Goal: Obtain resource: Obtain resource

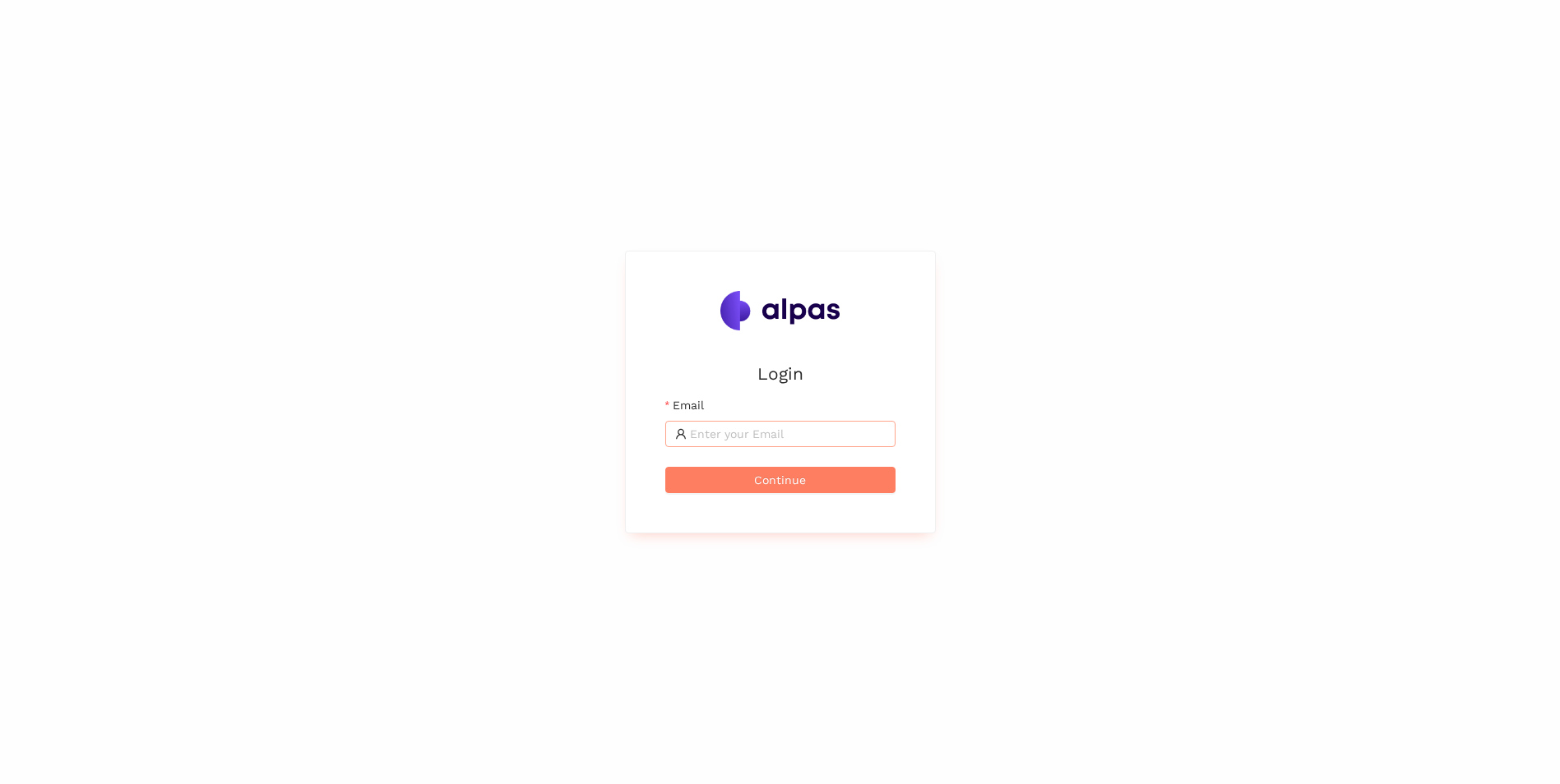
click at [770, 435] on input "Email" at bounding box center [787, 433] width 196 height 18
type input "[PERSON_NAME][EMAIL_ADDRESS][PERSON_NAME][DOMAIN_NAME]"
click at [741, 484] on button "Continue" at bounding box center [780, 479] width 230 height 26
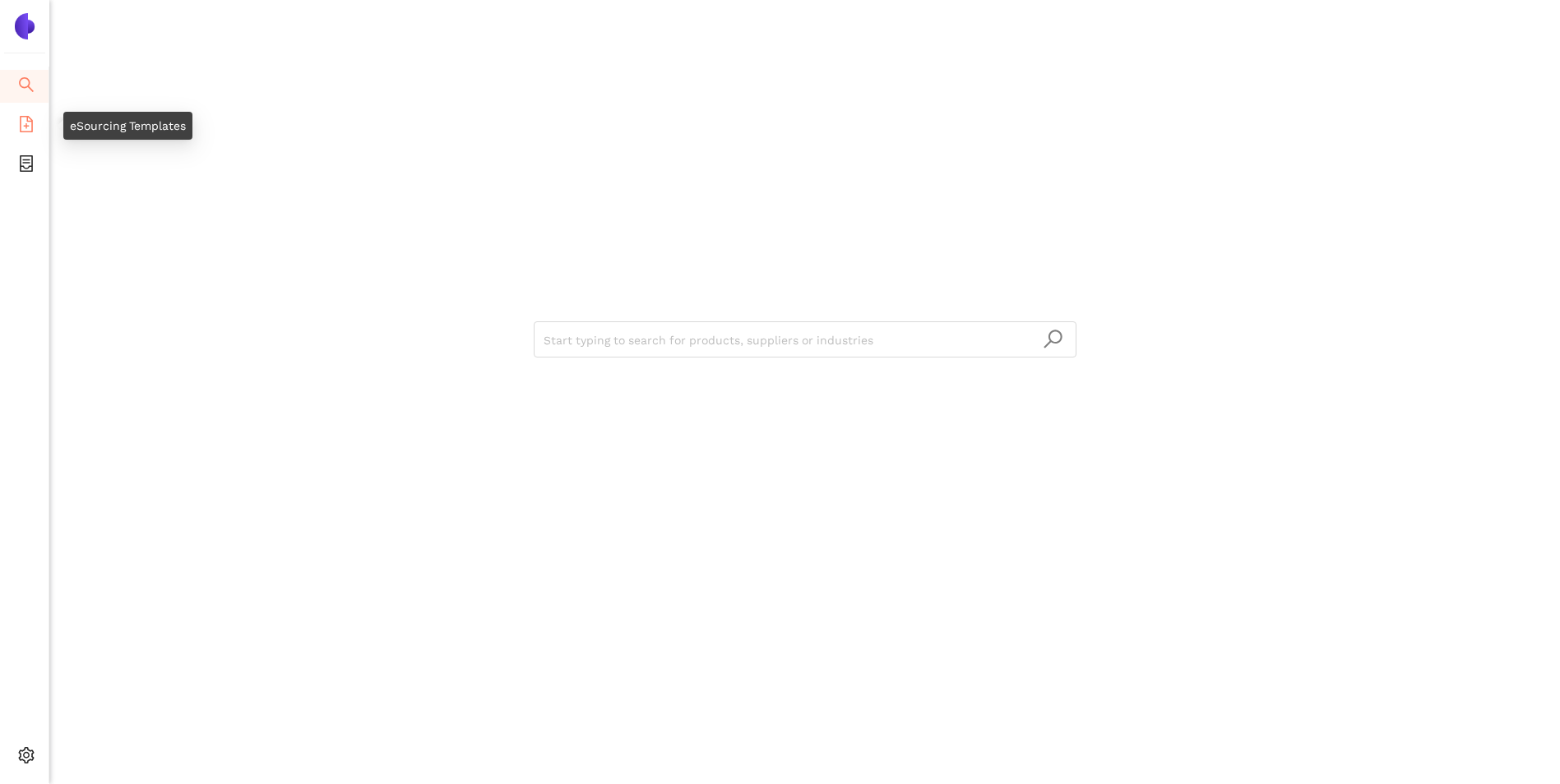
click at [31, 125] on icon "file-add" at bounding box center [26, 124] width 13 height 17
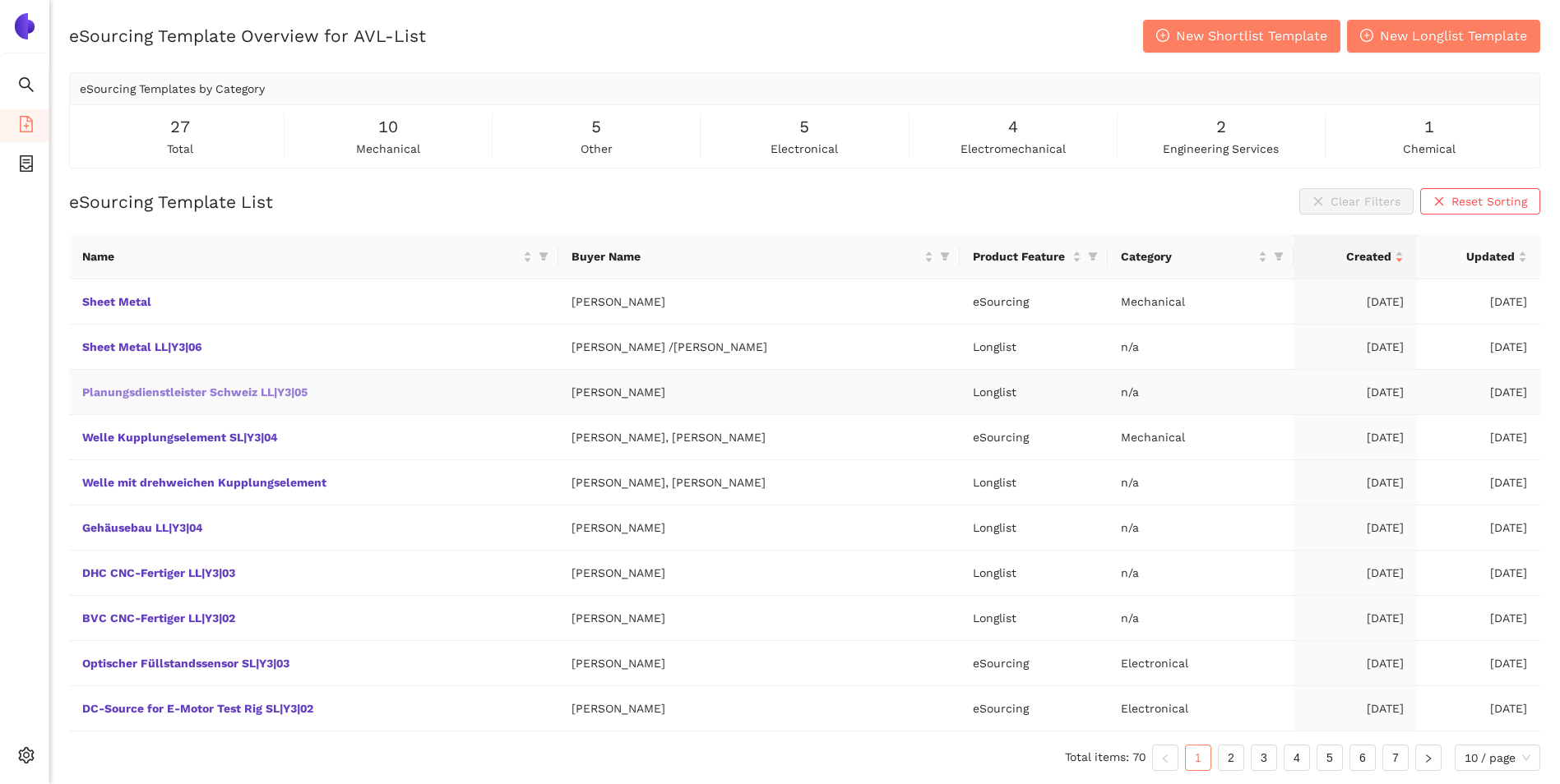
click at [0, 0] on link "Planungsdienstleister Schweiz LL|Y3|05" at bounding box center [0, 0] width 0 height 0
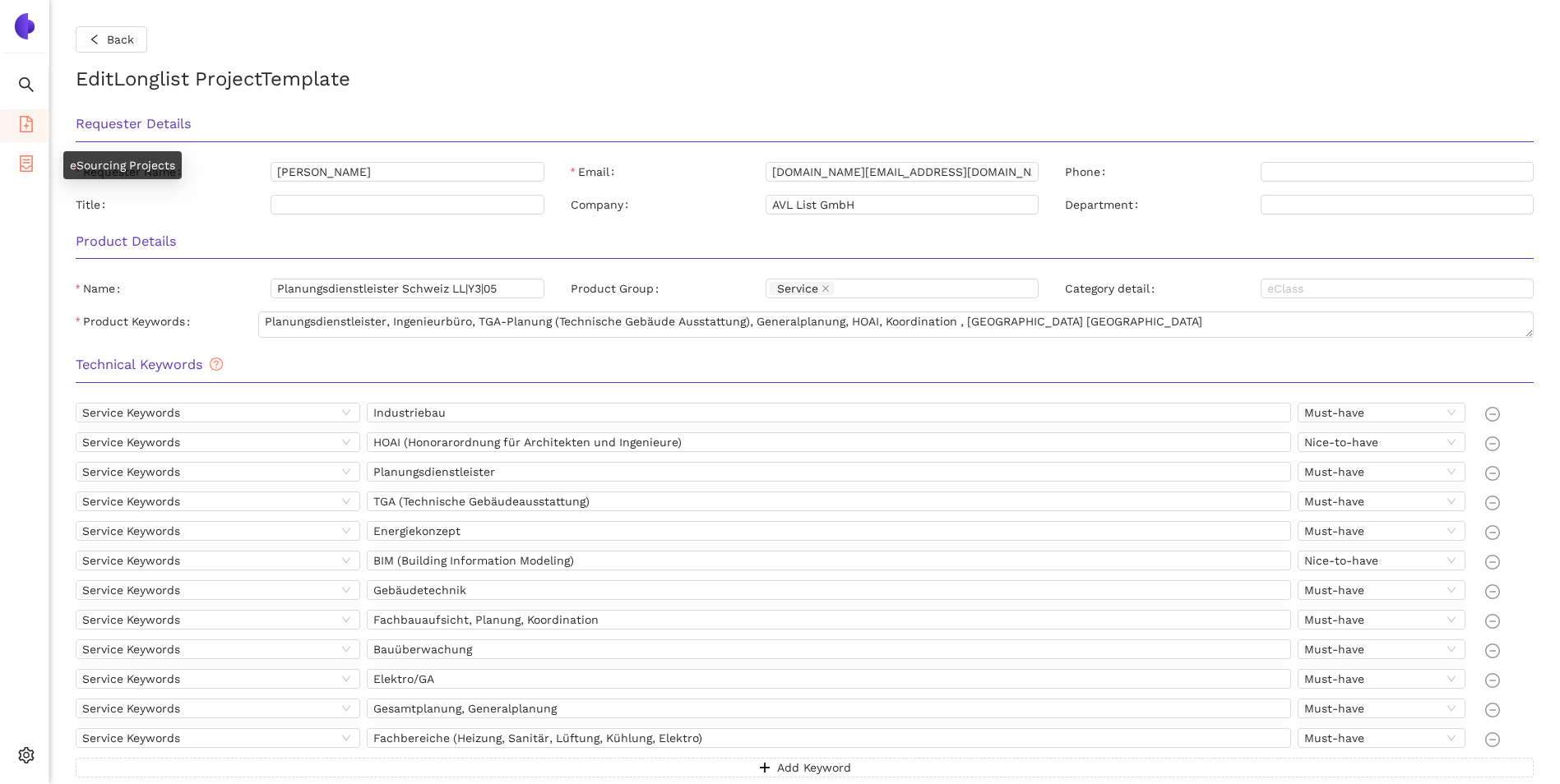
click at [23, 159] on icon "container" at bounding box center [26, 164] width 17 height 17
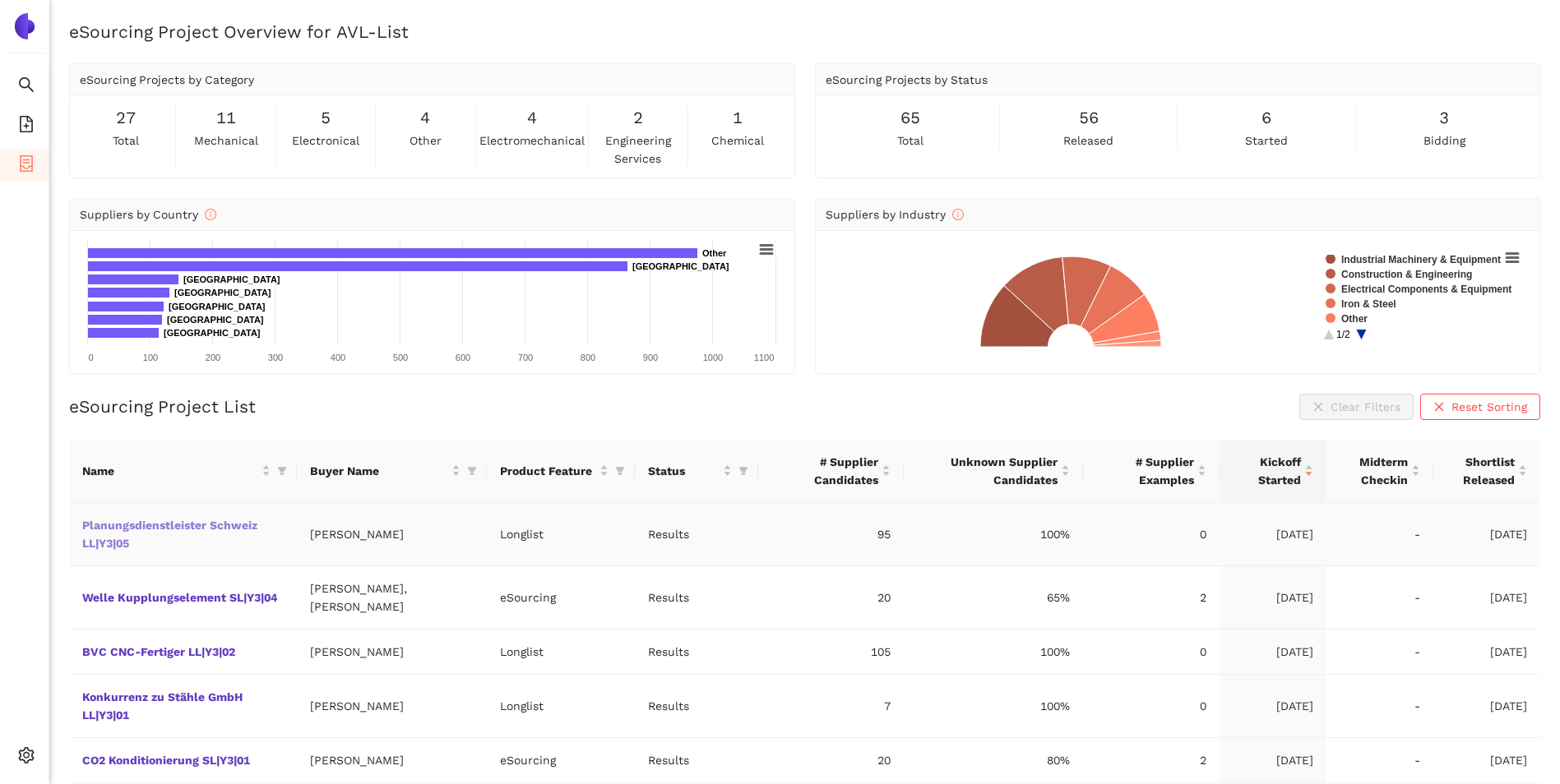
click at [0, 0] on link "Planungsdienstleister Schweiz LL|Y3|05" at bounding box center [0, 0] width 0 height 0
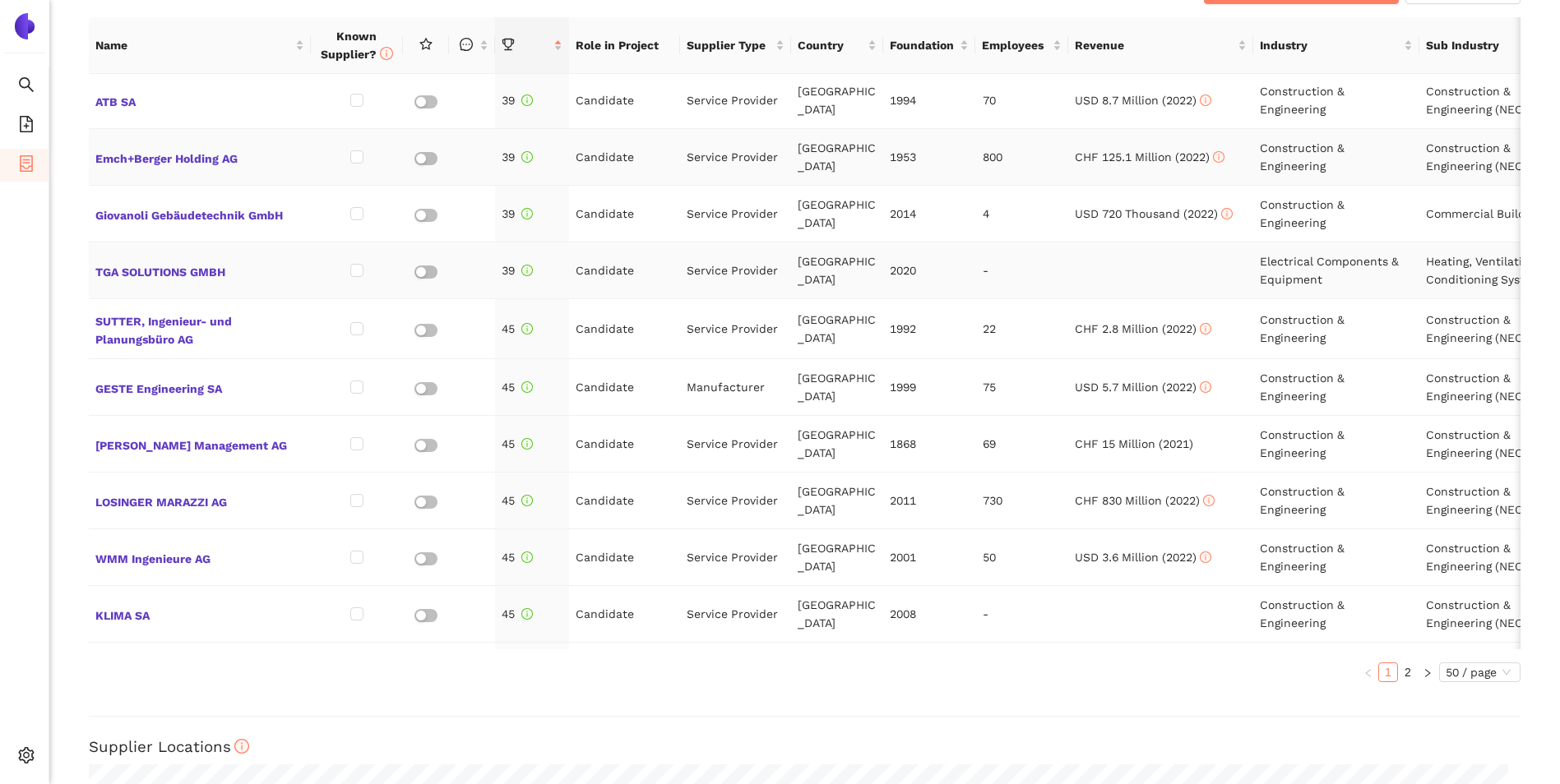
scroll to position [740, 0]
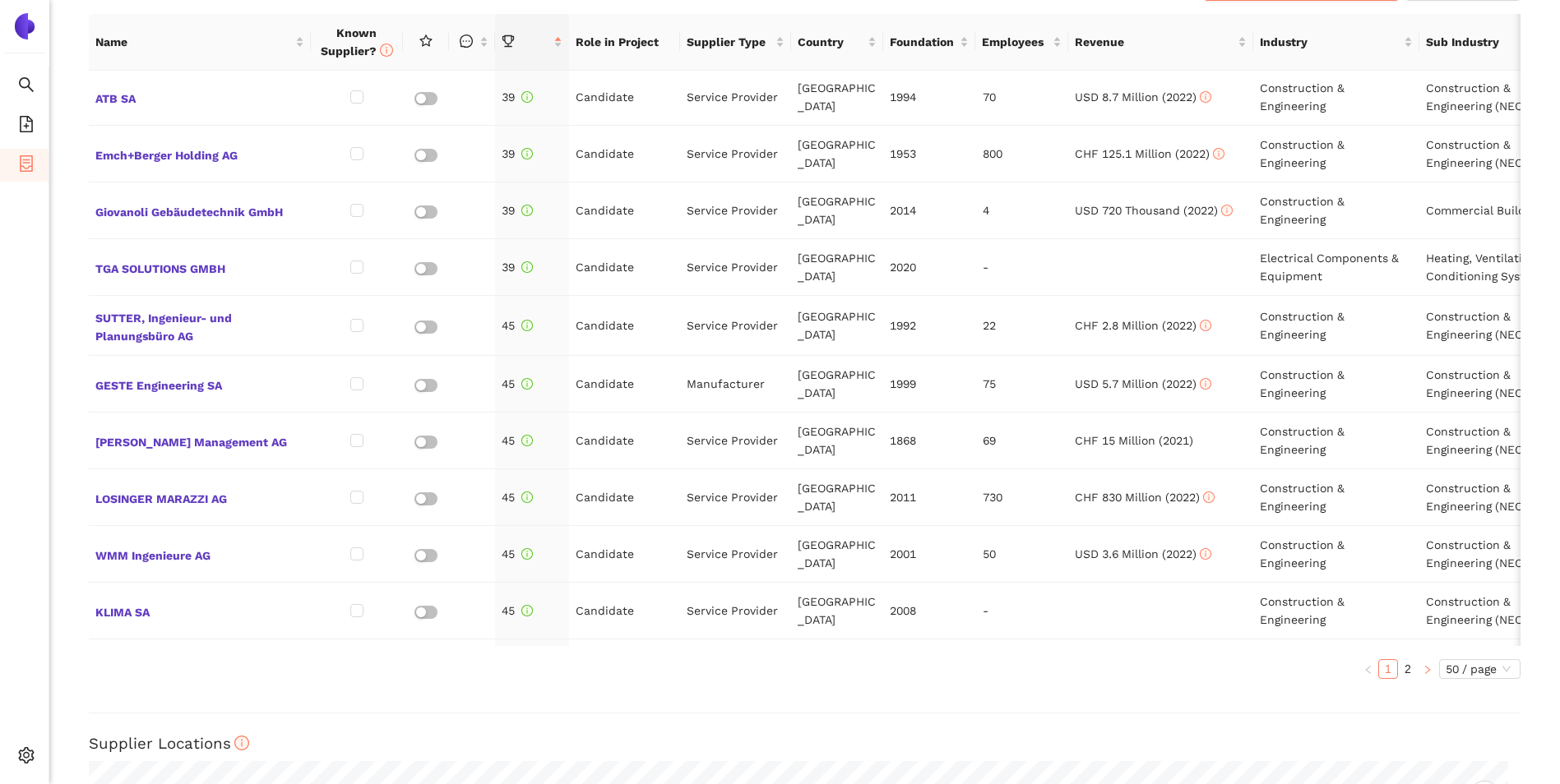
click at [1422, 671] on icon "right" at bounding box center [1427, 669] width 10 height 10
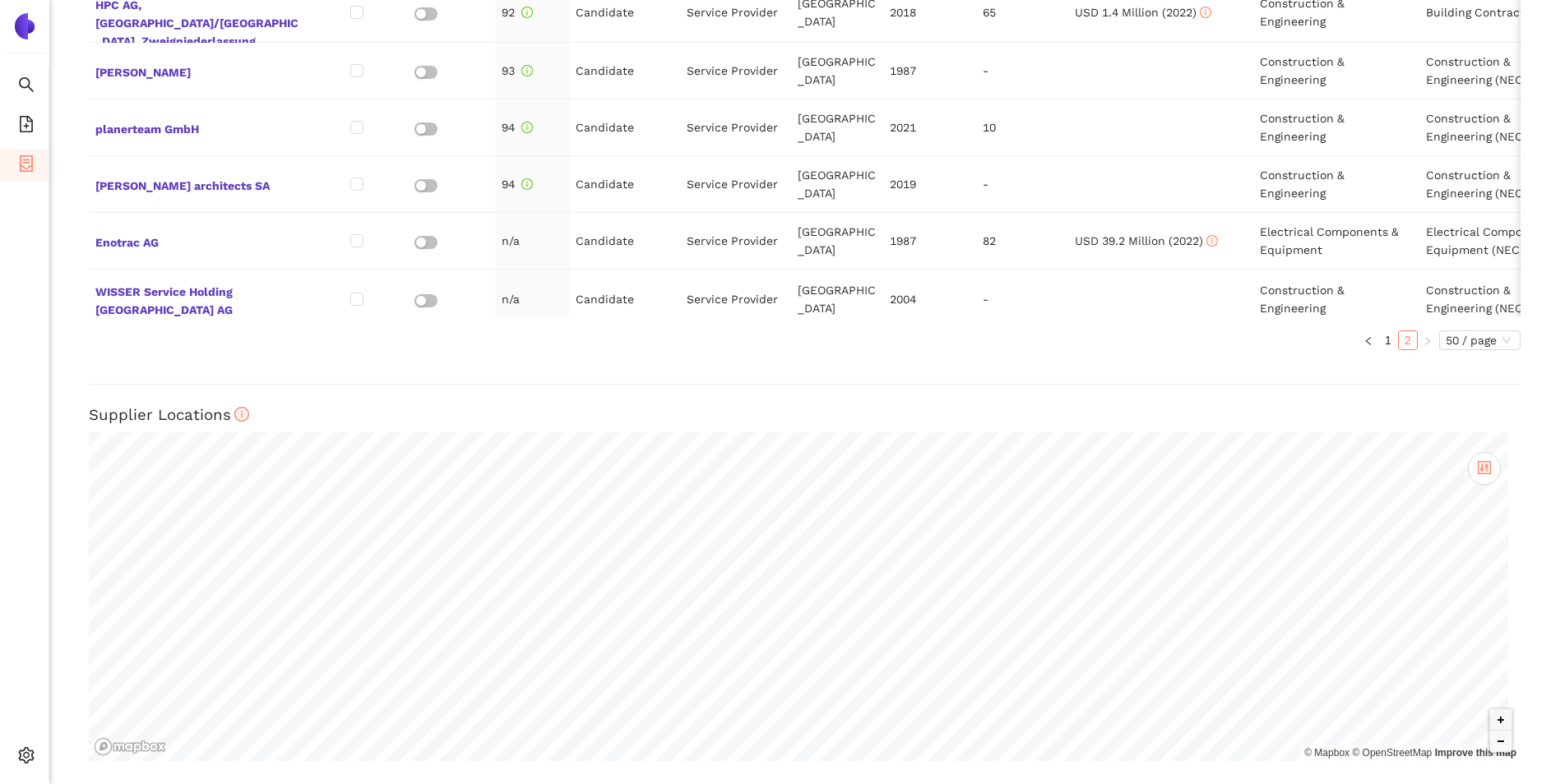
scroll to position [1072, 0]
click at [1489, 720] on button "Zoom in" at bounding box center [1500, 716] width 22 height 22
click at [1492, 709] on button "Zoom in" at bounding box center [1500, 716] width 22 height 22
click at [1492, 708] on button "Zoom in" at bounding box center [1500, 716] width 22 height 22
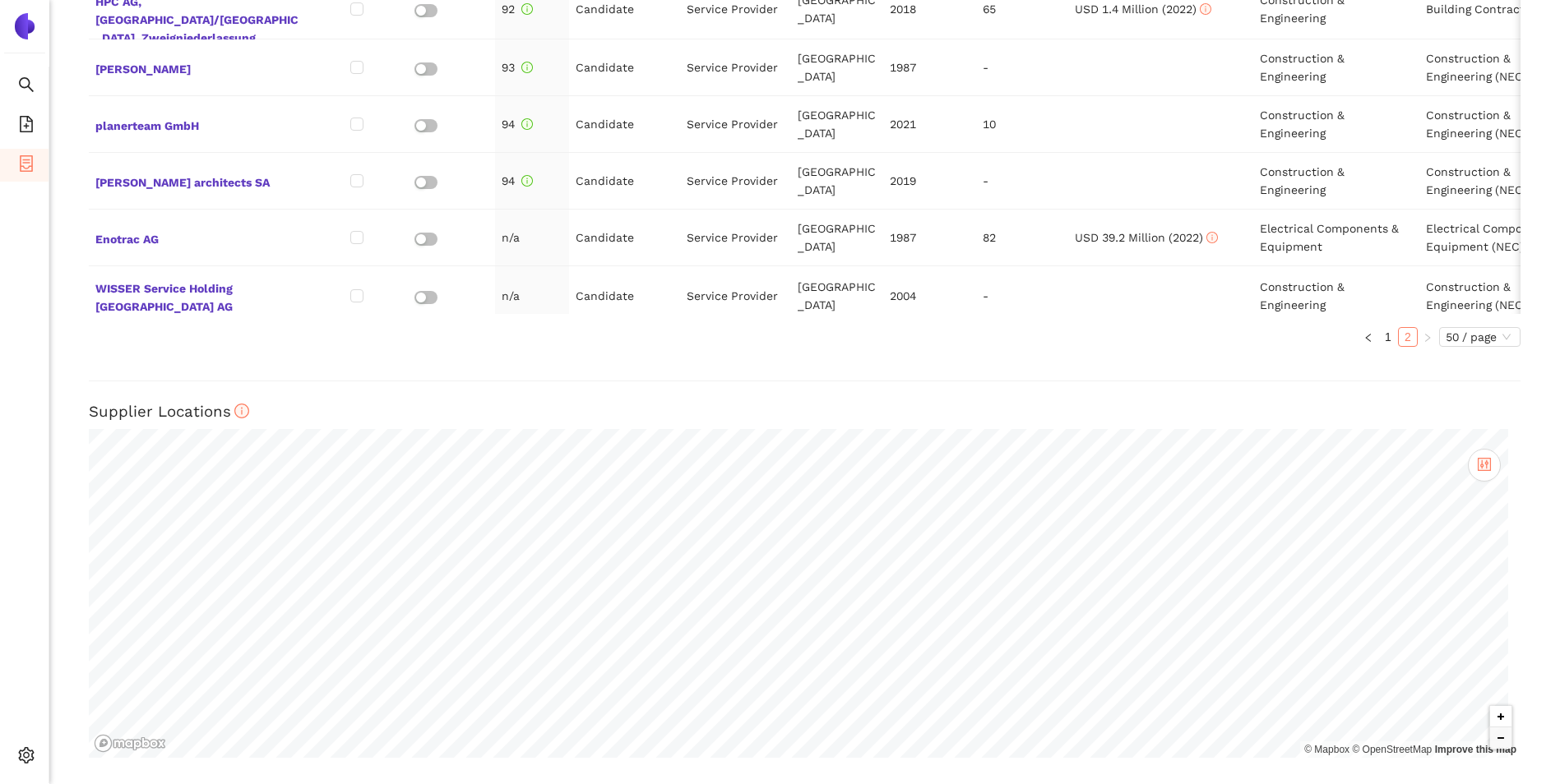
click at [1492, 708] on button "Zoom in" at bounding box center [1500, 716] width 22 height 22
click at [1496, 746] on button "Zoom out" at bounding box center [1500, 738] width 22 height 22
click at [1489, 718] on button "Zoom in" at bounding box center [1500, 716] width 22 height 22
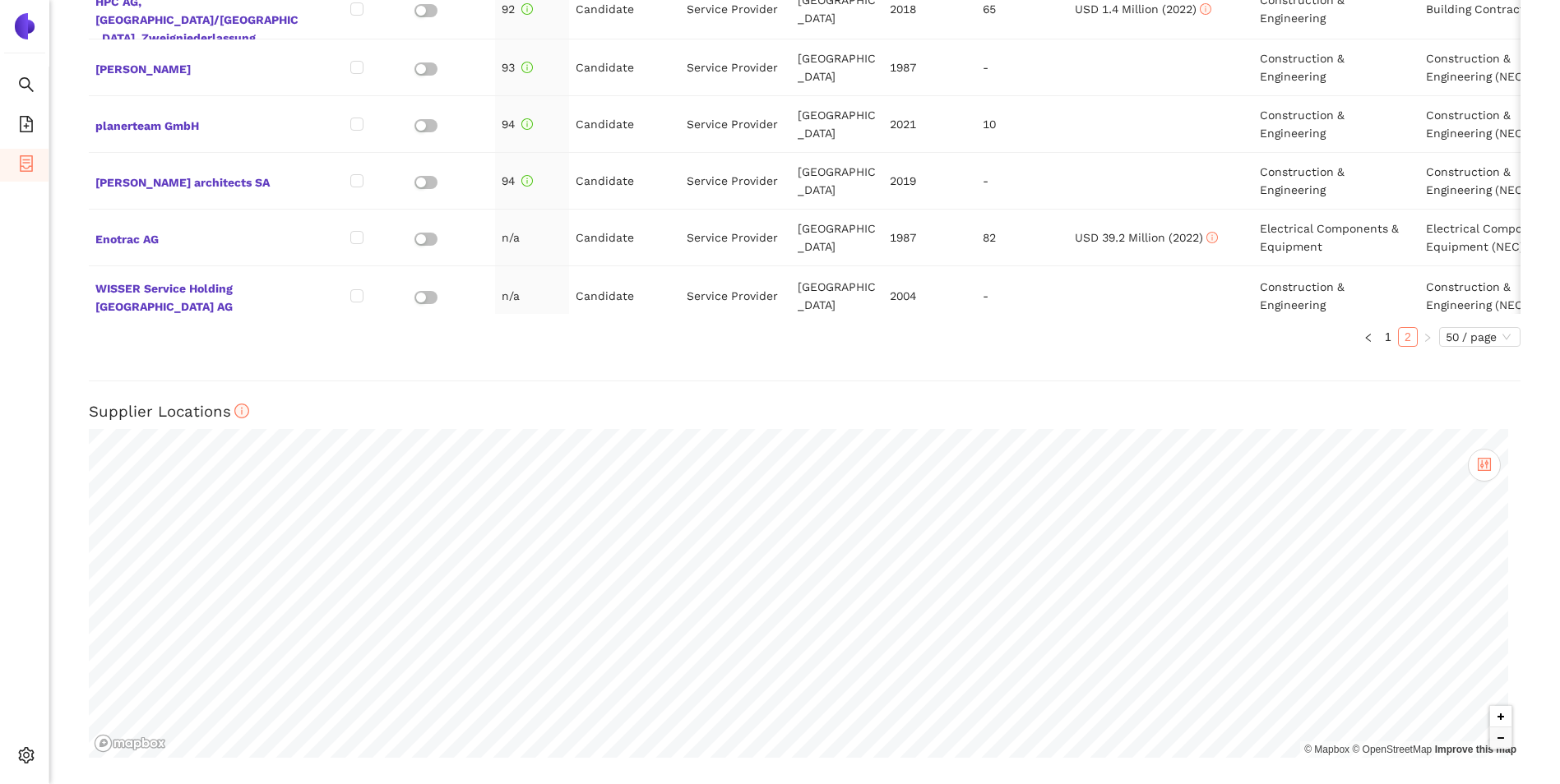
click at [1489, 718] on button "Zoom in" at bounding box center [1500, 716] width 22 height 22
click at [1363, 342] on icon "left" at bounding box center [1368, 338] width 10 height 10
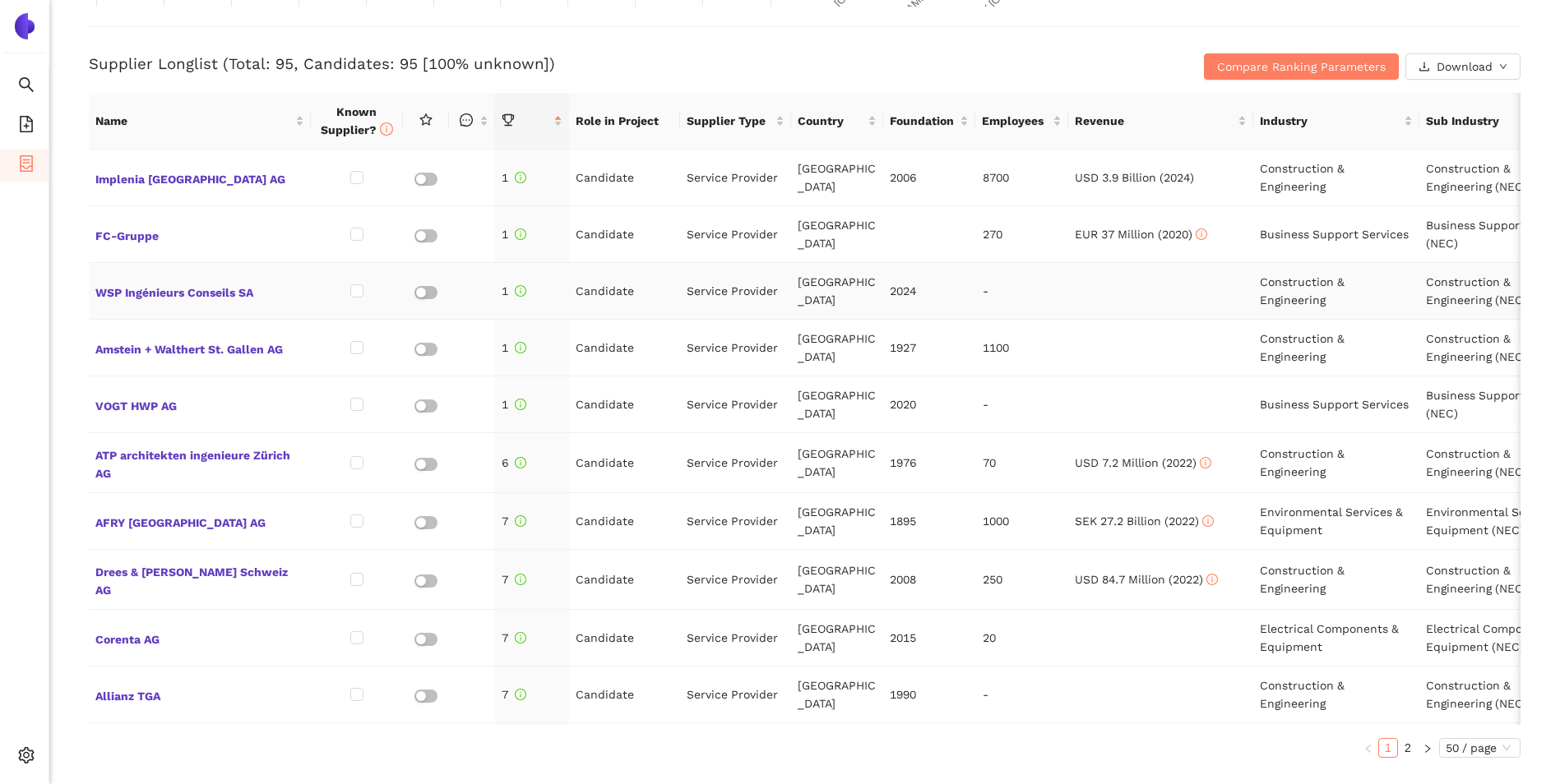
scroll to position [332, 0]
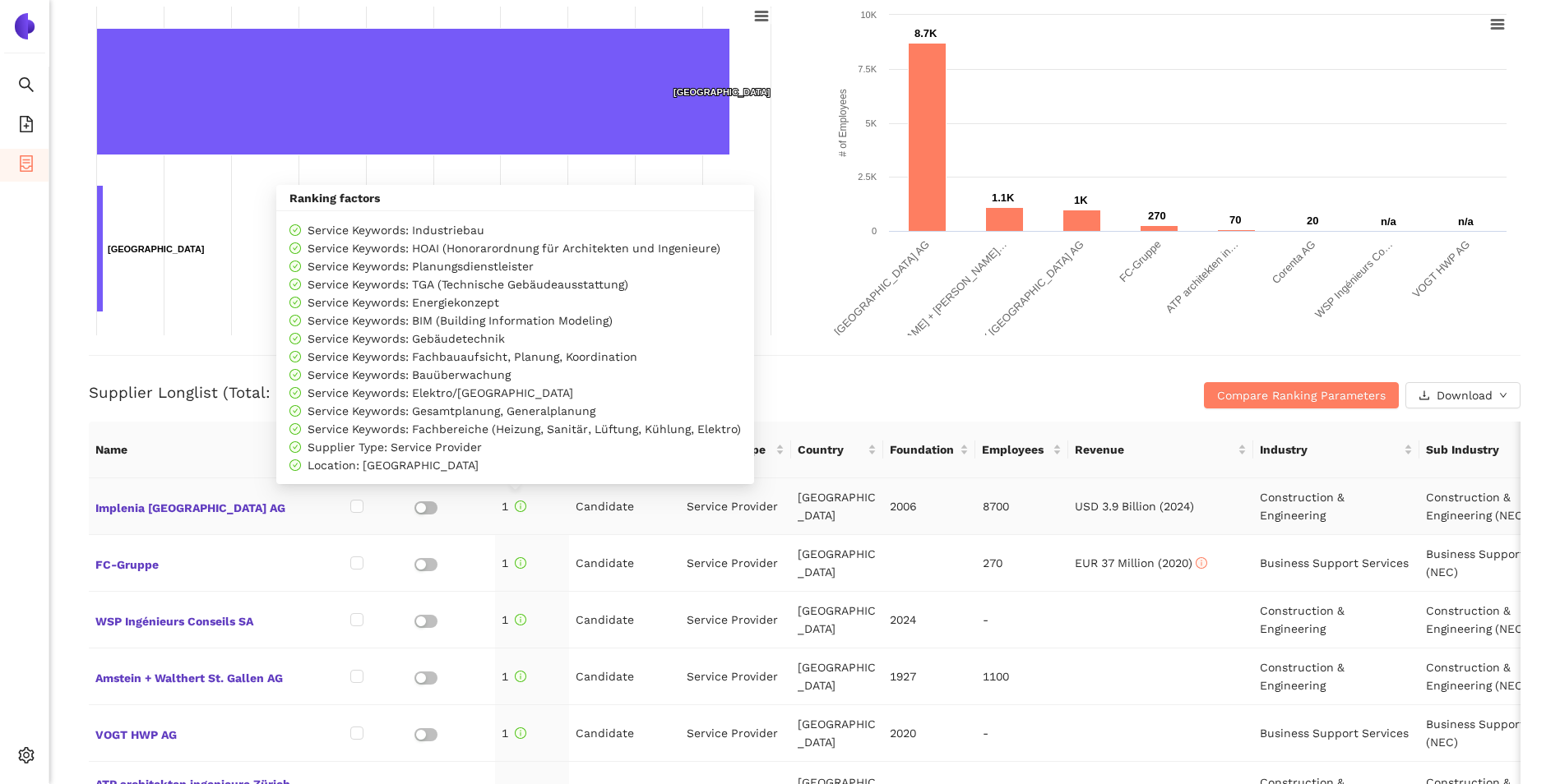
click at [521, 506] on icon "info-circle" at bounding box center [521, 506] width 2 height 6
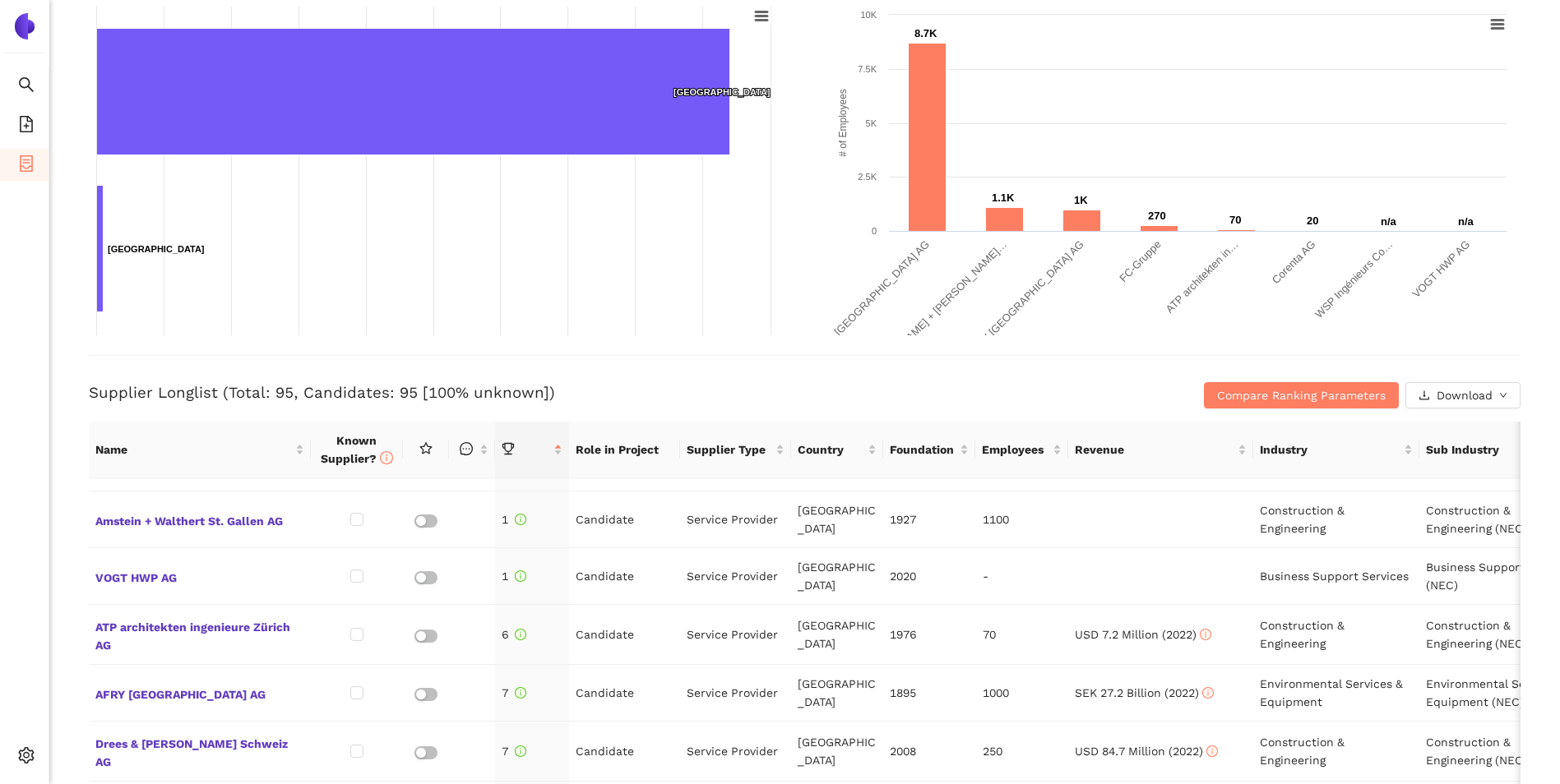
scroll to position [164, 0]
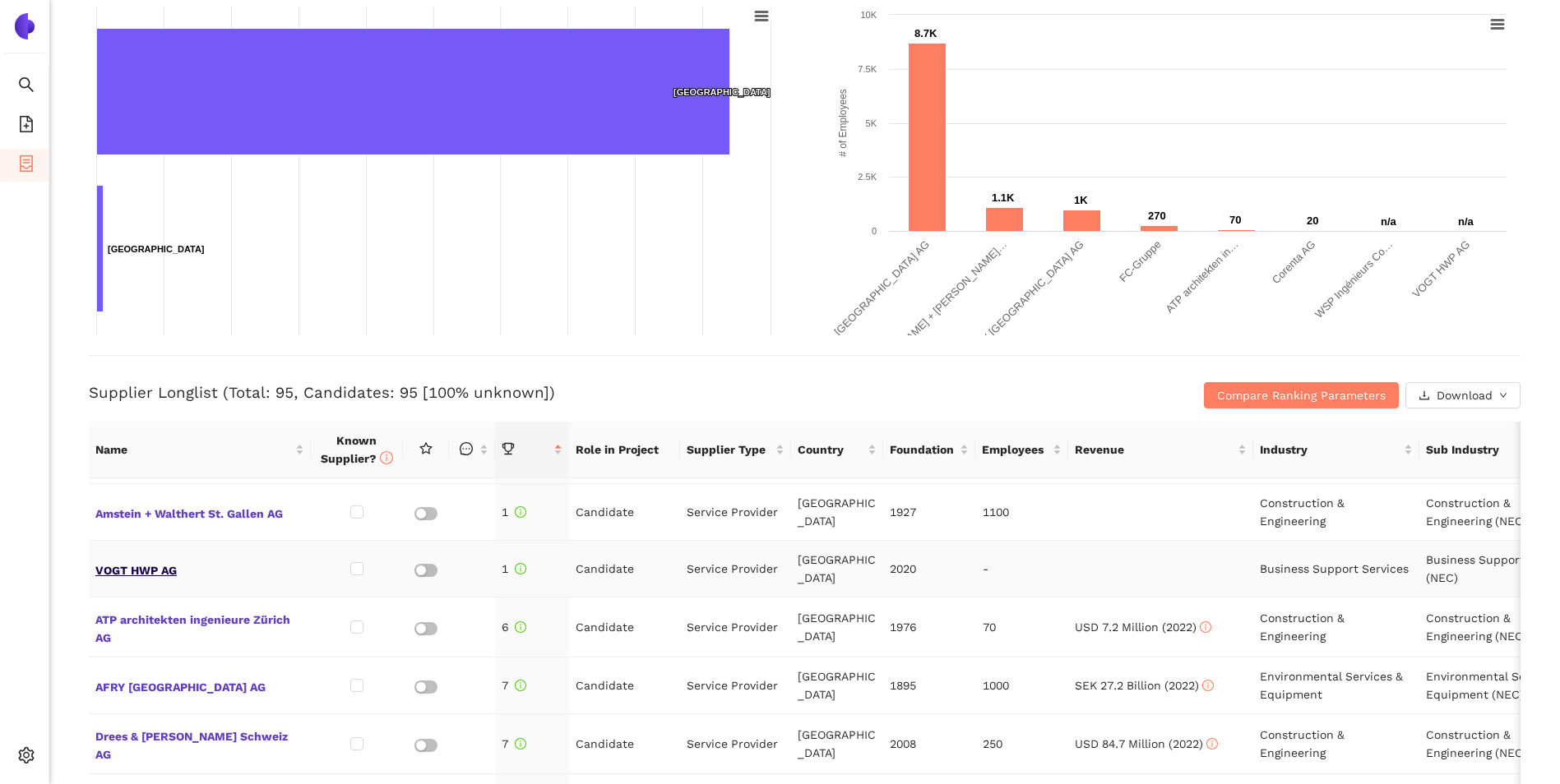
click at [151, 570] on span "VOGT HWP AG" at bounding box center [200, 568] width 209 height 22
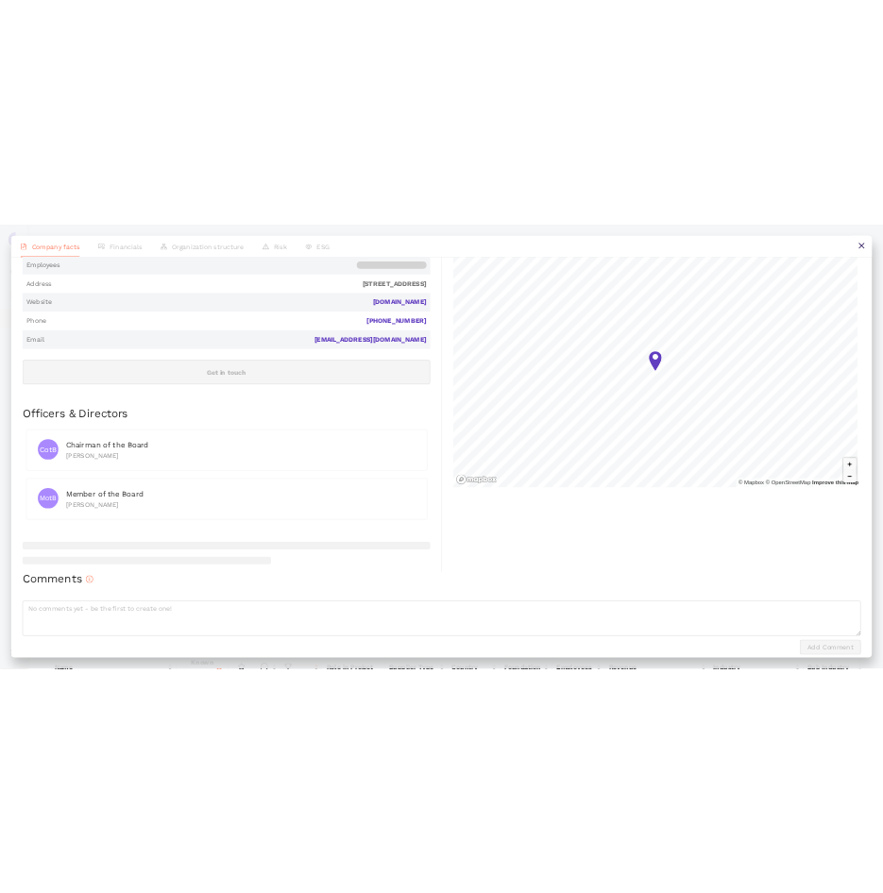
scroll to position [255, 0]
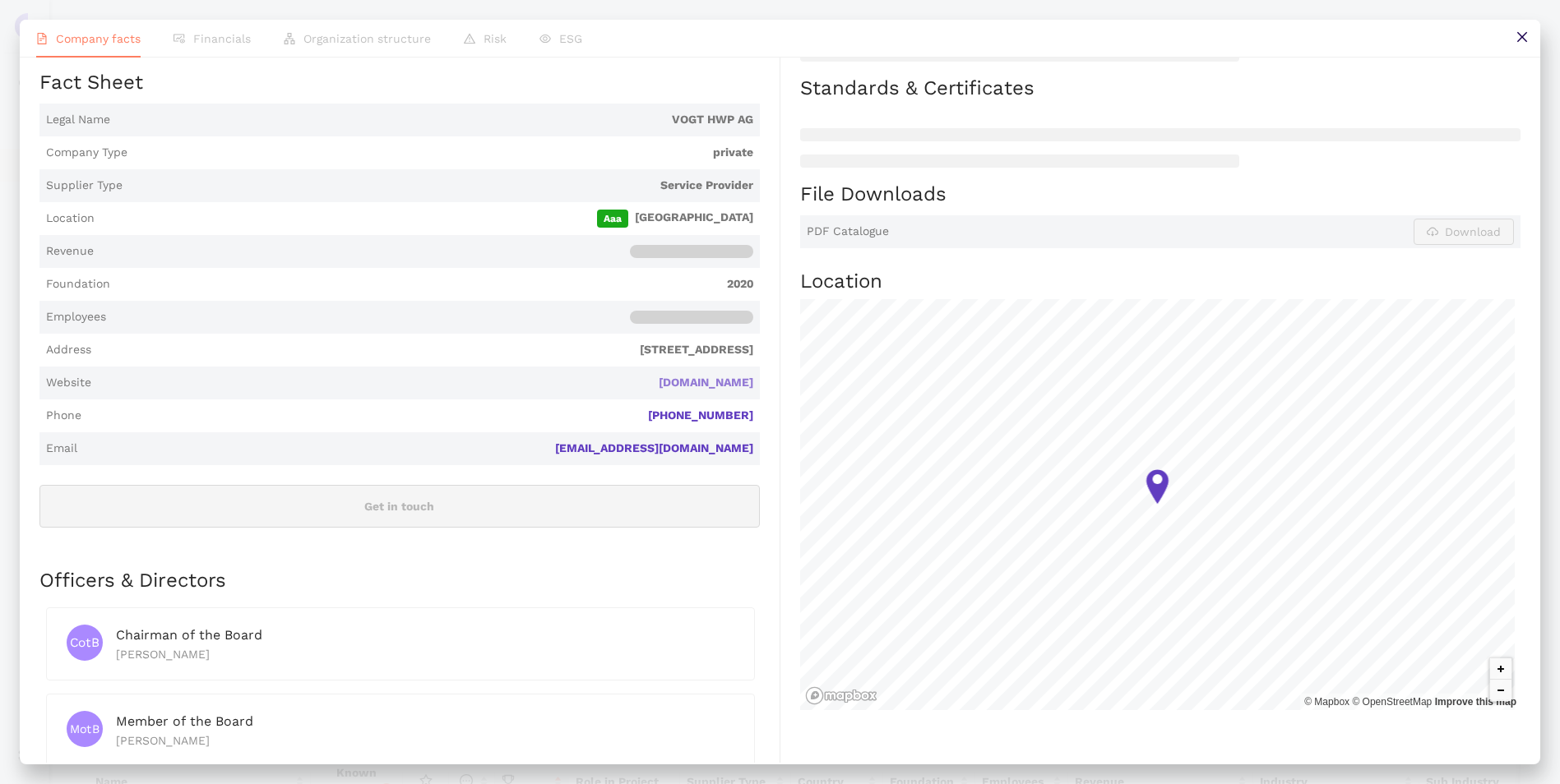
click at [0, 0] on link "[DOMAIN_NAME]" at bounding box center [0, 0] width 0 height 0
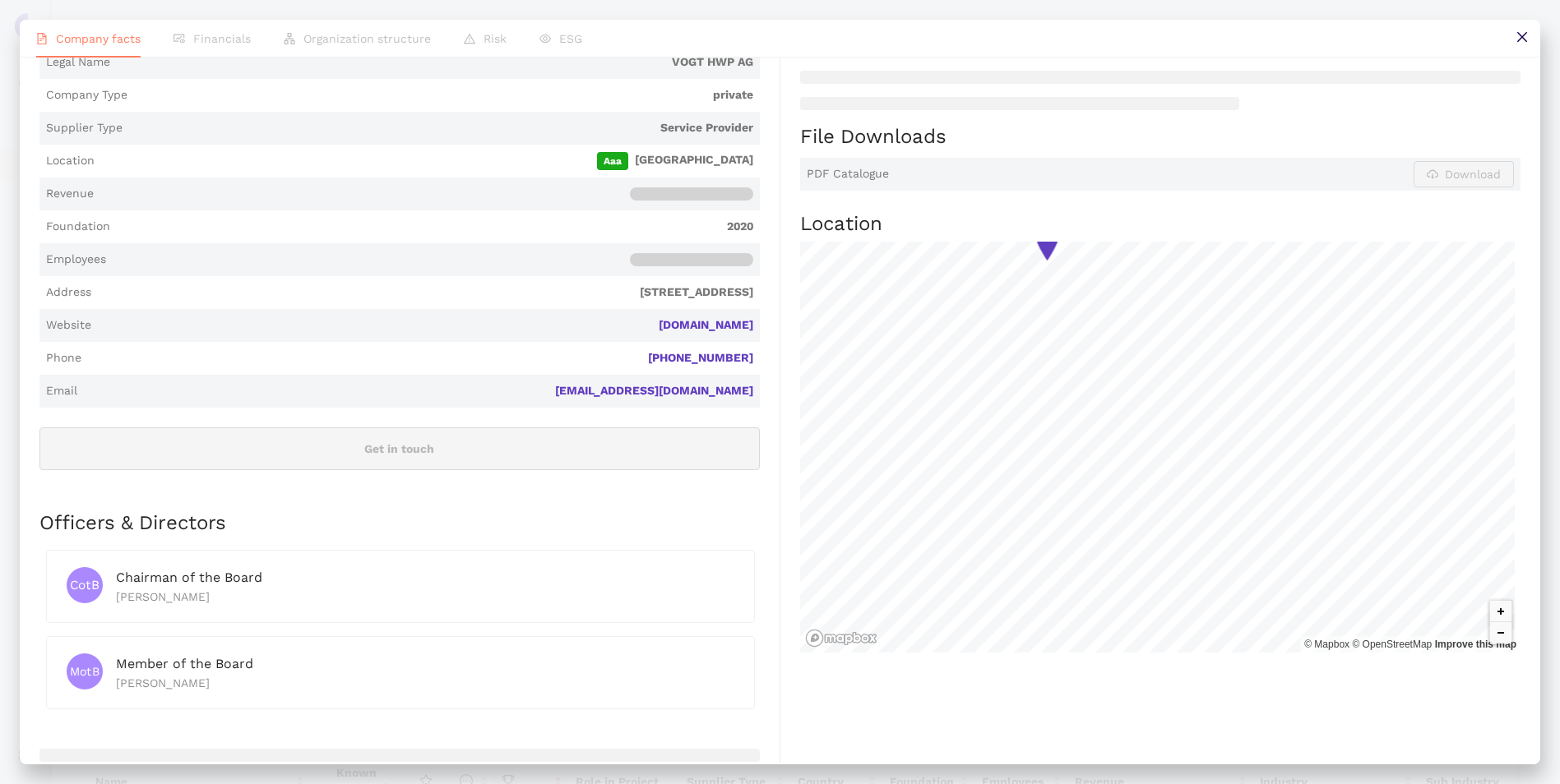
scroll to position [304, 0]
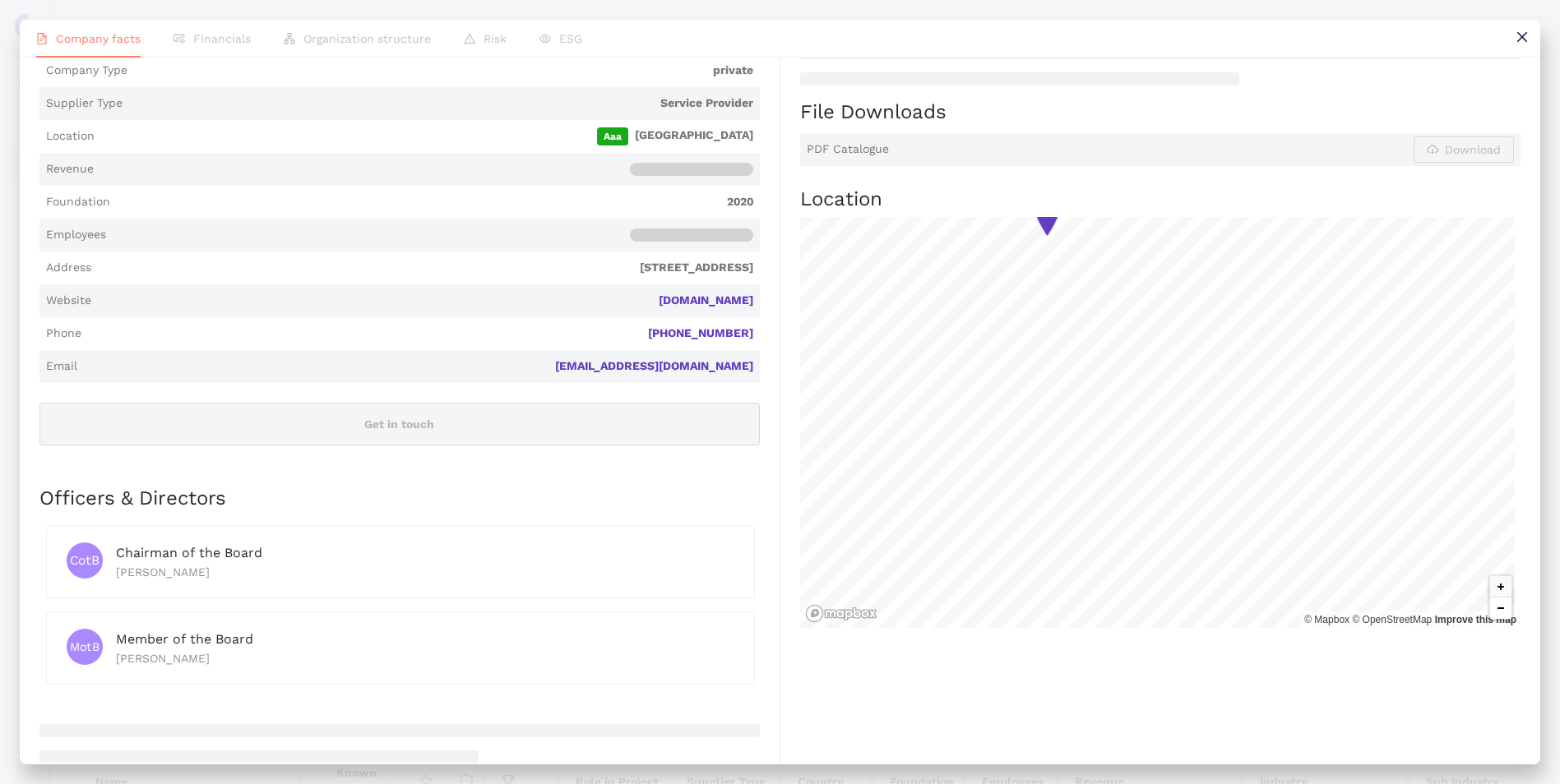
click at [1492, 610] on button "Zoom out" at bounding box center [1500, 608] width 22 height 22
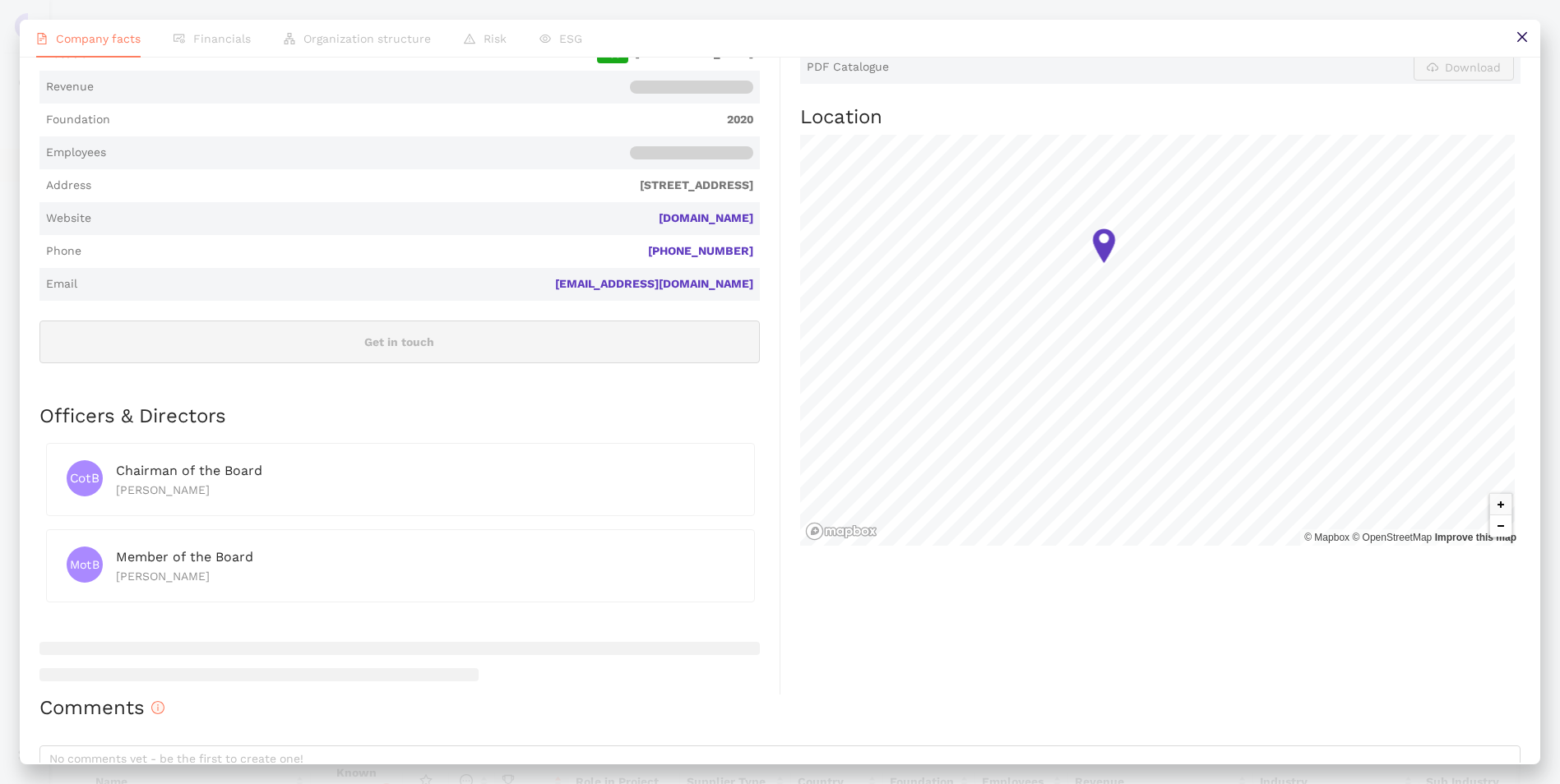
click at [1492, 526] on button "Zoom out" at bounding box center [1500, 526] width 22 height 22
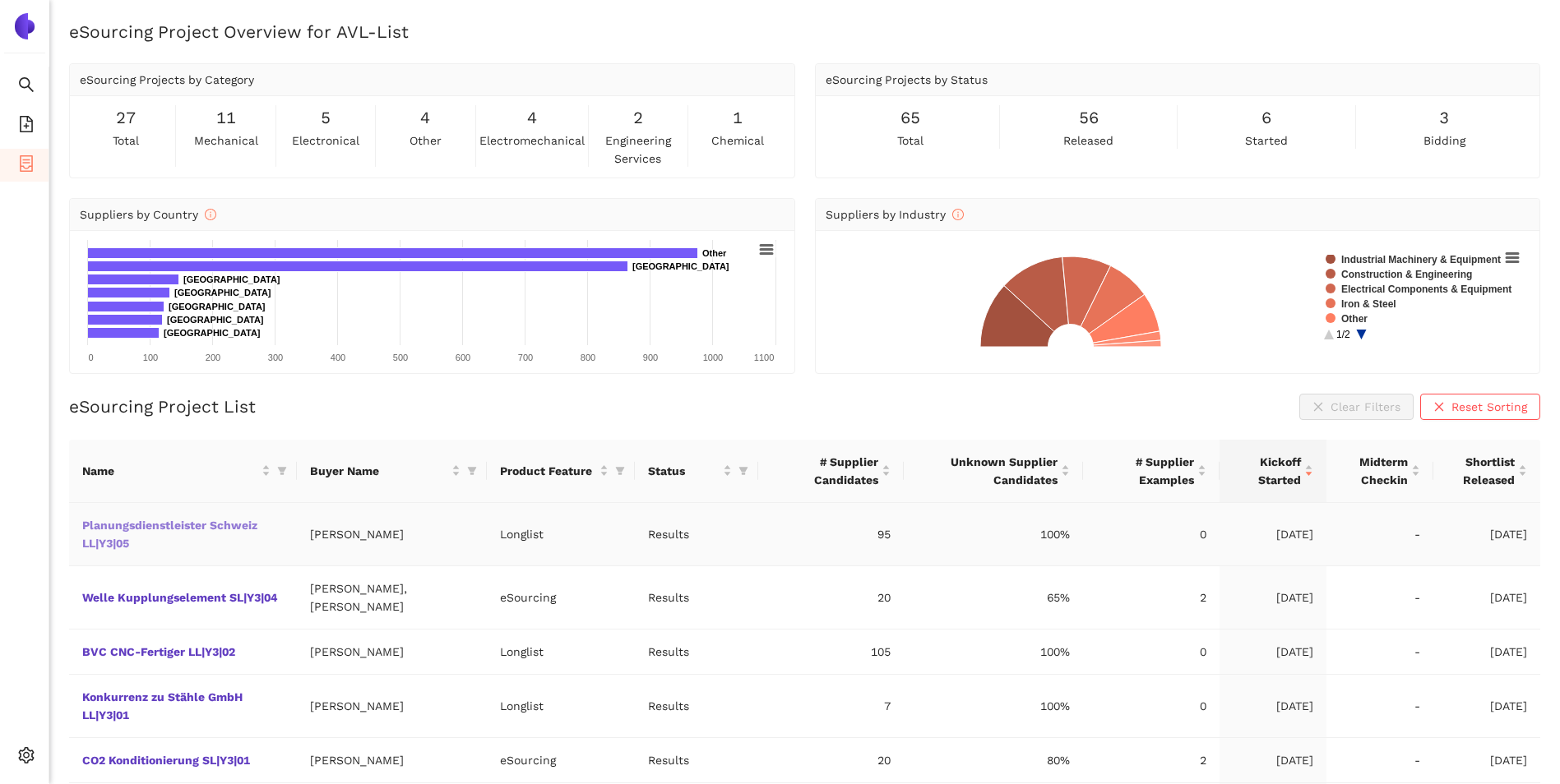
click at [0, 0] on link "Planungsdienstleister Schweiz LL|Y3|05" at bounding box center [0, 0] width 0 height 0
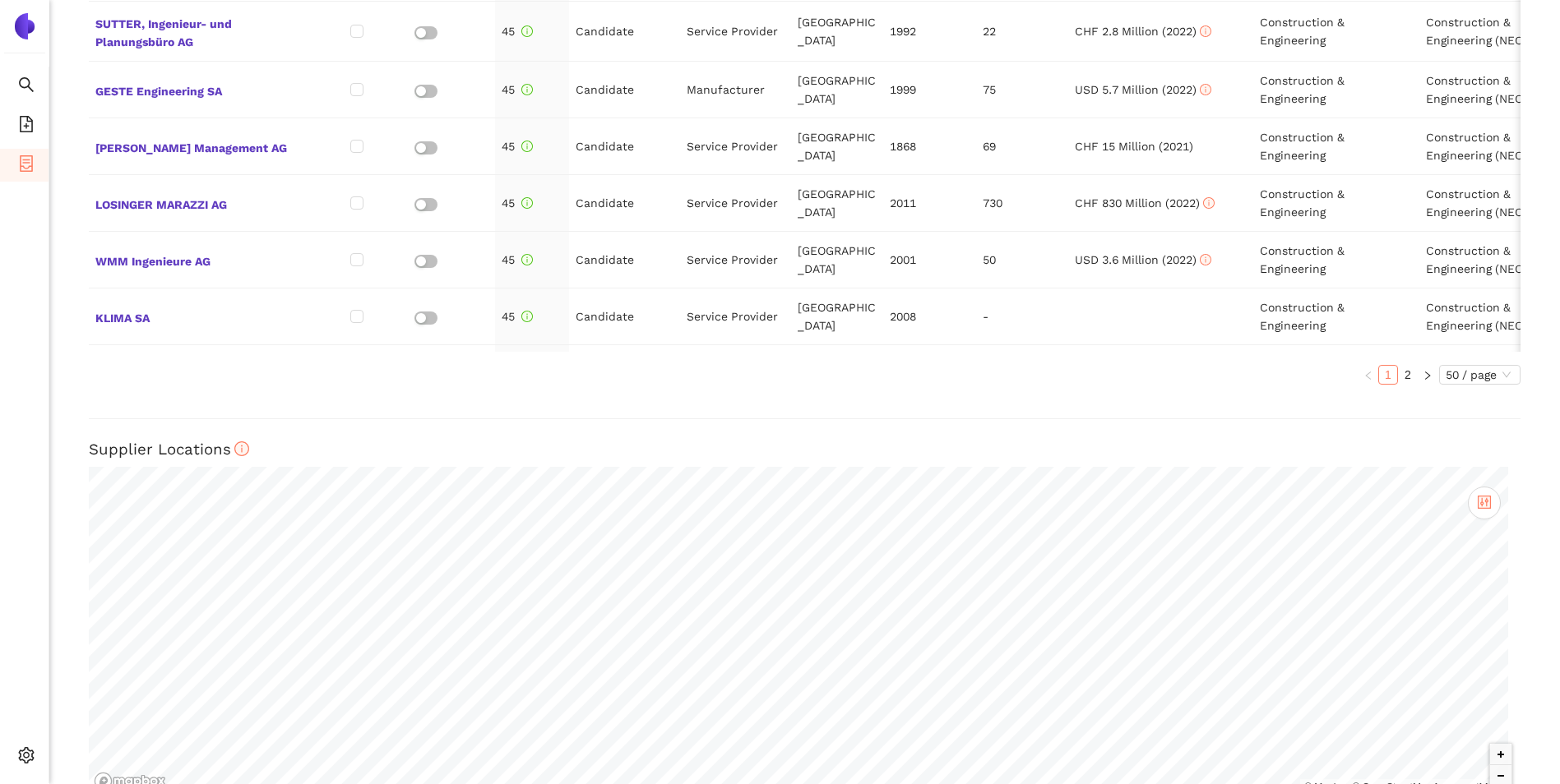
scroll to position [1072, 0]
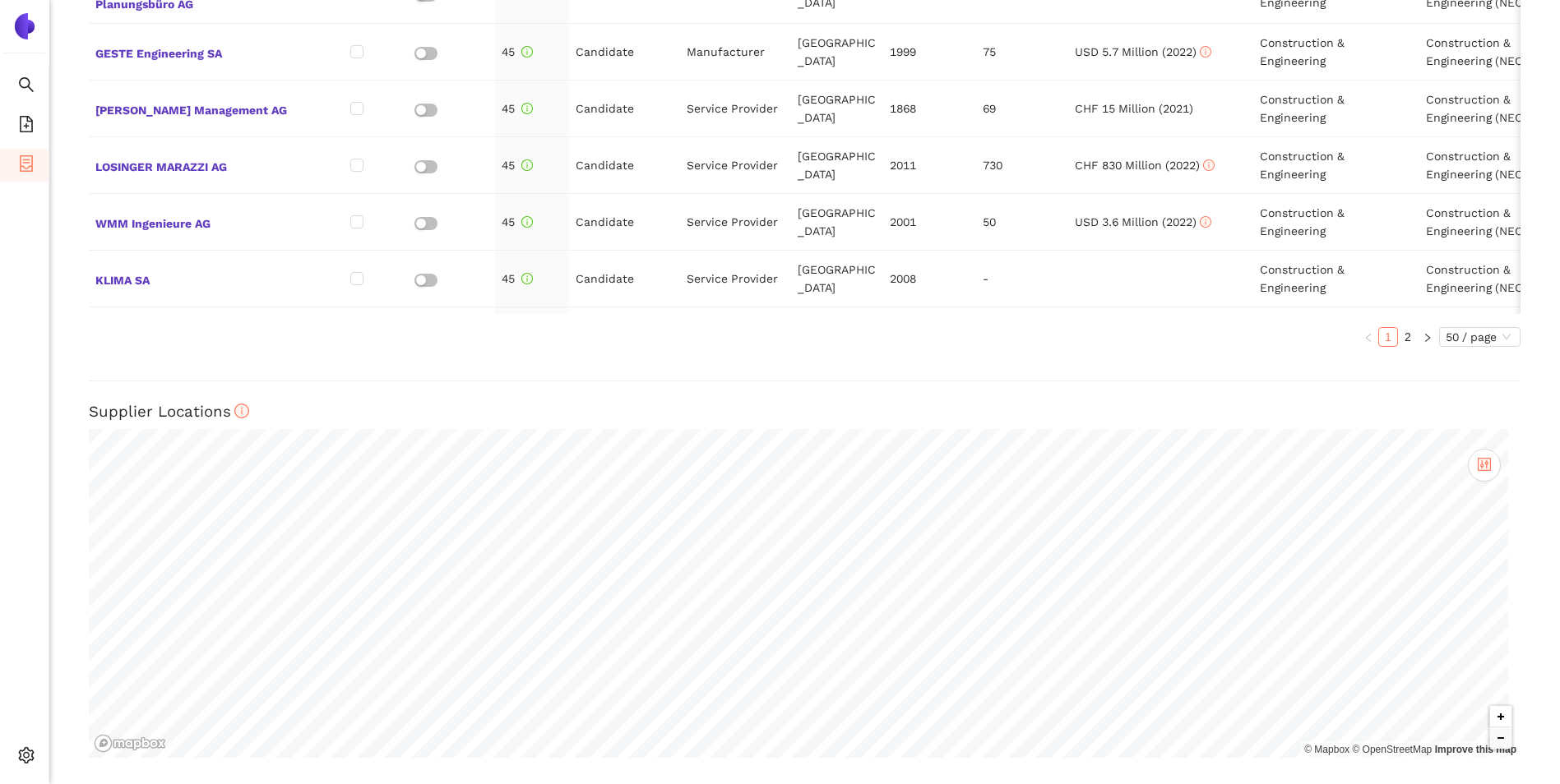
click at [1489, 719] on button "Zoom in" at bounding box center [1500, 716] width 22 height 22
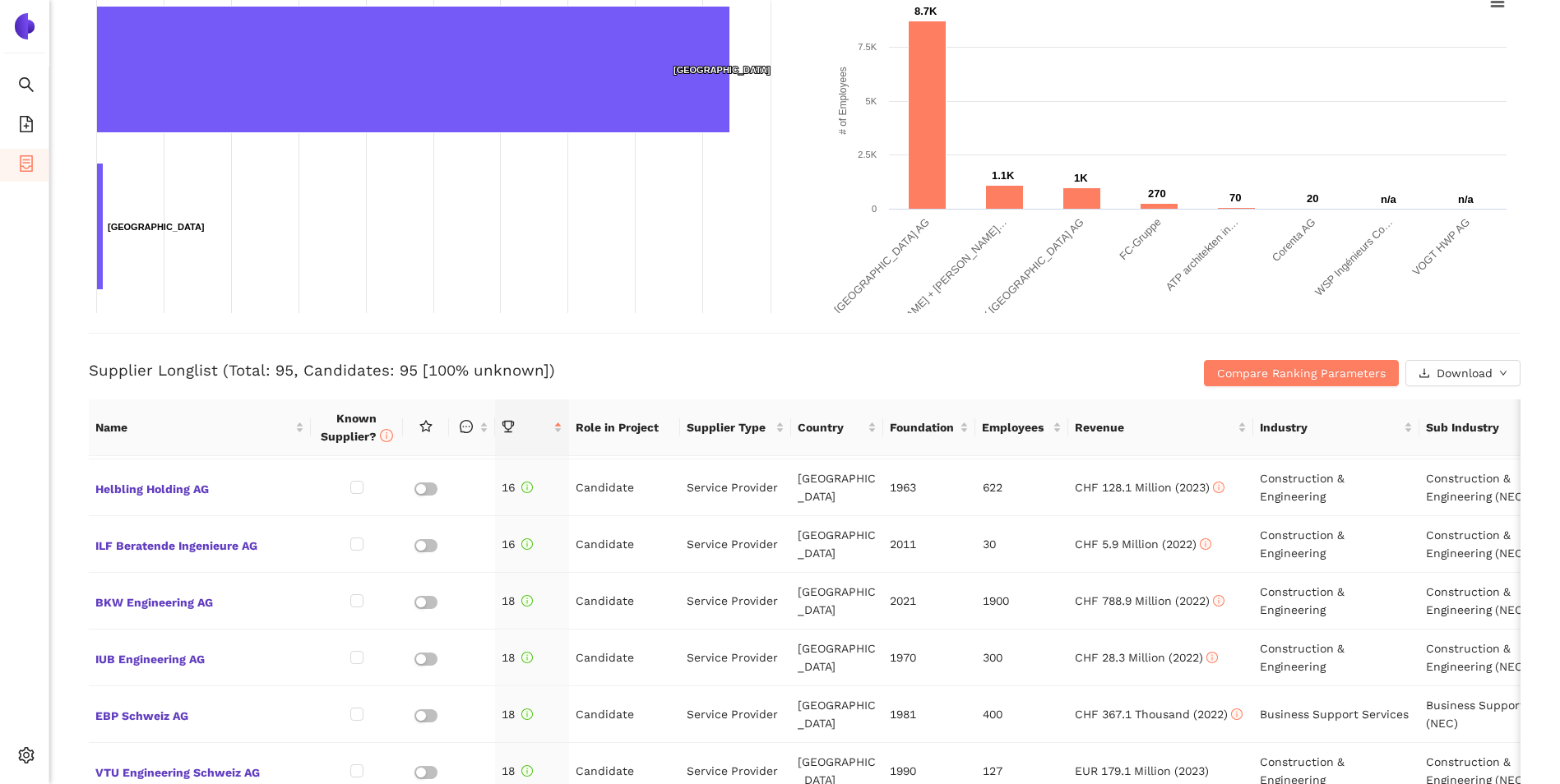
scroll to position [0, 0]
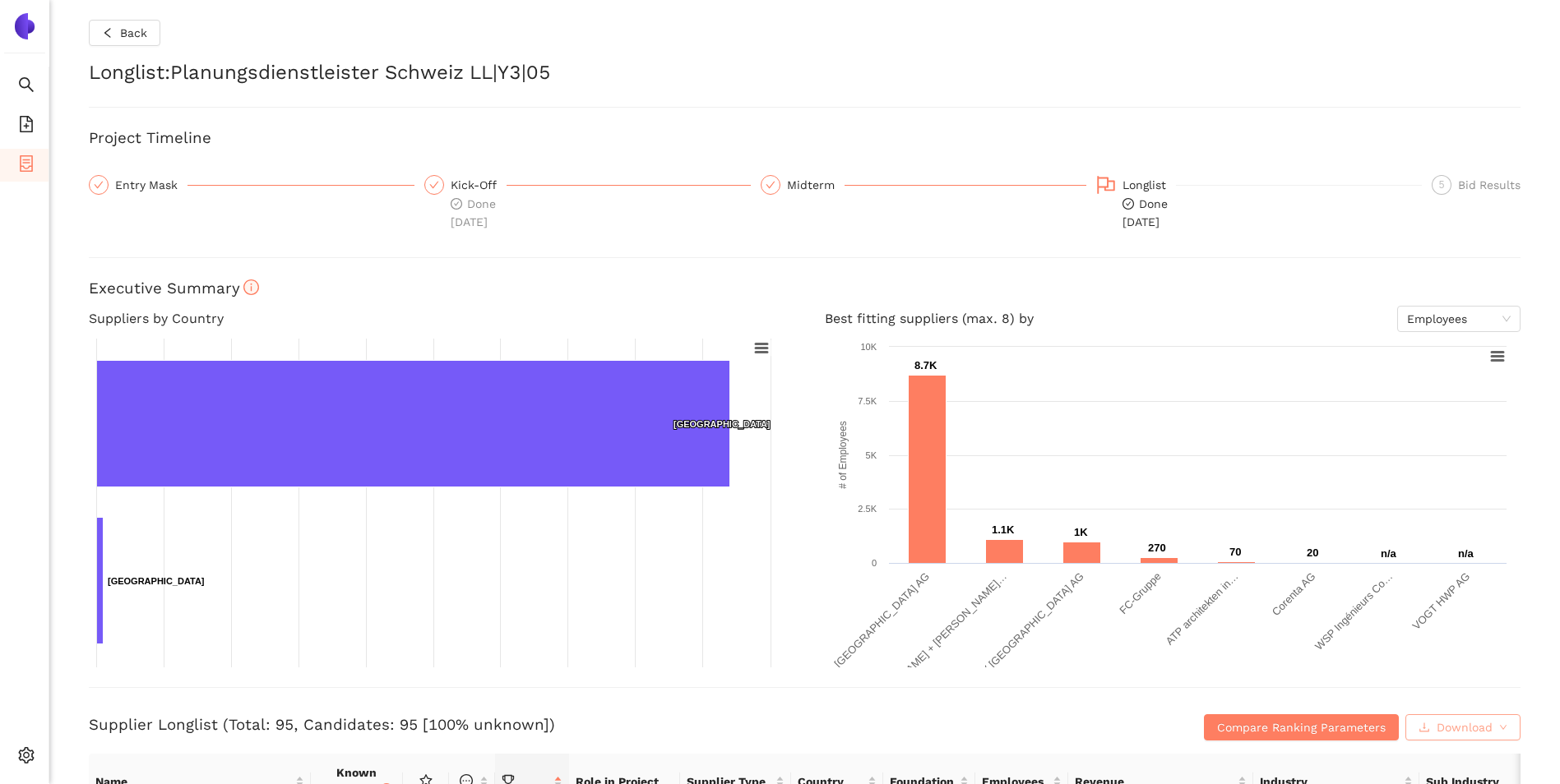
click at [1442, 733] on span "Download" at bounding box center [1464, 727] width 56 height 18
click at [1453, 701] on button "XLSX" at bounding box center [1437, 690] width 71 height 26
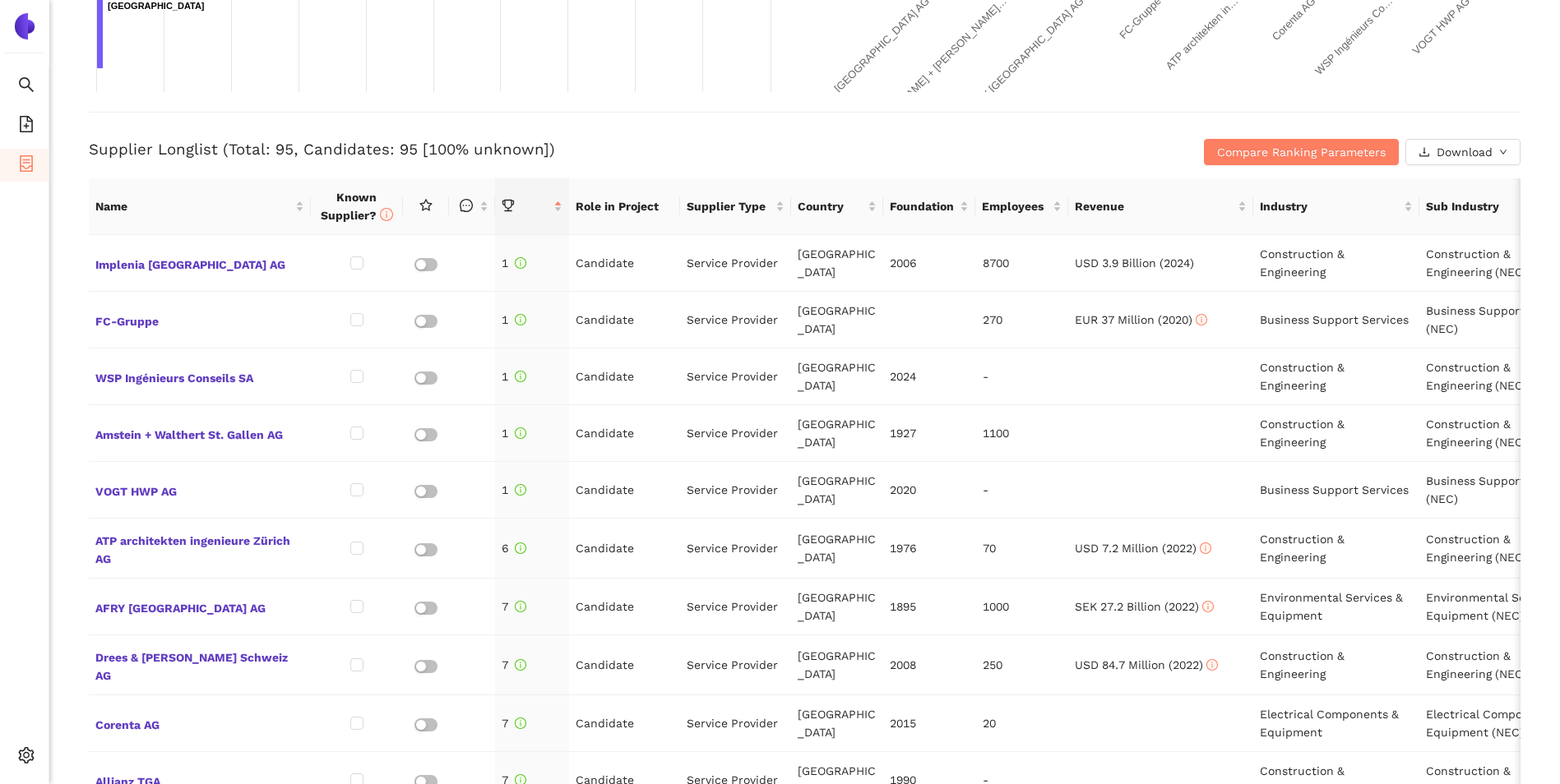
click at [1552, 299] on div "Back Longlist : Planungsdienstleister [GEOGRAPHIC_DATA] LL|Y3|05 Project Timeli…" at bounding box center [804, 392] width 1510 height 784
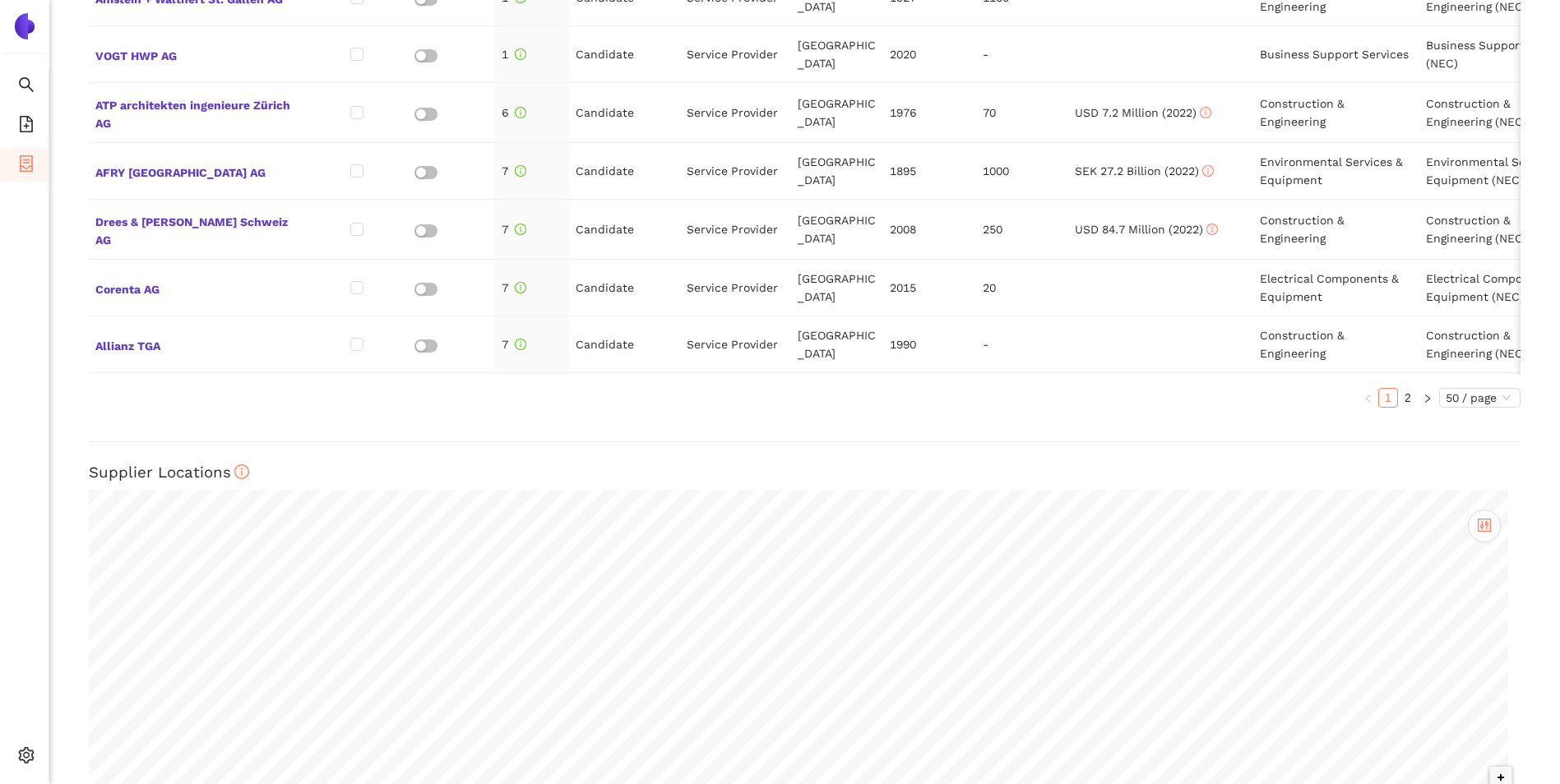
scroll to position [1072, 0]
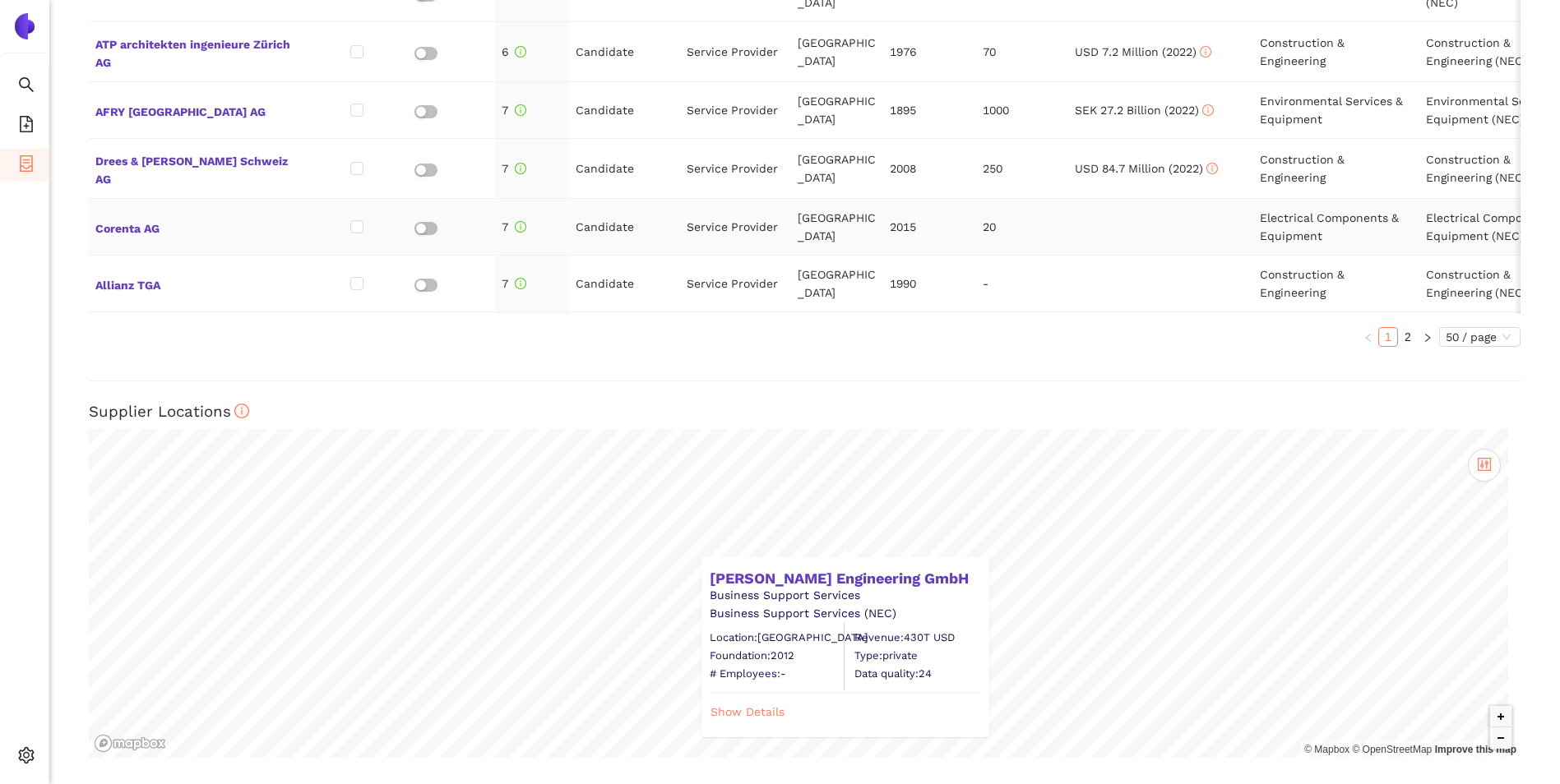
click at [516, 221] on icon "info-circle" at bounding box center [520, 226] width 11 height 11
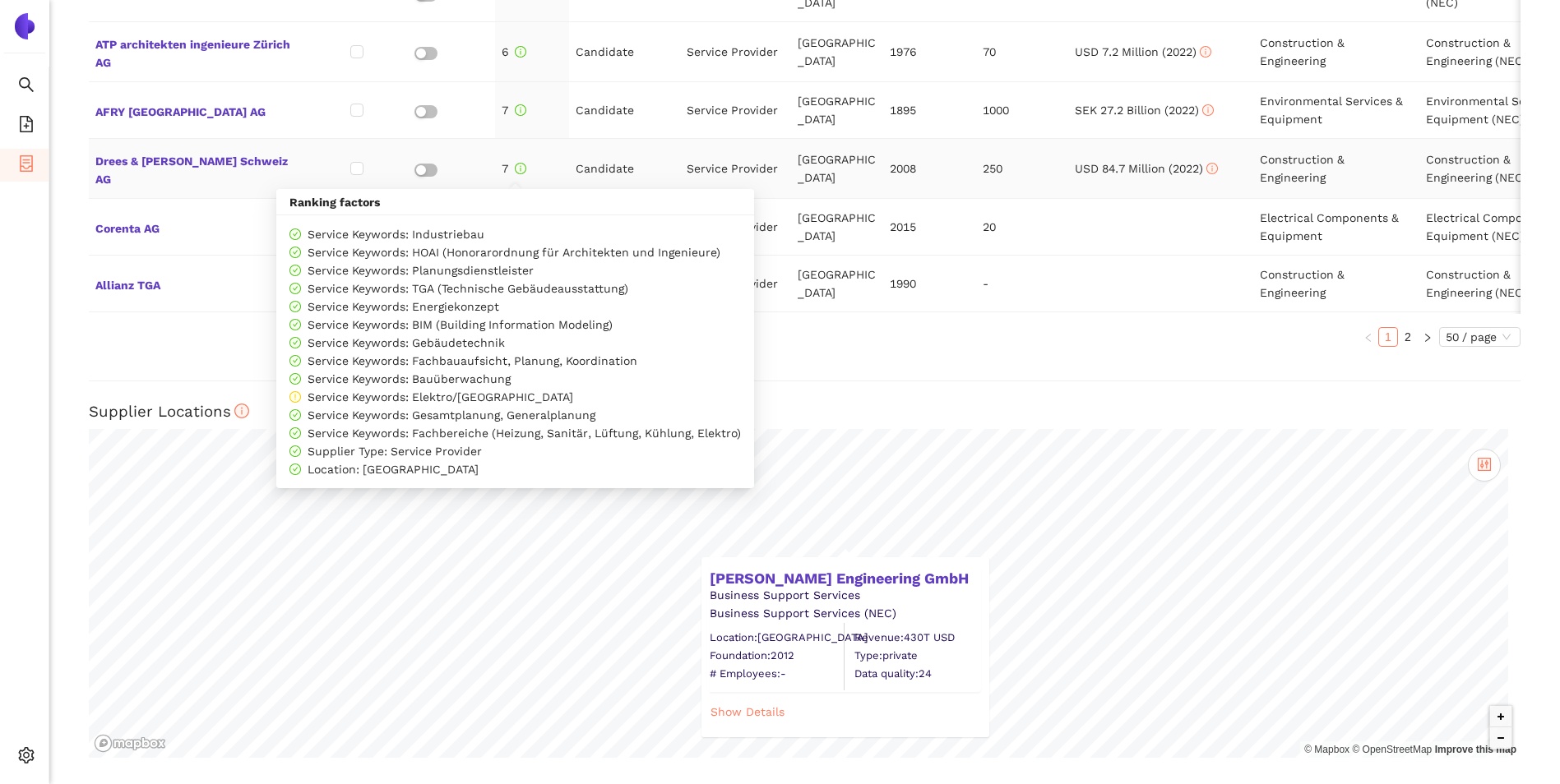
click at [522, 163] on icon "info-circle" at bounding box center [520, 168] width 11 height 11
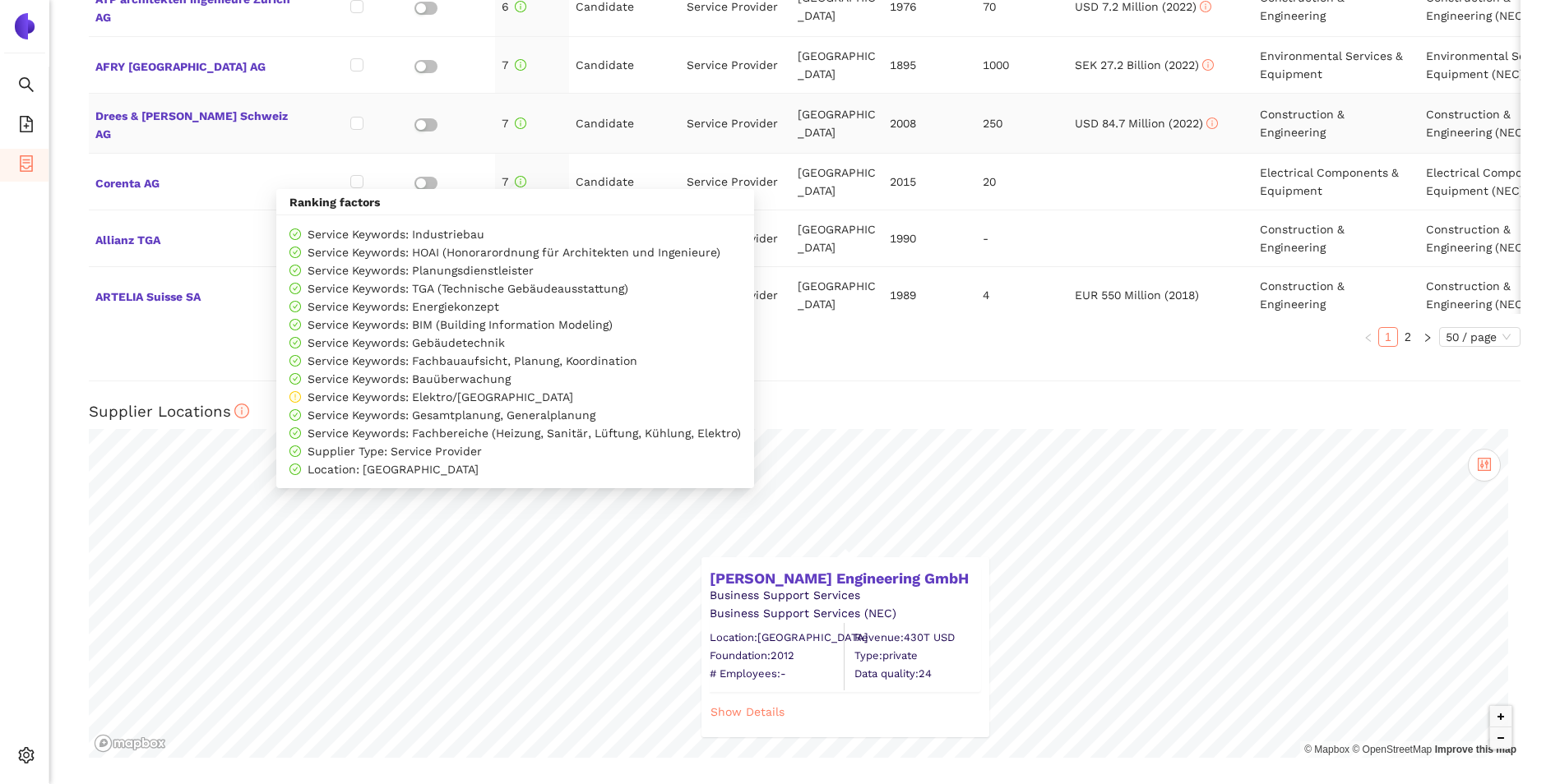
scroll to position [82, 0]
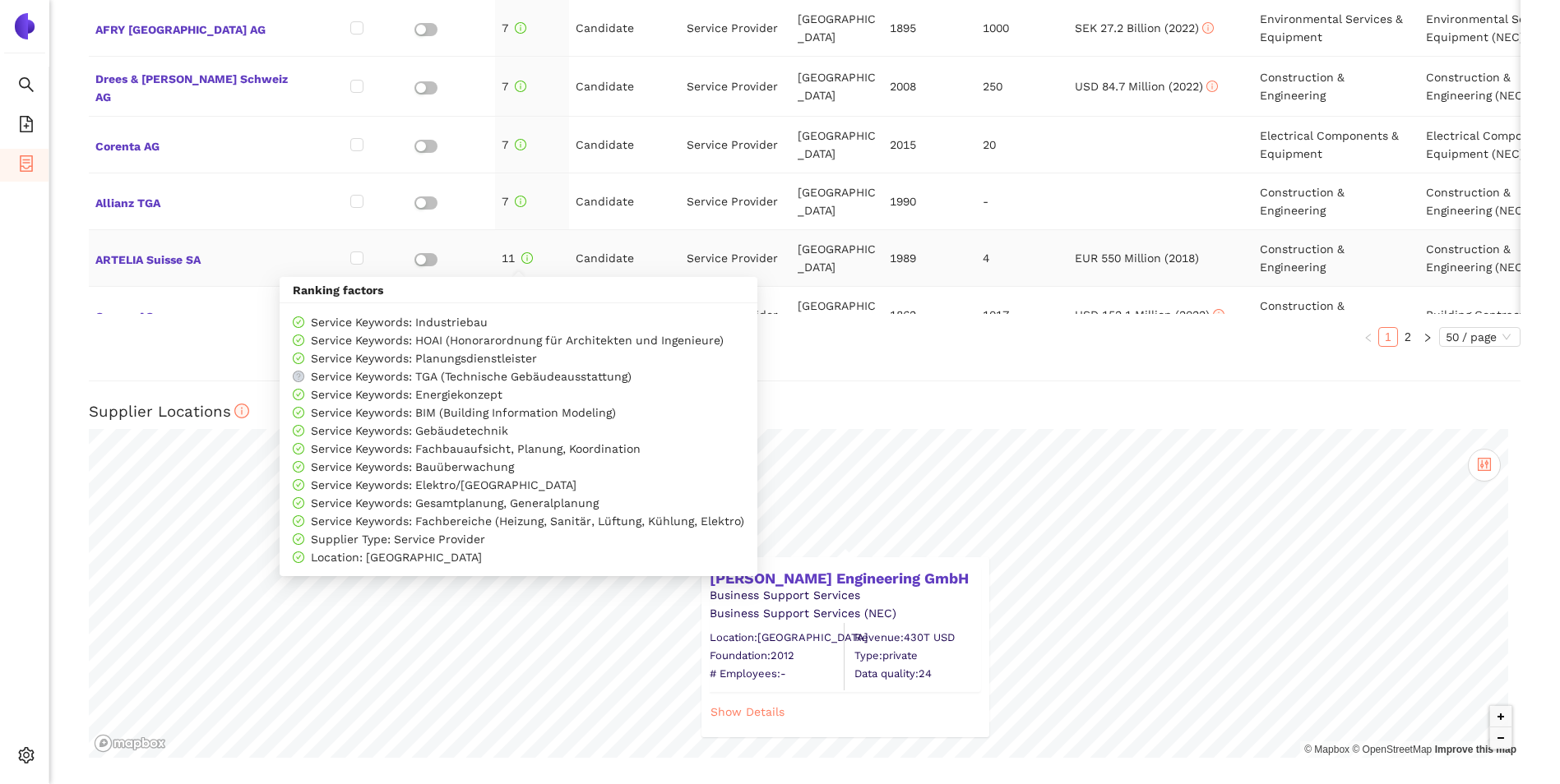
click at [523, 252] on icon "info-circle" at bounding box center [527, 258] width 11 height 11
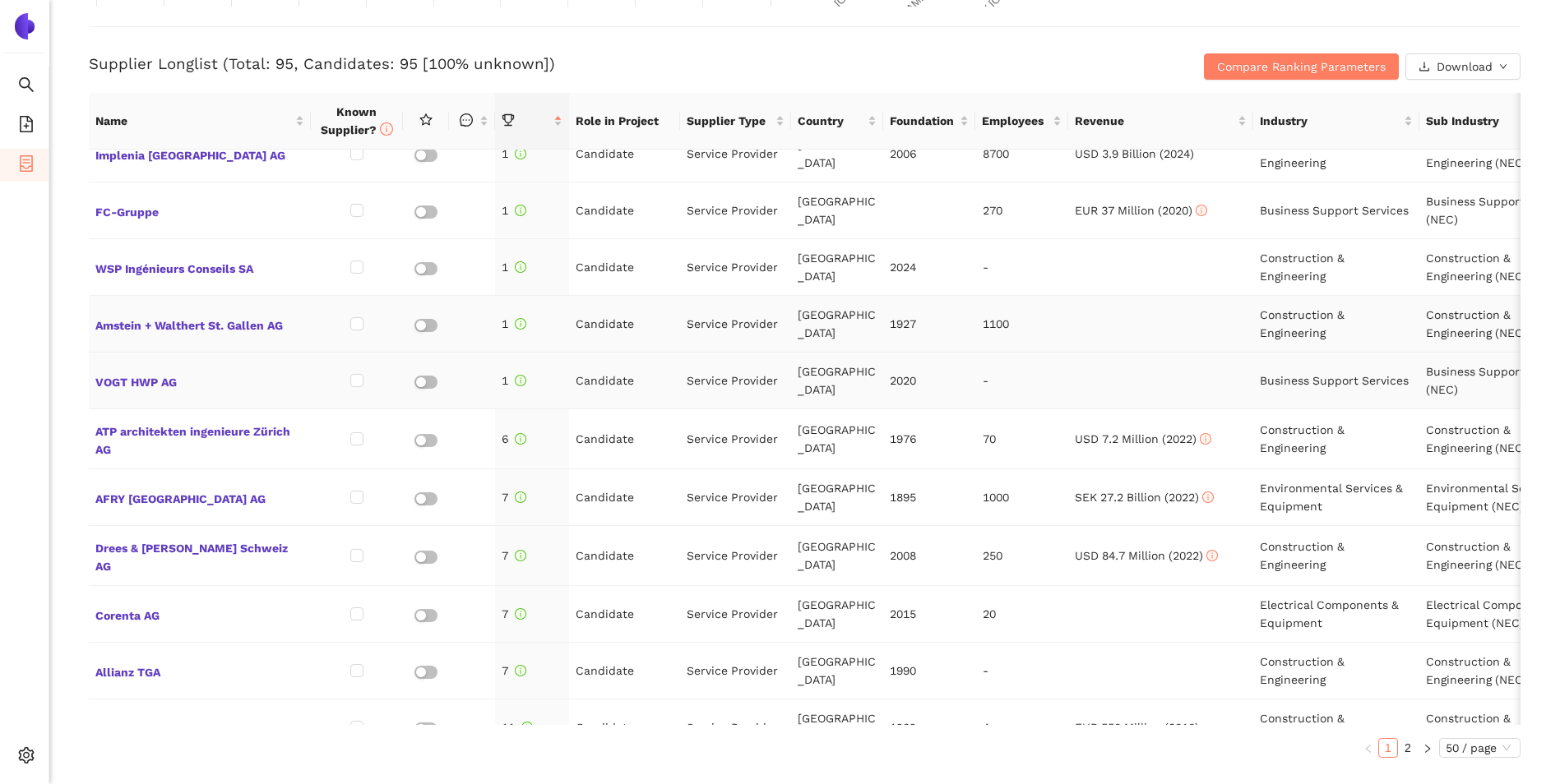
scroll to position [0, 0]
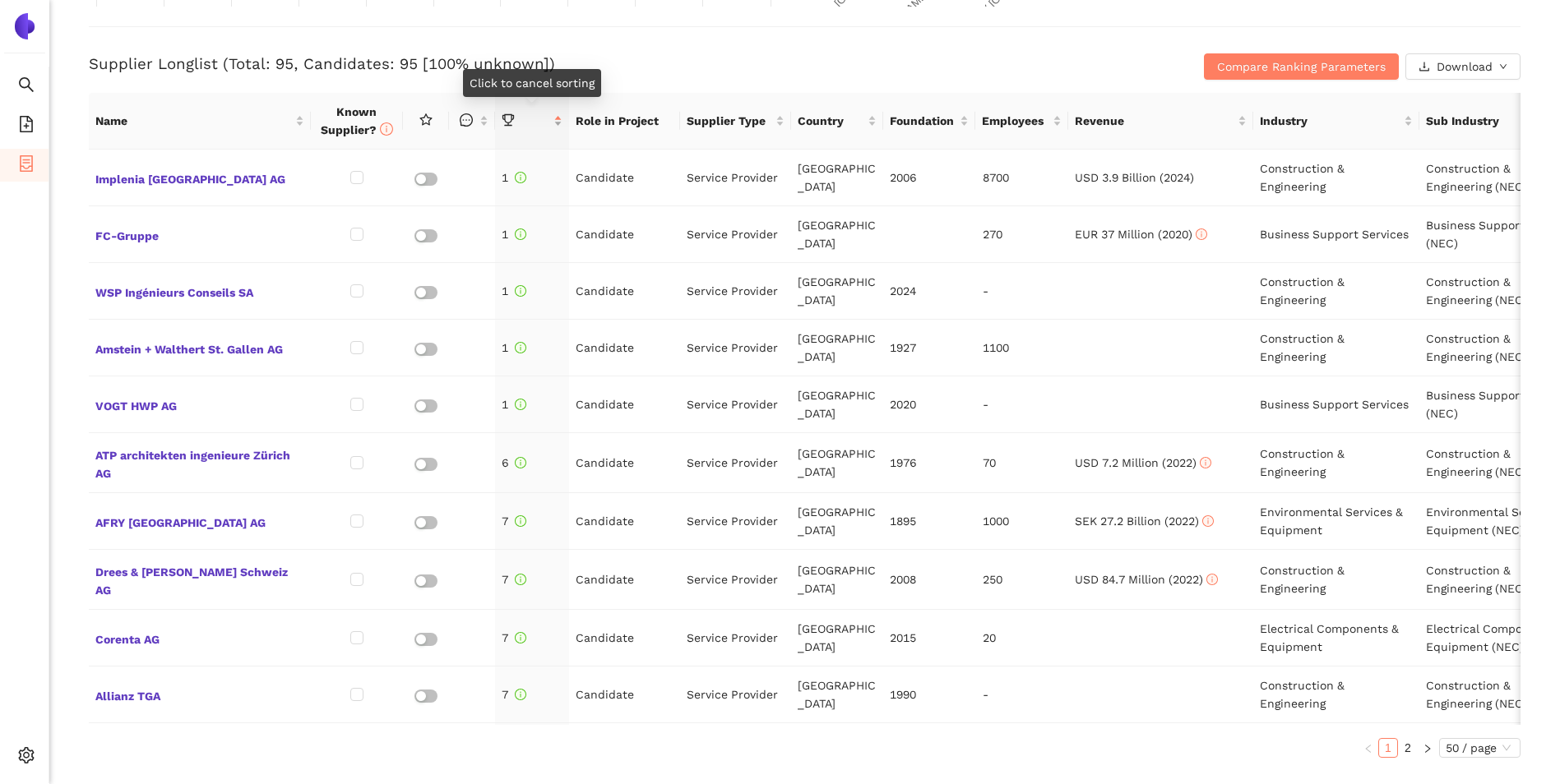
click at [555, 122] on div at bounding box center [532, 120] width 61 height 18
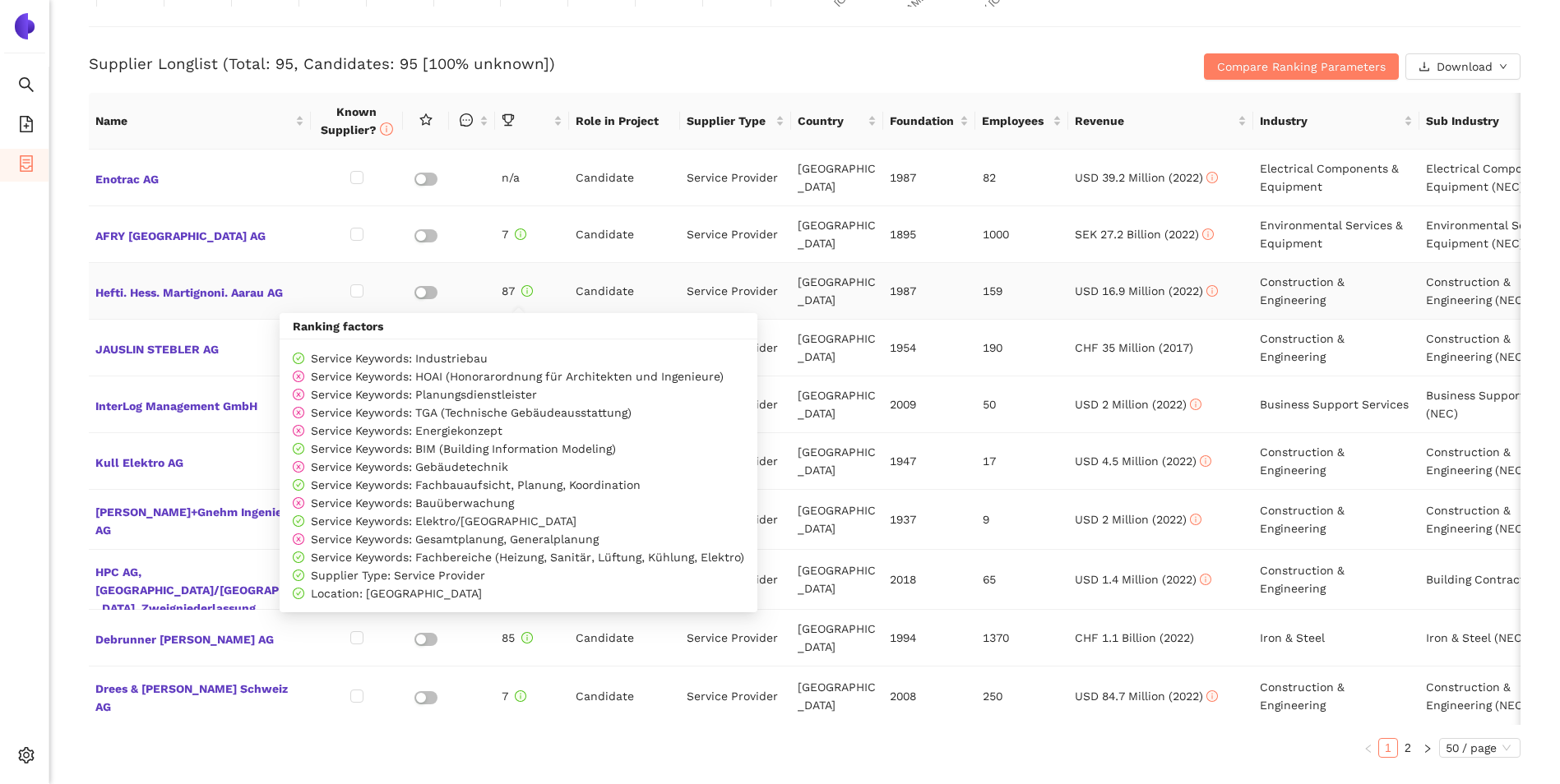
click at [523, 292] on icon "info-circle" at bounding box center [527, 291] width 11 height 11
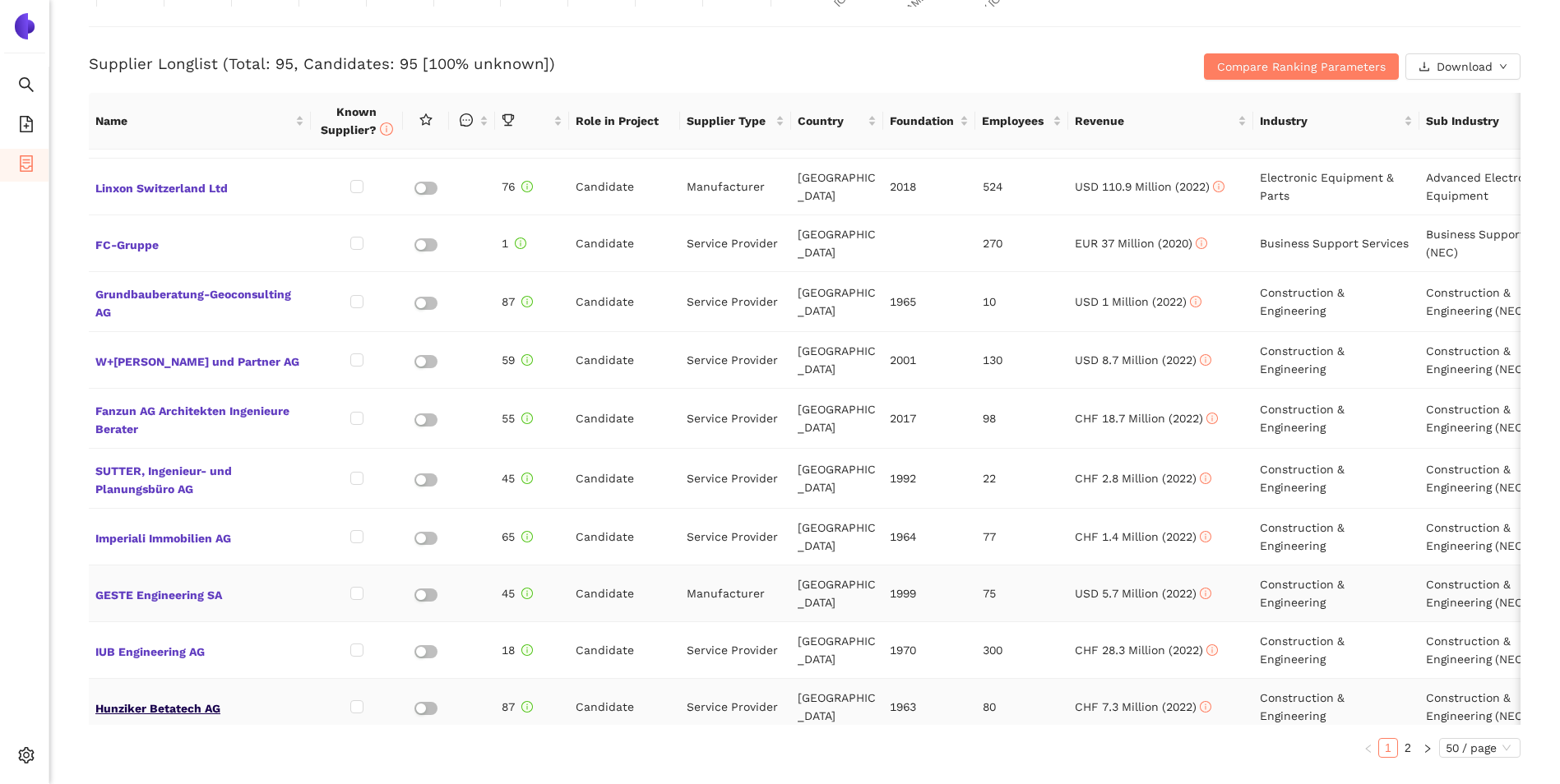
scroll to position [1069, 0]
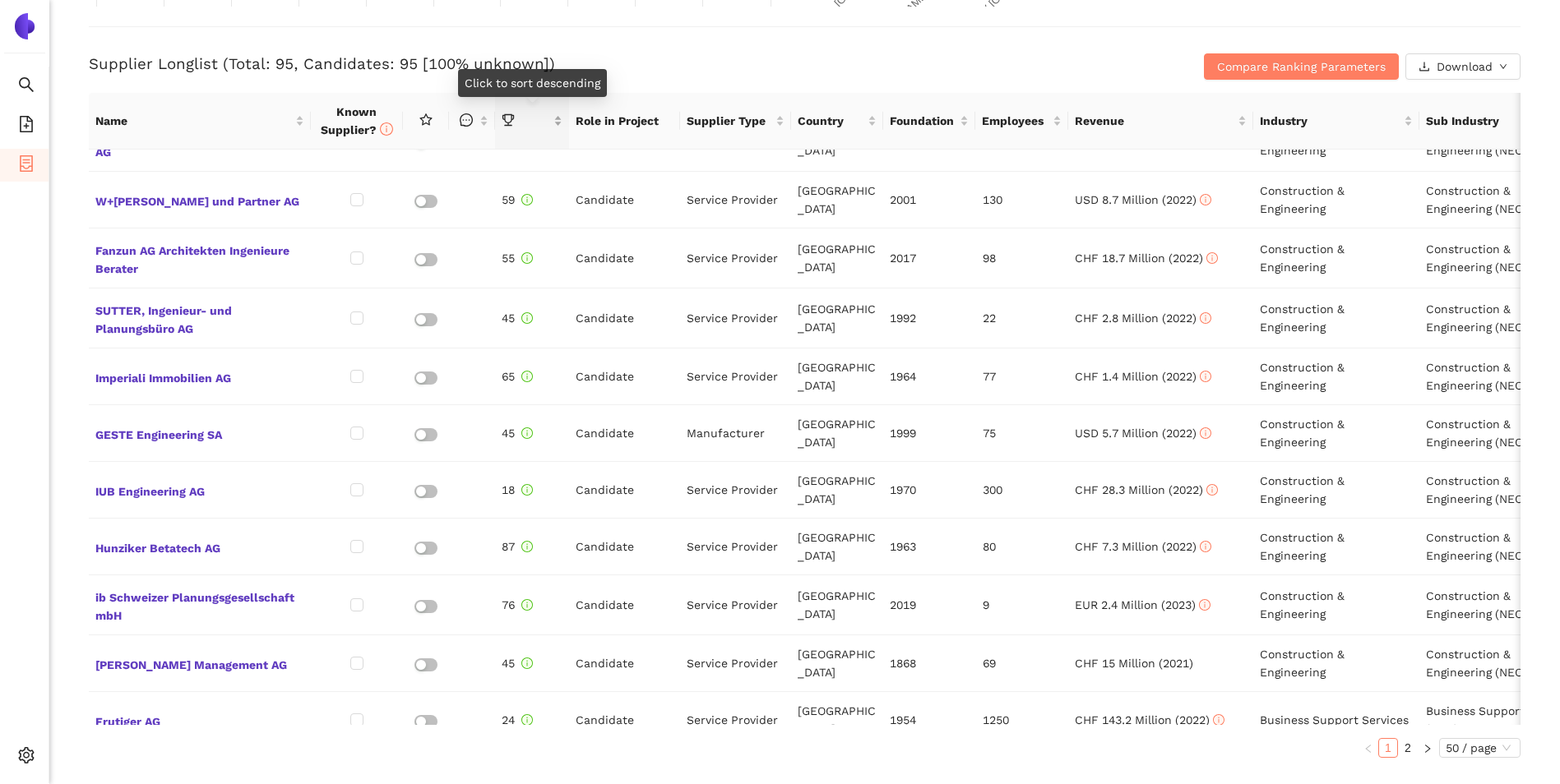
click at [562, 121] on div "this column is sortable" at bounding box center [532, 120] width 61 height 18
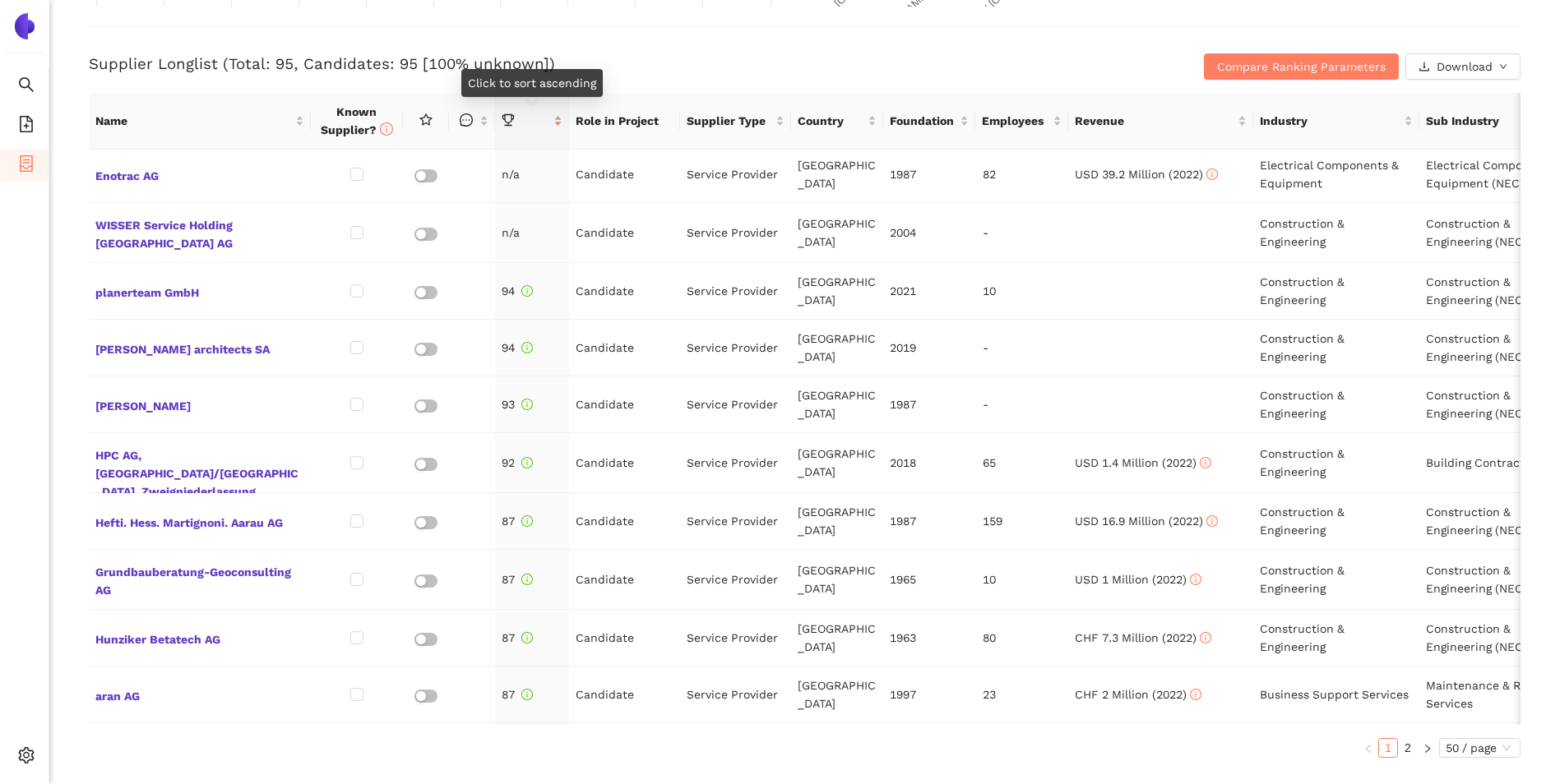
scroll to position [0, 0]
click at [553, 117] on div at bounding box center [532, 120] width 61 height 18
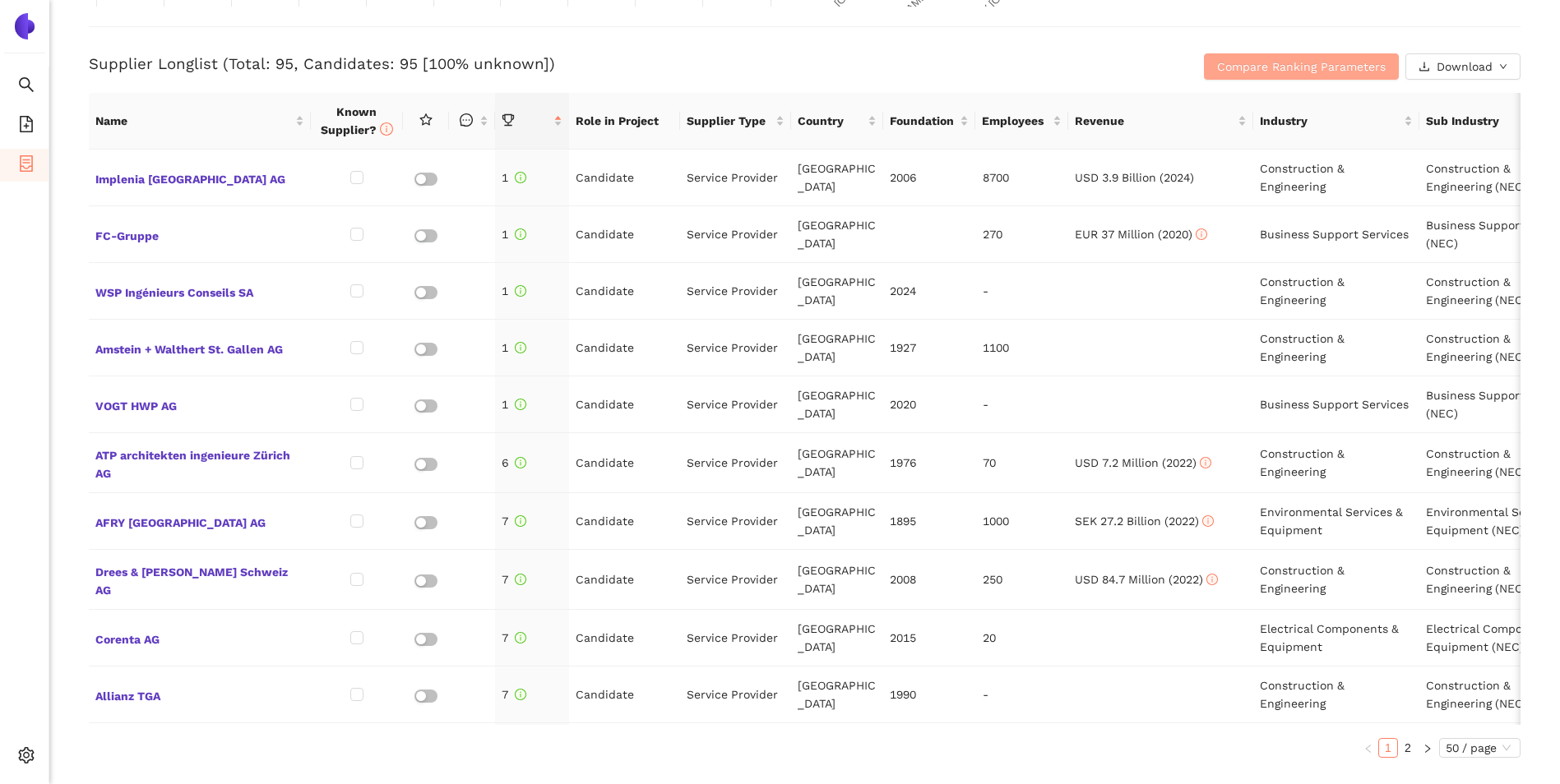
click at [1273, 68] on span "Compare Ranking Parameters" at bounding box center [1301, 66] width 169 height 18
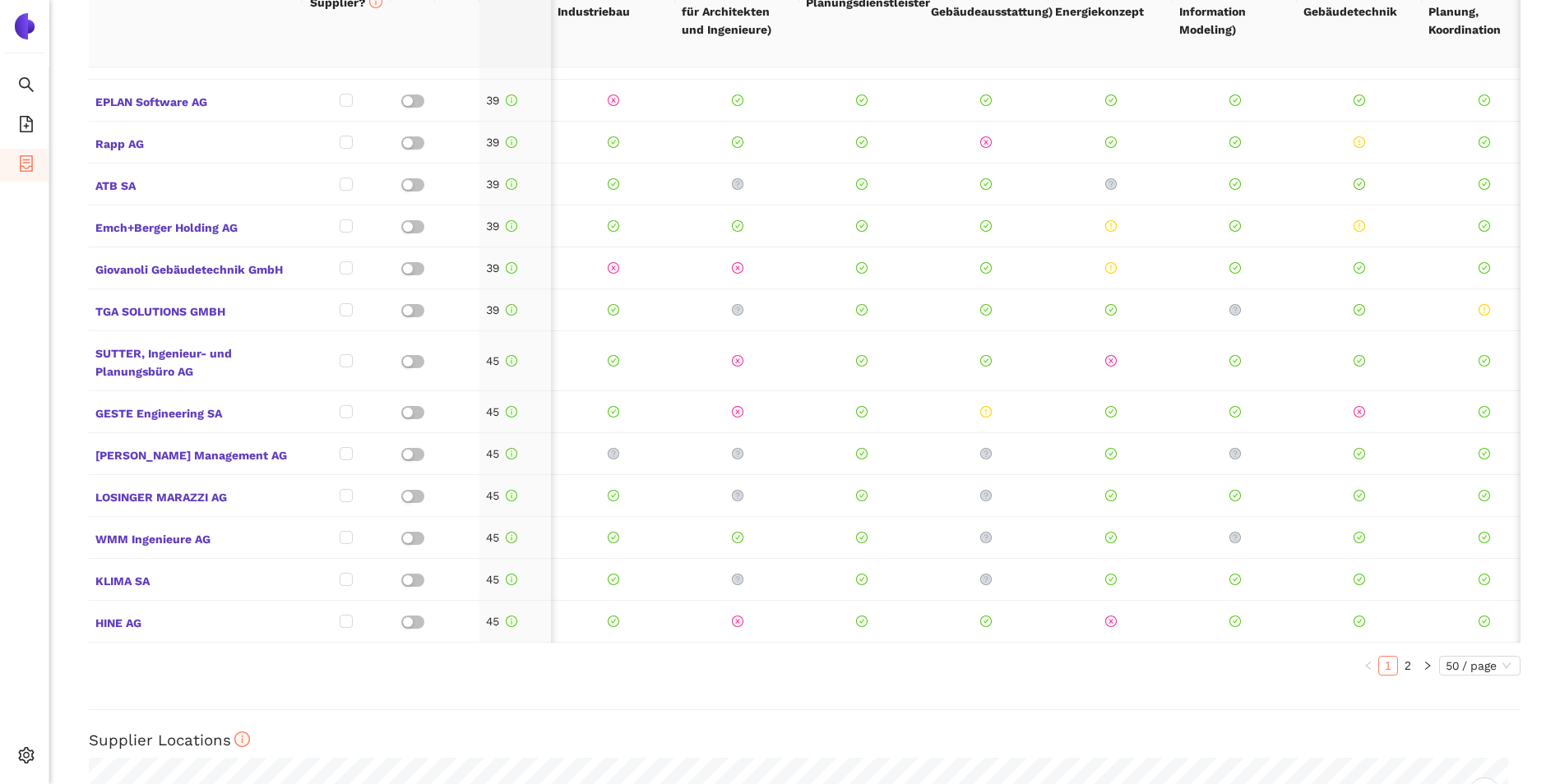
scroll to position [0, 797]
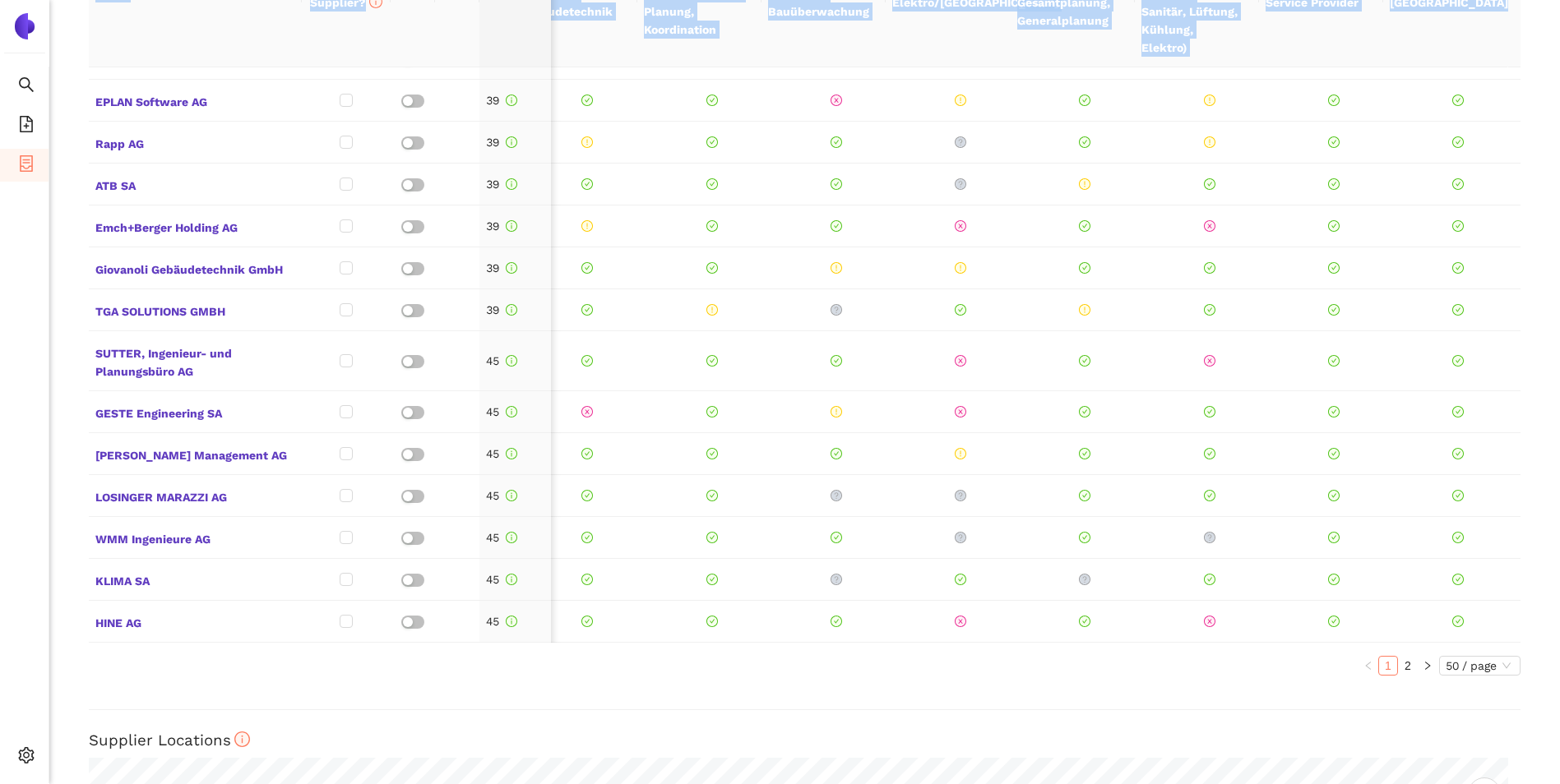
drag, startPoint x: 1508, startPoint y: 560, endPoint x: 1589, endPoint y: 14, distance: 552.0
click at [1559, 14] on html "Search eSourcing Templates eSourcing Projects Settings Back Longlist : Planungs…" at bounding box center [780, 392] width 1560 height 784
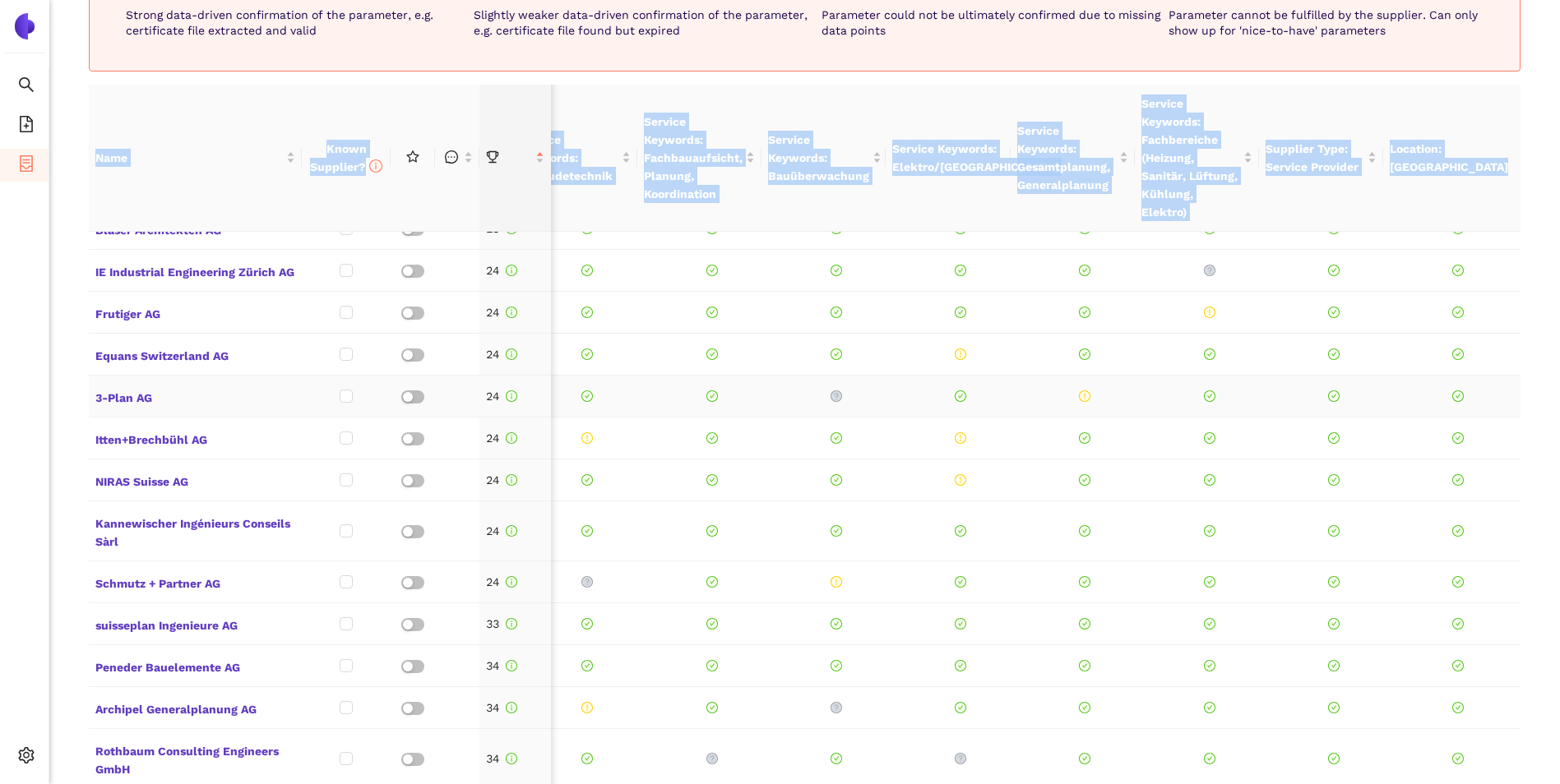
scroll to position [986, 797]
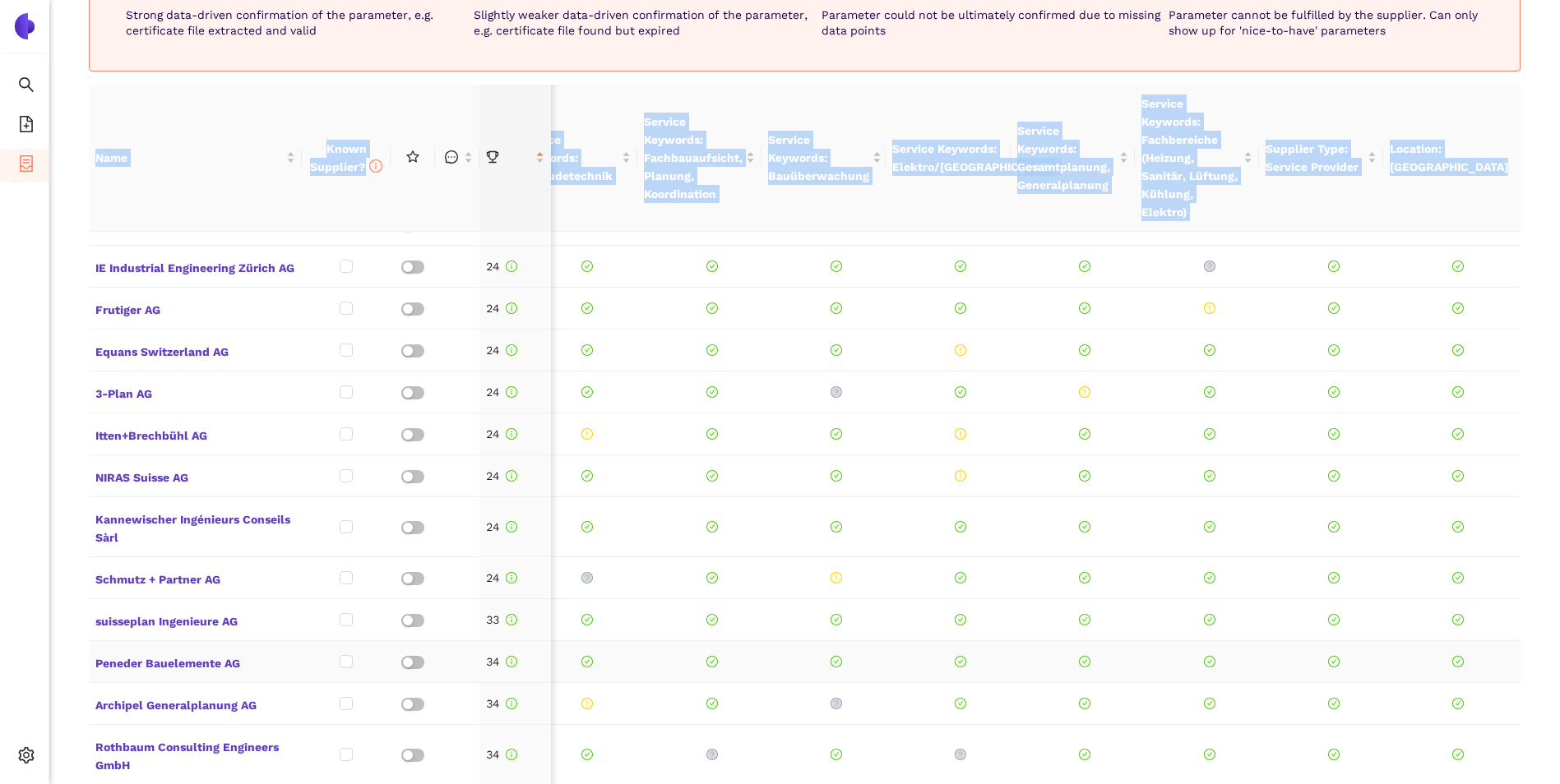
click at [780, 656] on span at bounding box center [836, 661] width 111 height 11
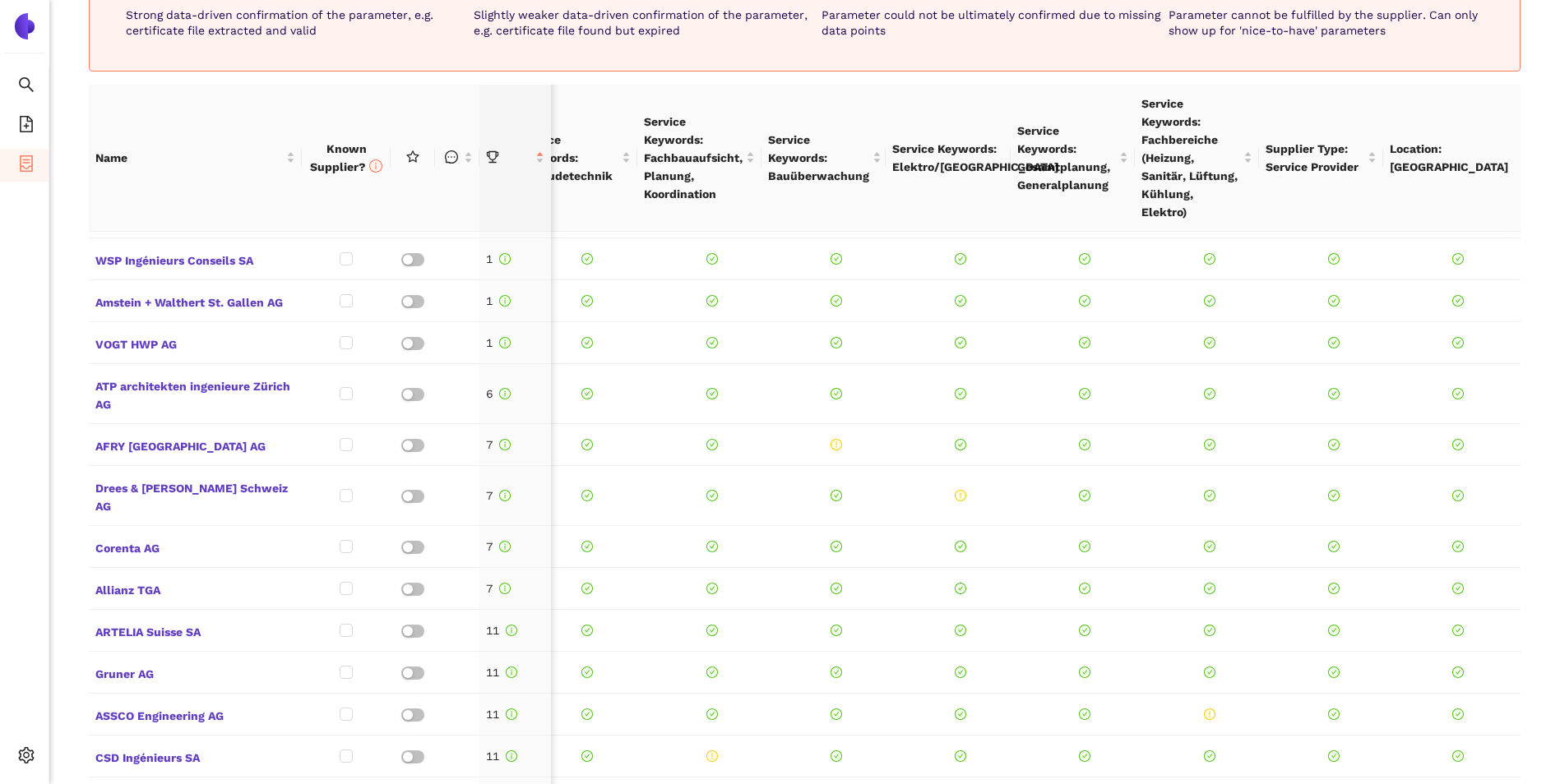
scroll to position [129, 0]
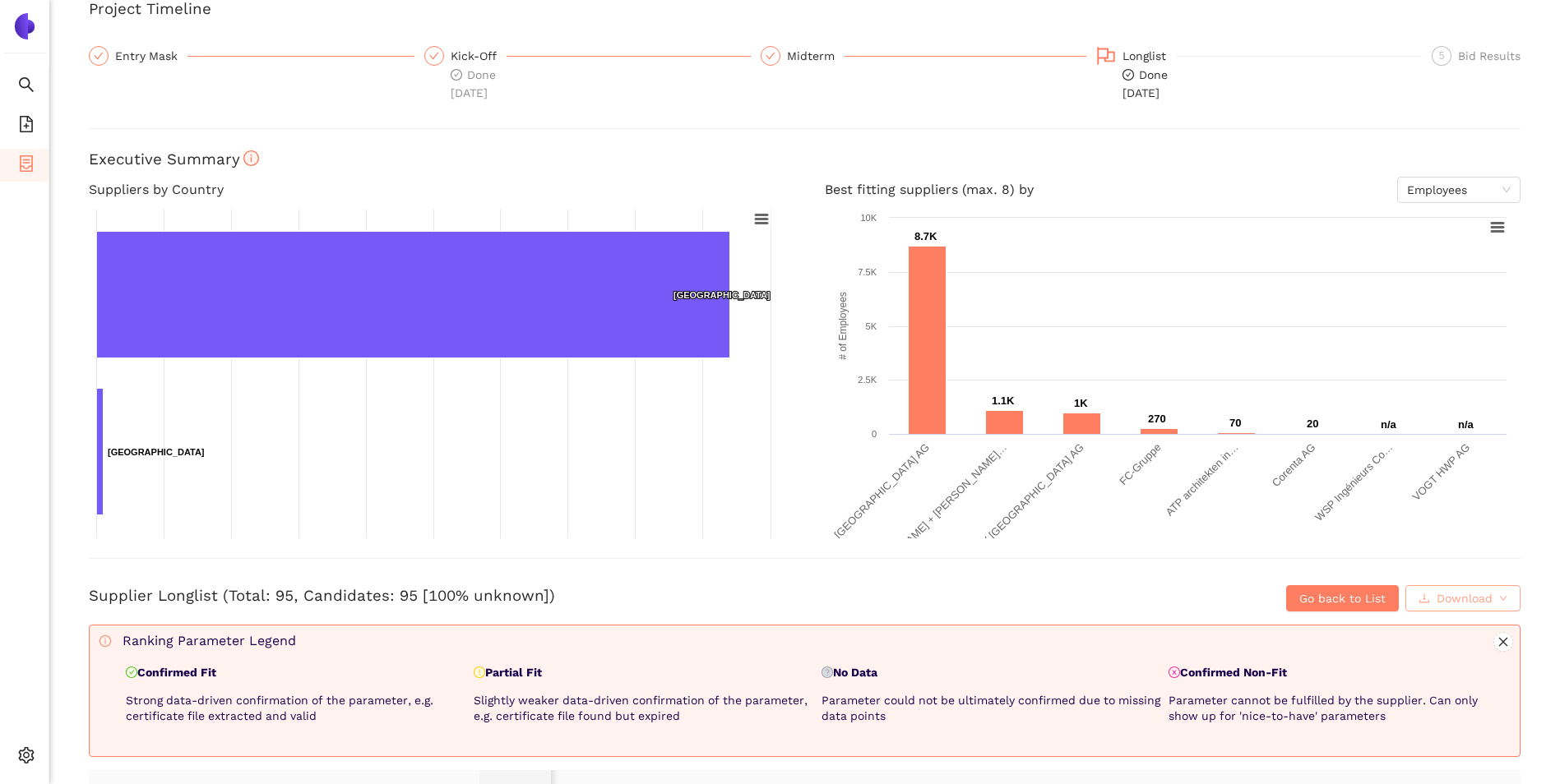
click at [1481, 593] on button "Download" at bounding box center [1462, 598] width 115 height 26
click at [1457, 669] on span "XLSX" at bounding box center [1446, 669] width 27 height 18
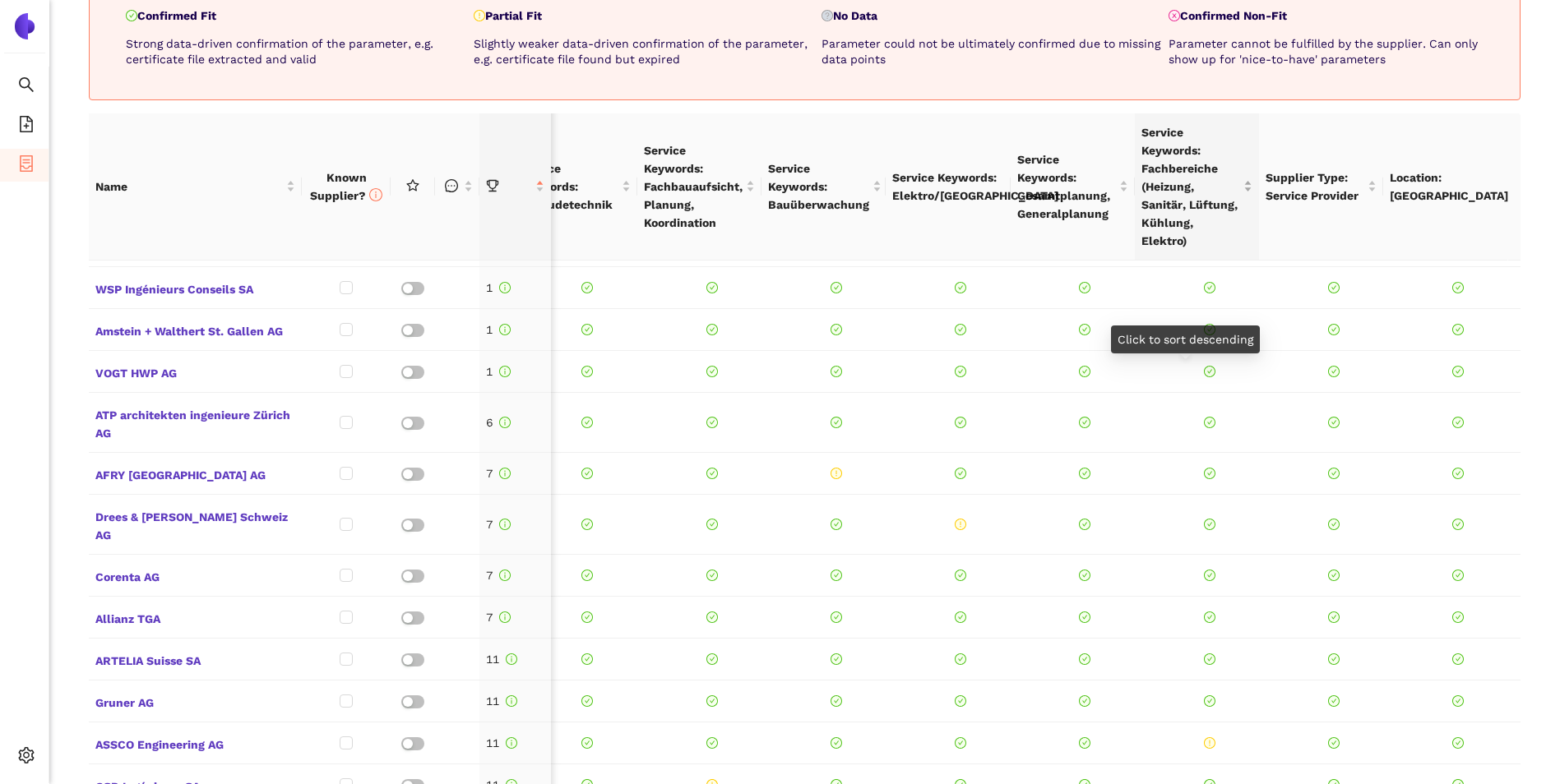
scroll to position [787, 0]
click at [117, 471] on span "AFRY [GEOGRAPHIC_DATA] AG" at bounding box center [196, 472] width 200 height 22
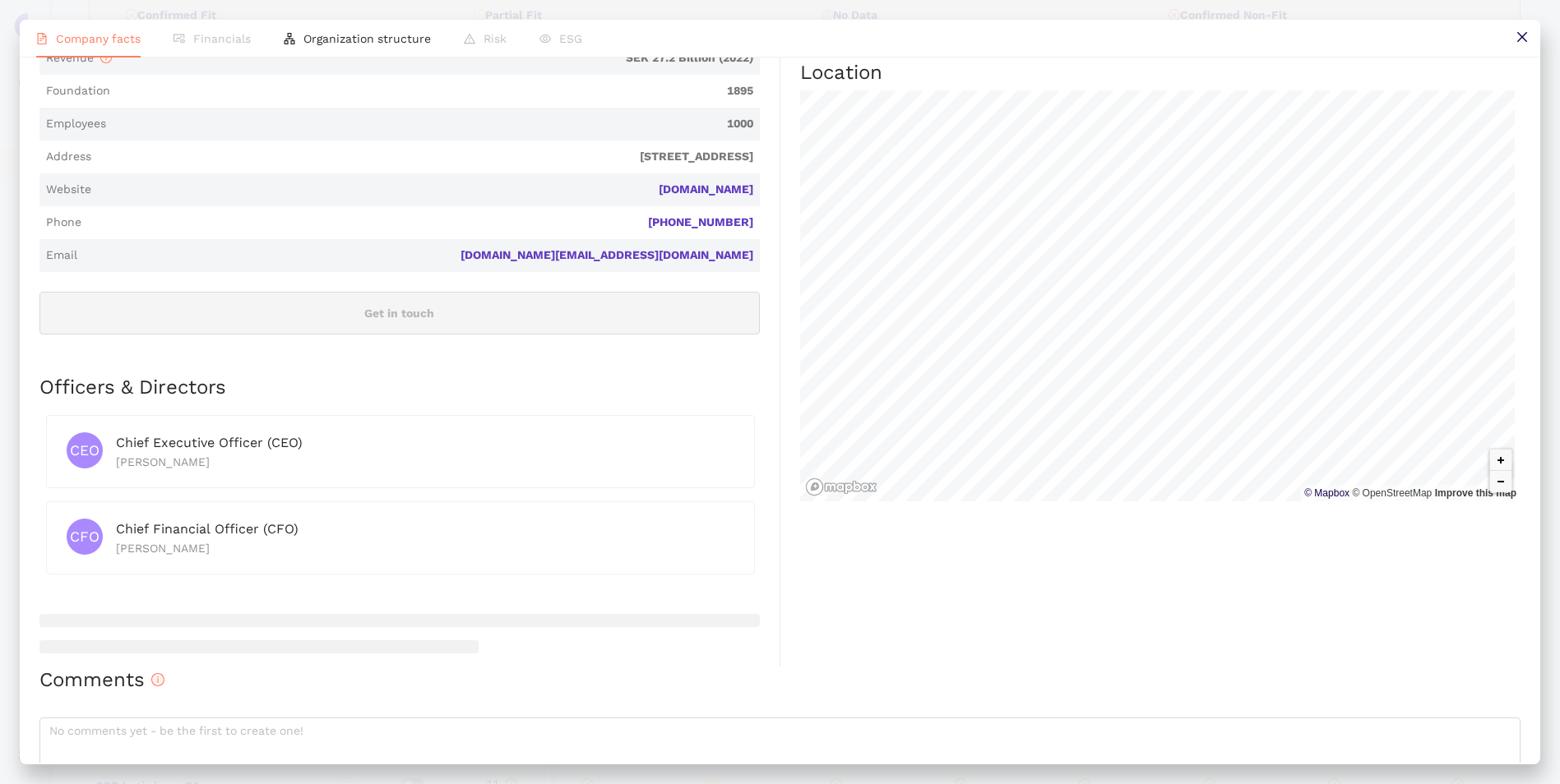
scroll to position [402, 0]
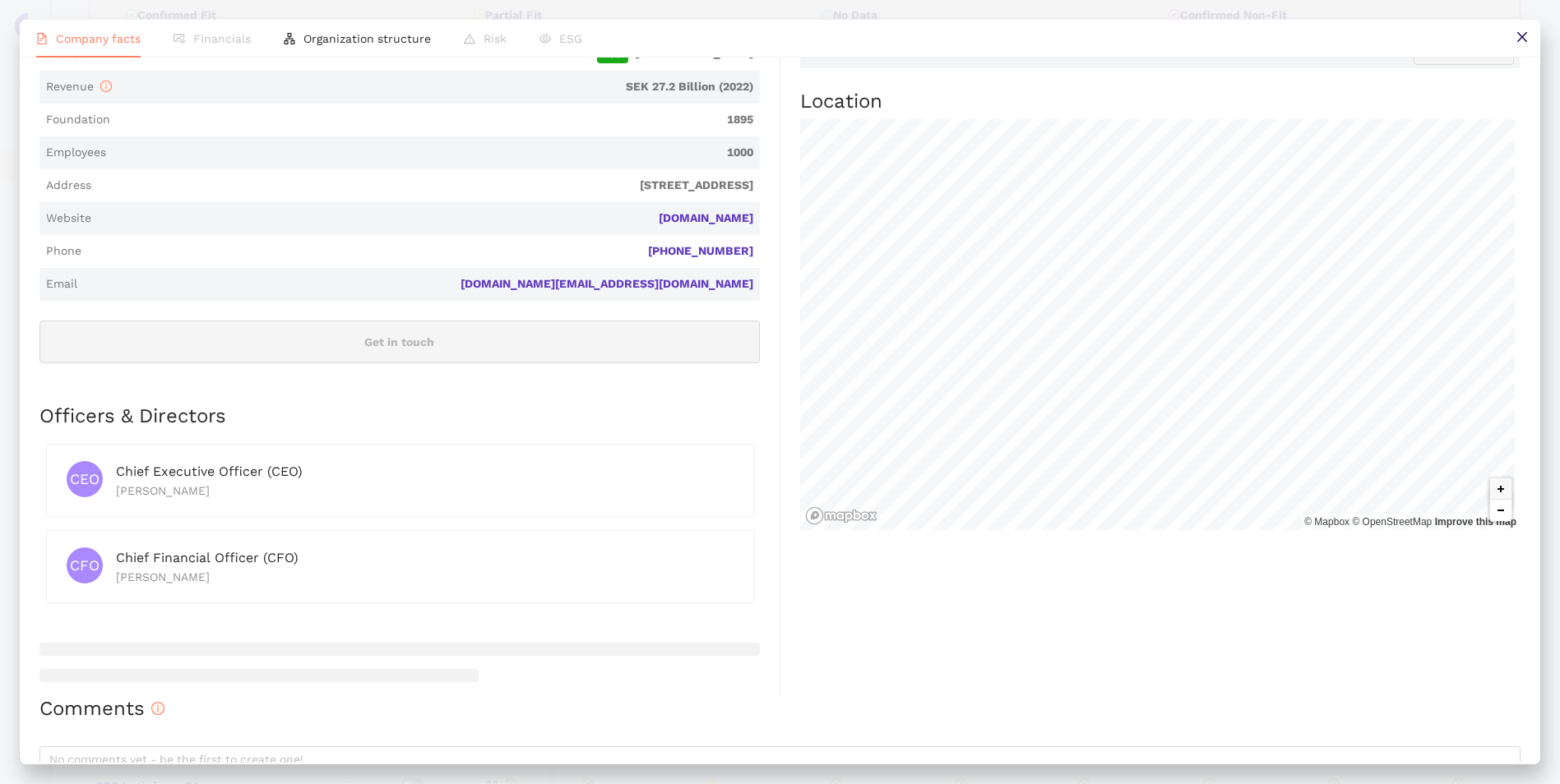
click at [1490, 517] on button "Zoom out" at bounding box center [1500, 510] width 22 height 22
click at [1490, 513] on button "Zoom out" at bounding box center [1500, 510] width 22 height 22
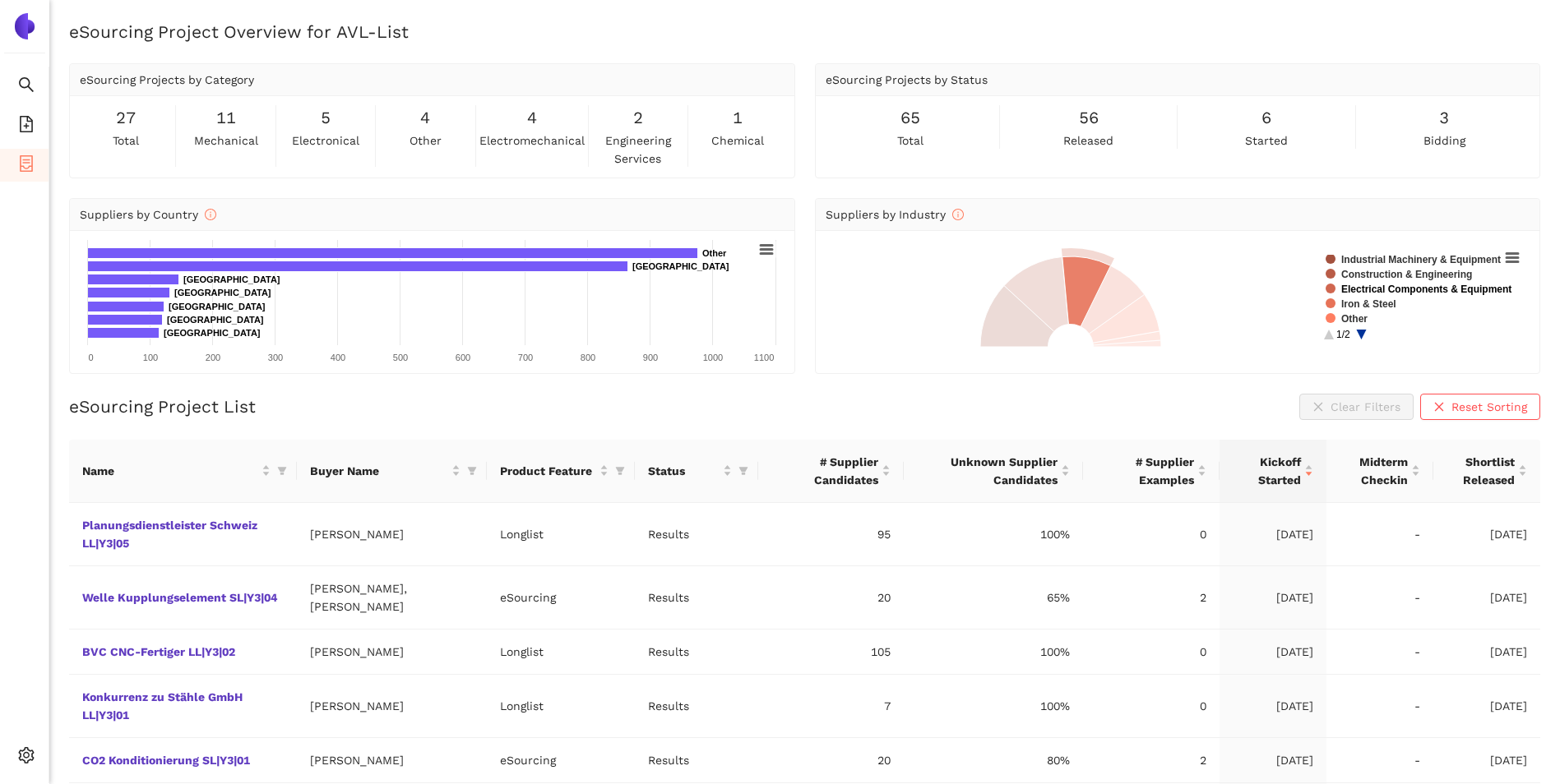
click at [1395, 289] on text "Electrical Components & Equipment" at bounding box center [1426, 289] width 171 height 11
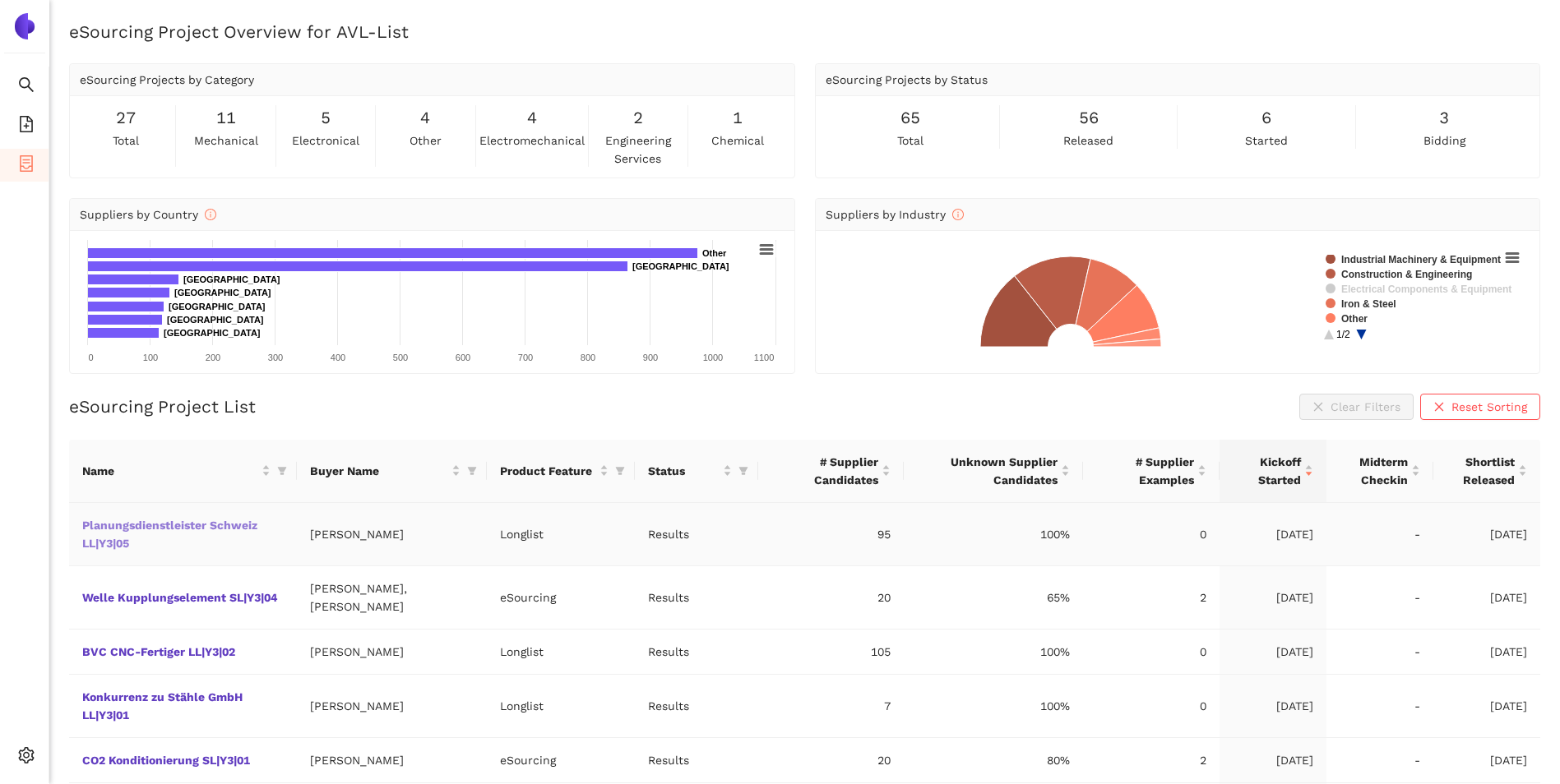
click at [0, 0] on link "Planungsdienstleister Schweiz LL|Y3|05" at bounding box center [0, 0] width 0 height 0
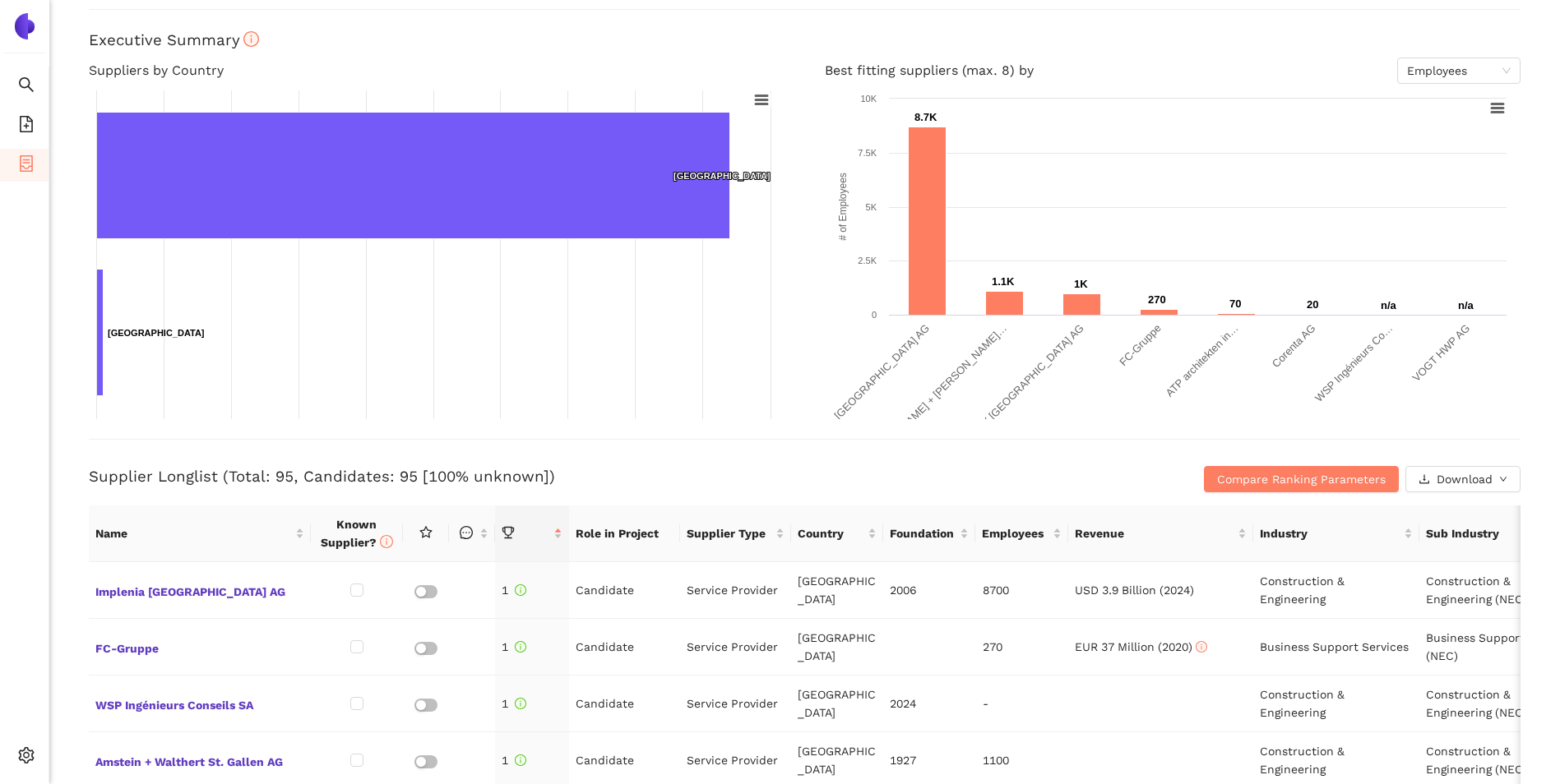
scroll to position [246, 0]
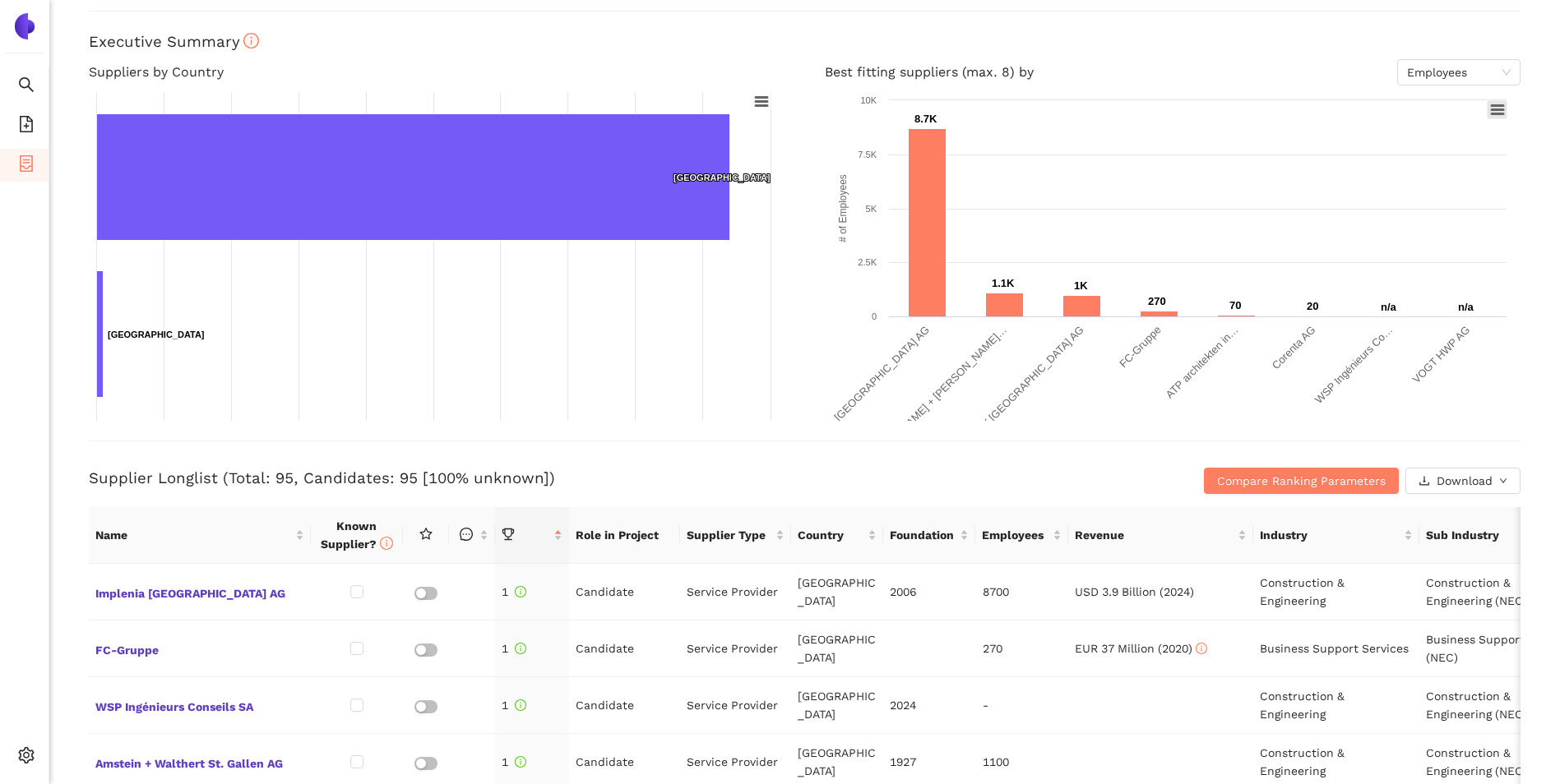
click at [1494, 112] on icon at bounding box center [1496, 110] width 11 height 8
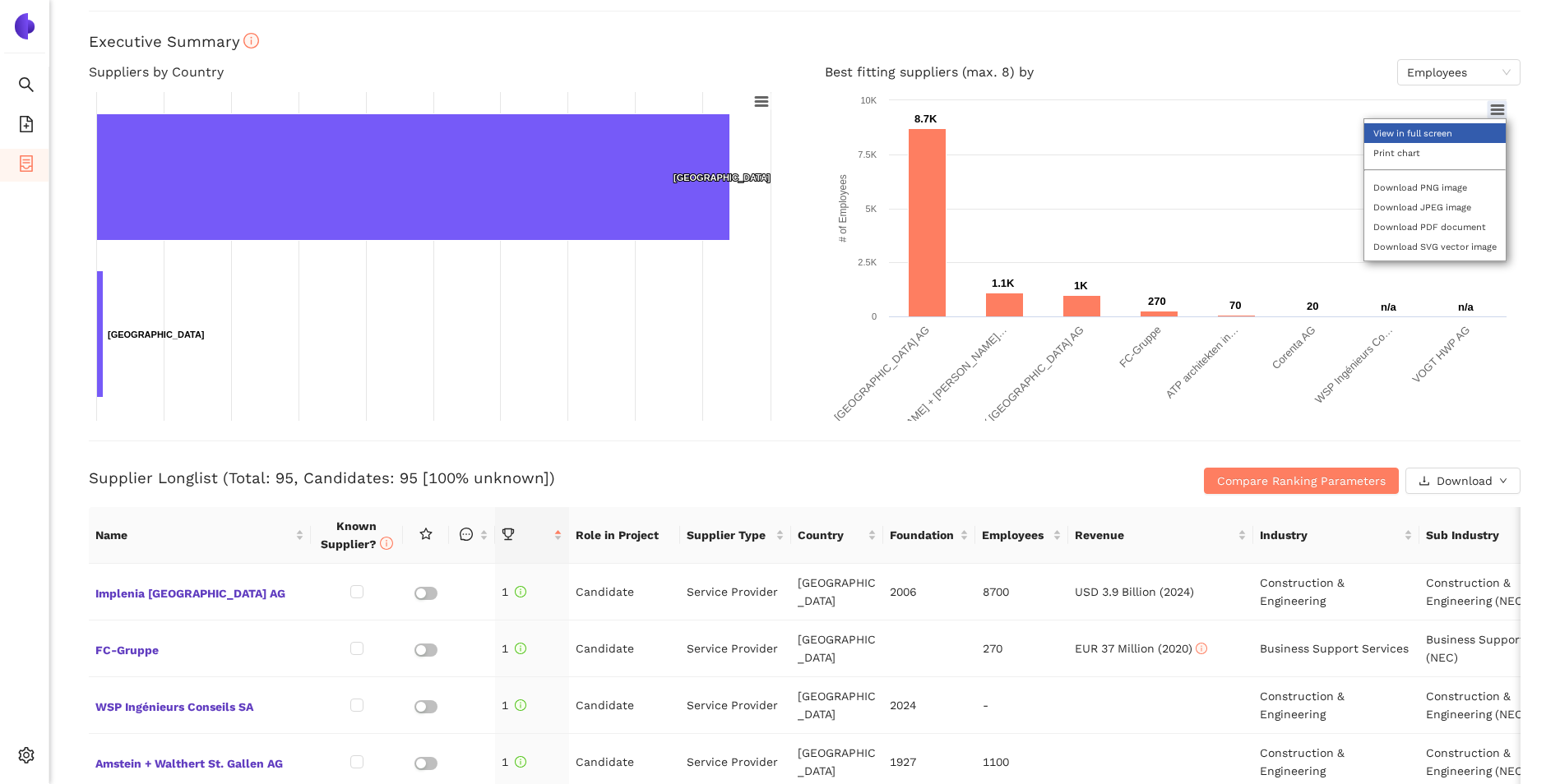
click at [1462, 126] on li "View in full screen" at bounding box center [1435, 133] width 141 height 20
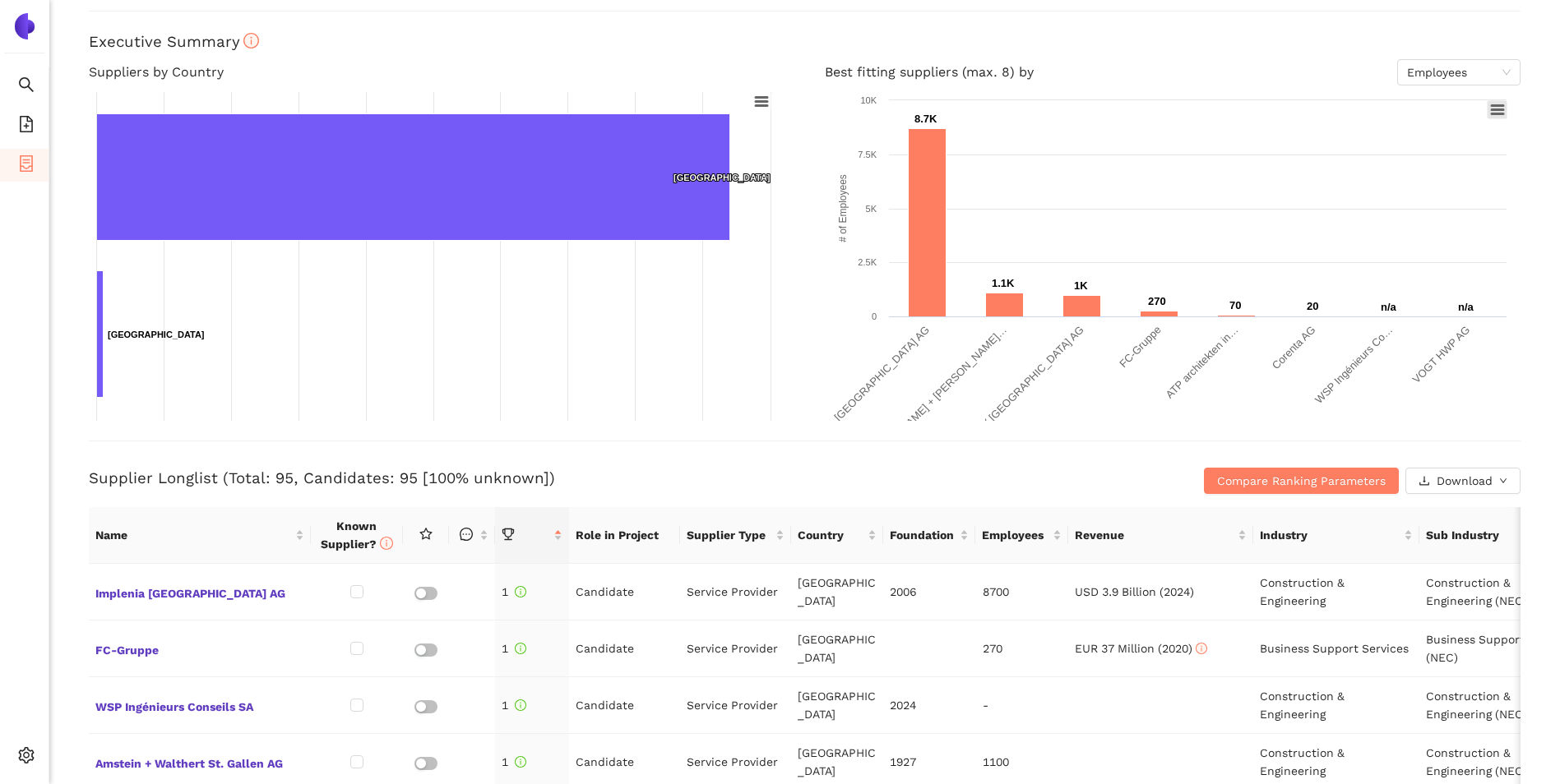
click at [1493, 117] on rect at bounding box center [1496, 110] width 20 height 18
drag, startPoint x: 1462, startPoint y: 332, endPoint x: 1180, endPoint y: 321, distance: 282.2
click at [1180, 321] on rect at bounding box center [1169, 257] width 689 height 329
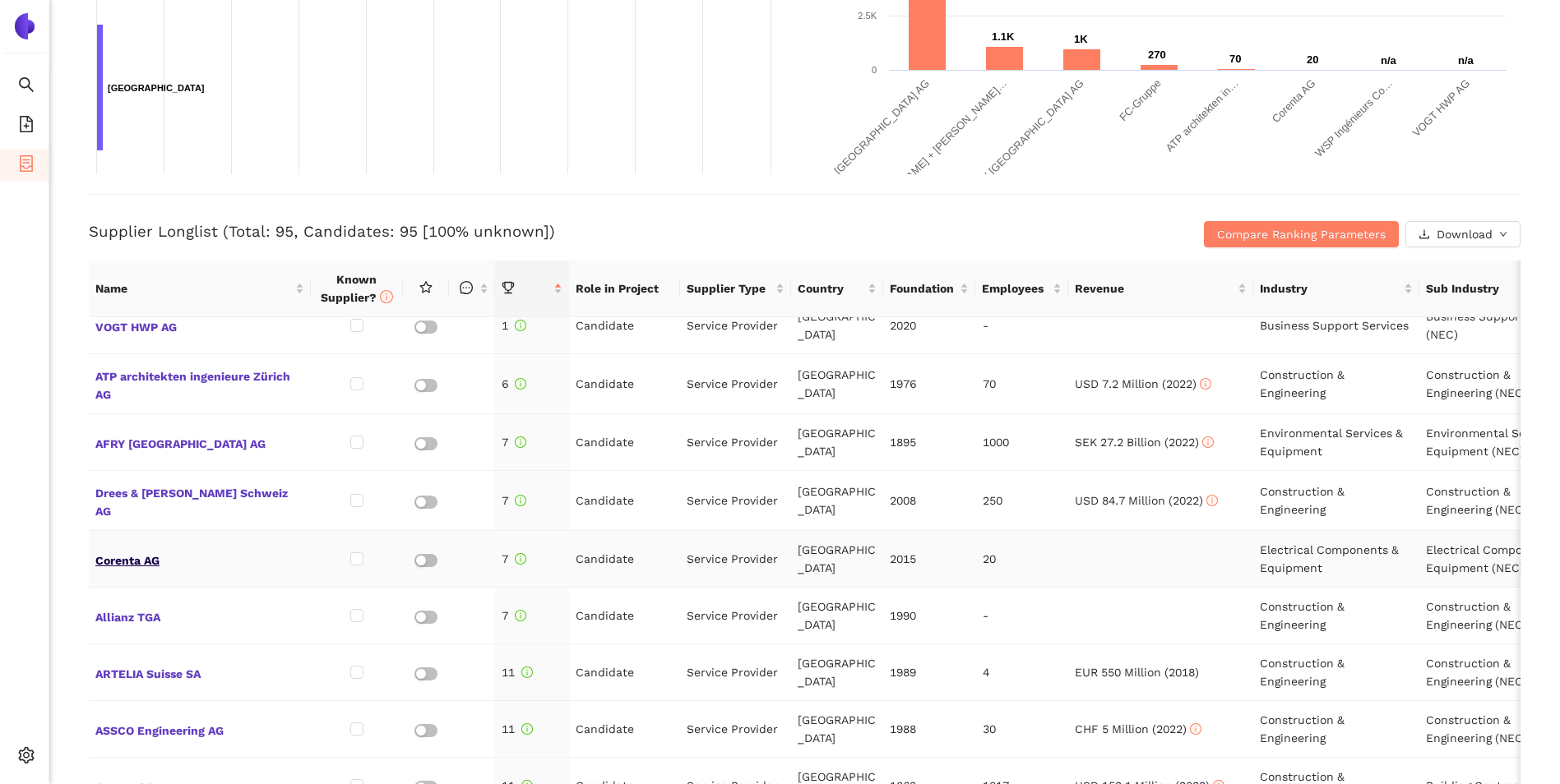
click at [128, 556] on span "Corenta AG" at bounding box center [200, 559] width 209 height 22
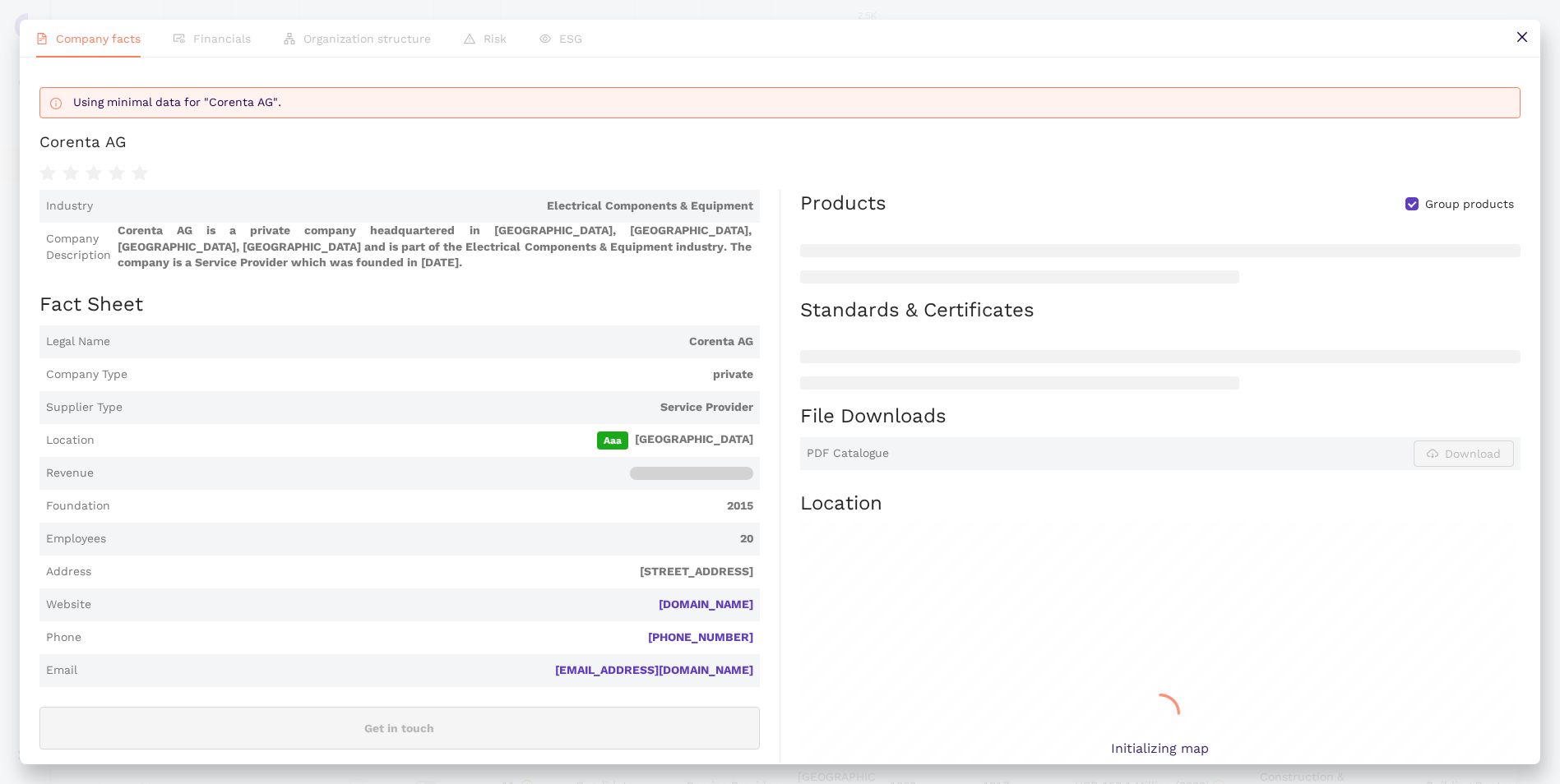
scroll to position [493, 0]
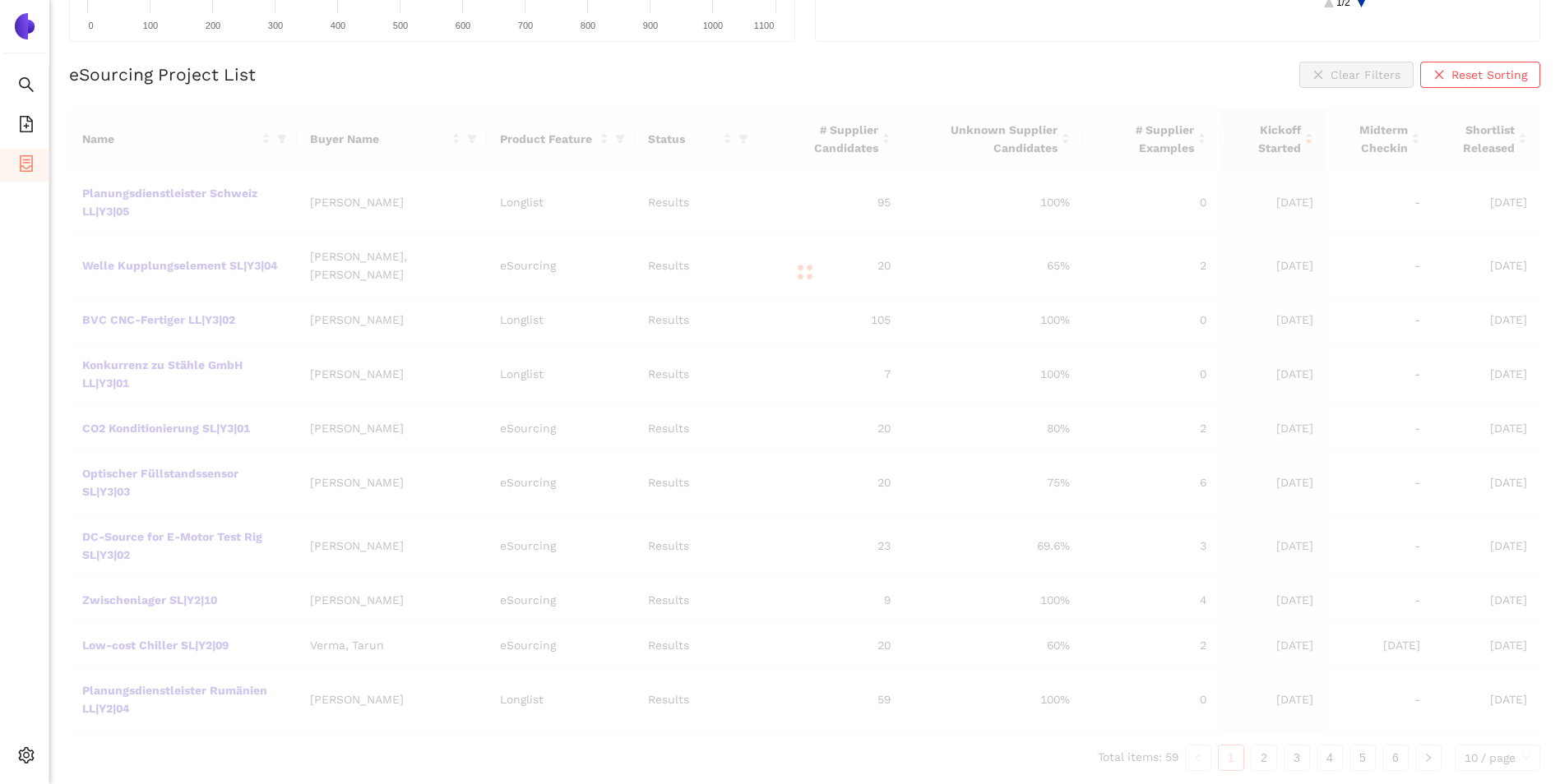
scroll to position [312, 0]
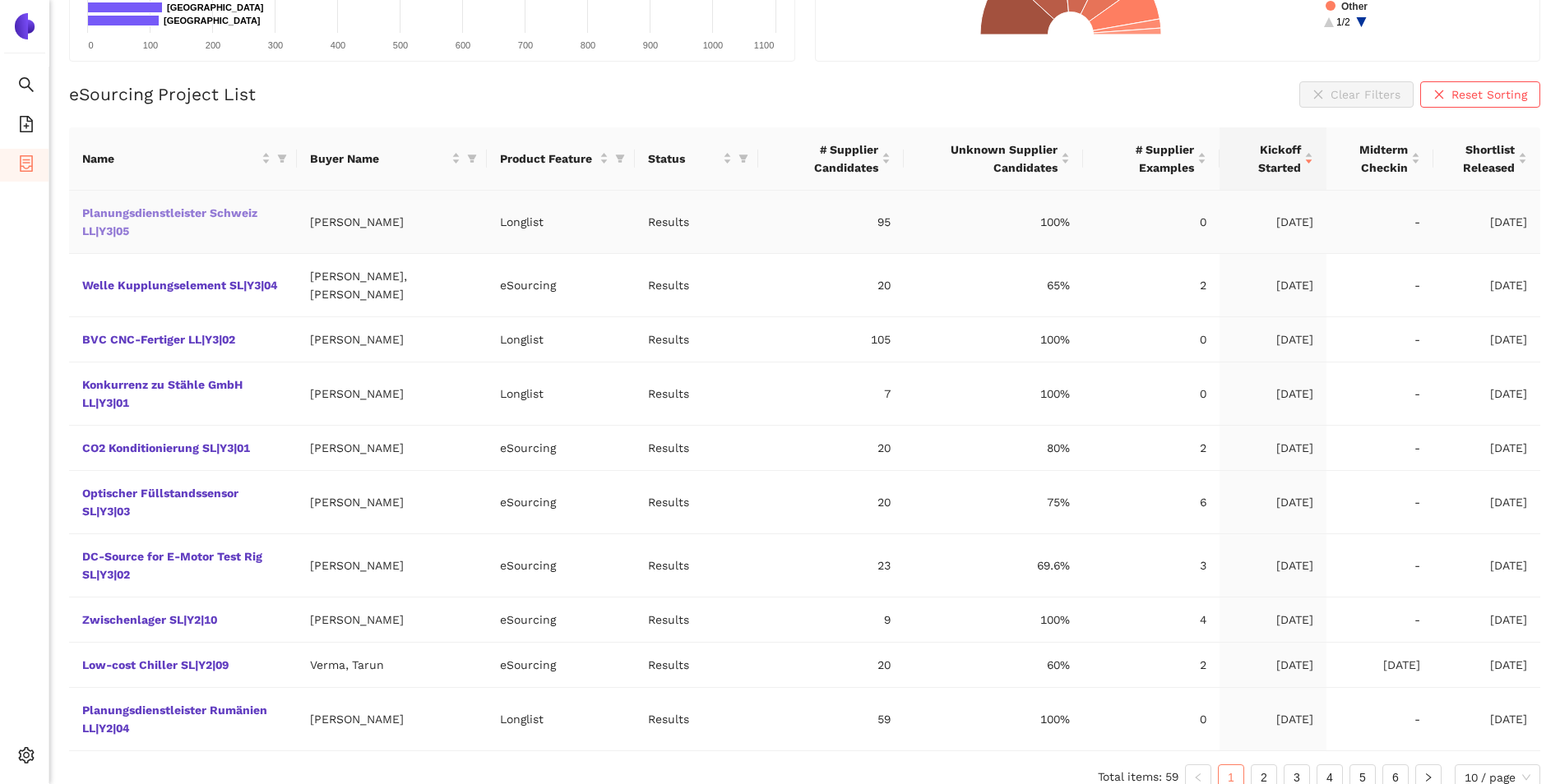
click at [0, 0] on link "Planungsdienstleister Schweiz LL|Y3|05" at bounding box center [0, 0] width 0 height 0
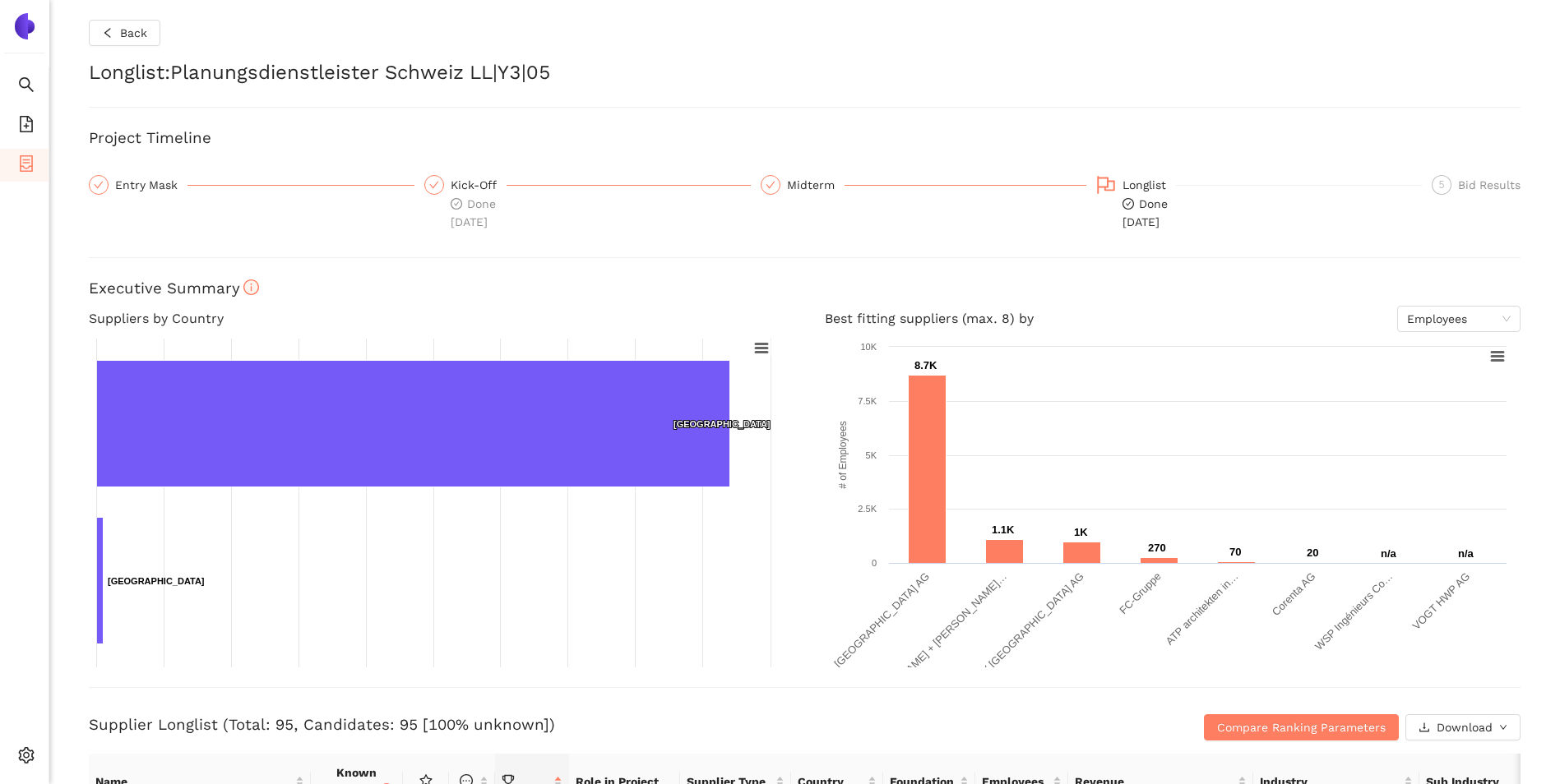
scroll to position [1072, 0]
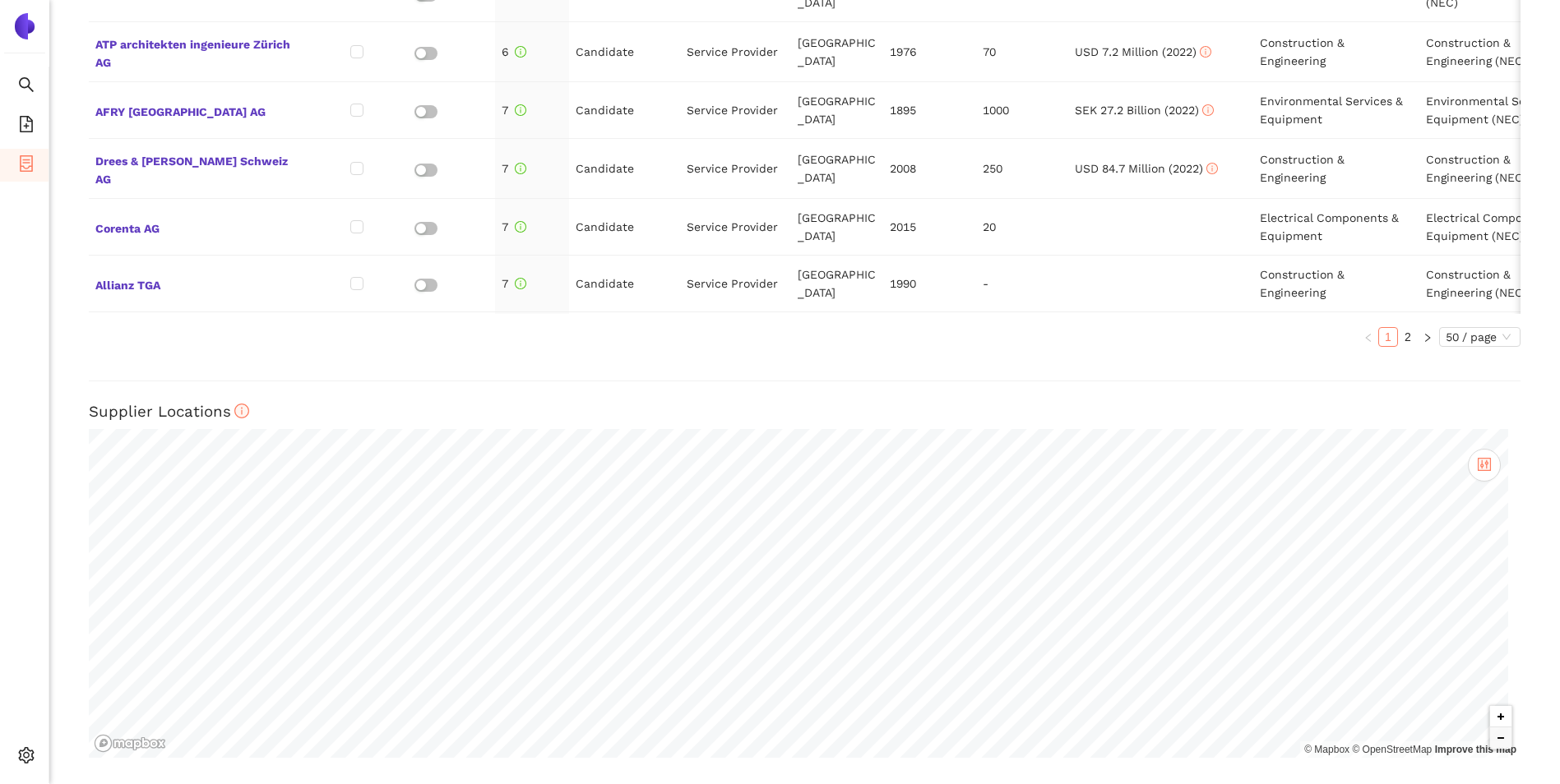
click at [1489, 712] on button "Zoom in" at bounding box center [1500, 716] width 22 height 22
click at [1489, 711] on button "Zoom in" at bounding box center [1500, 716] width 22 height 22
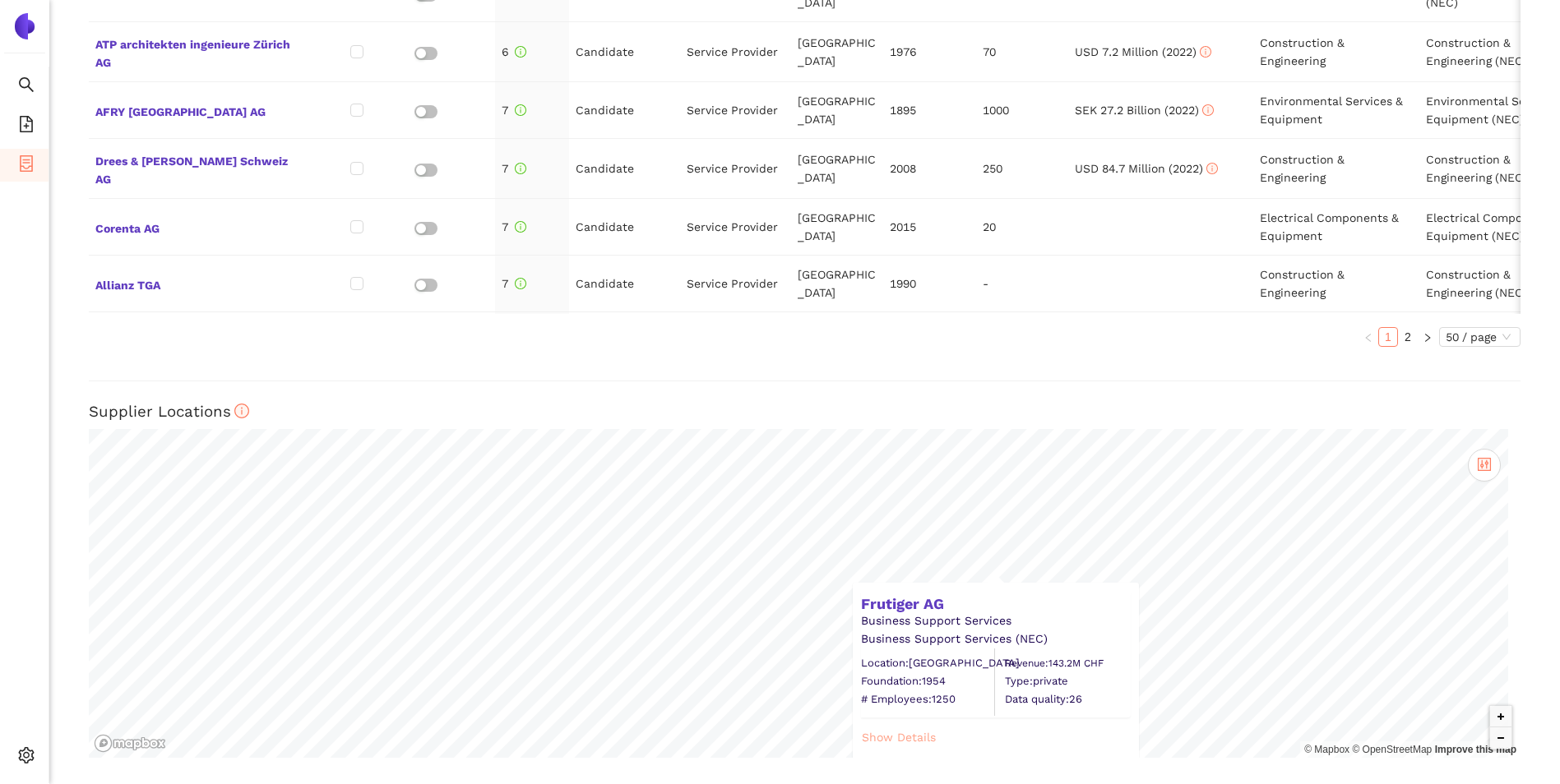
click at [909, 733] on span "Show Details" at bounding box center [898, 737] width 74 height 18
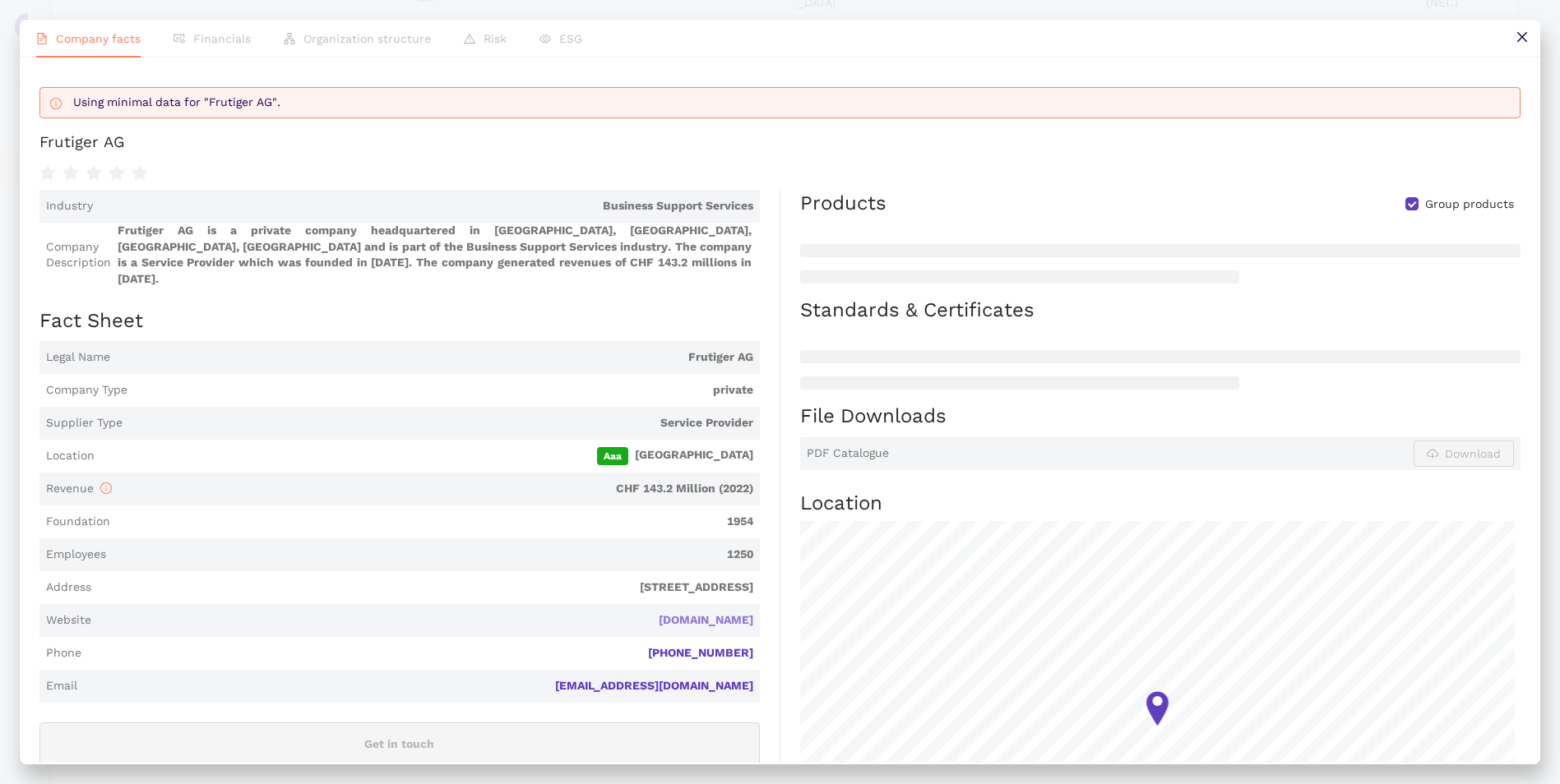
click at [0, 0] on link "[DOMAIN_NAME]" at bounding box center [0, 0] width 0 height 0
click at [1521, 37] on icon "close" at bounding box center [1521, 37] width 10 height 10
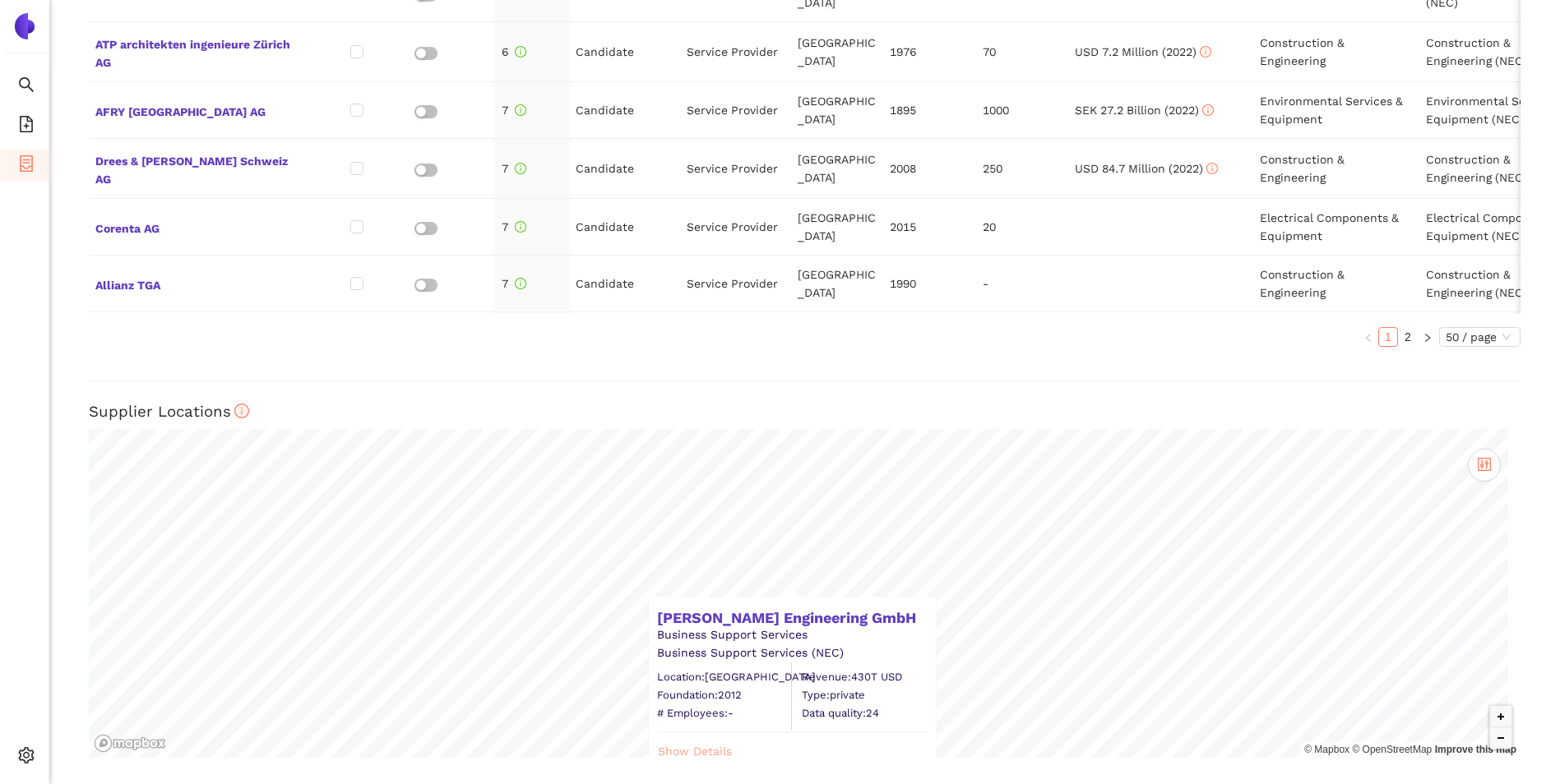
click at [712, 752] on span "Show Details" at bounding box center [695, 751] width 74 height 18
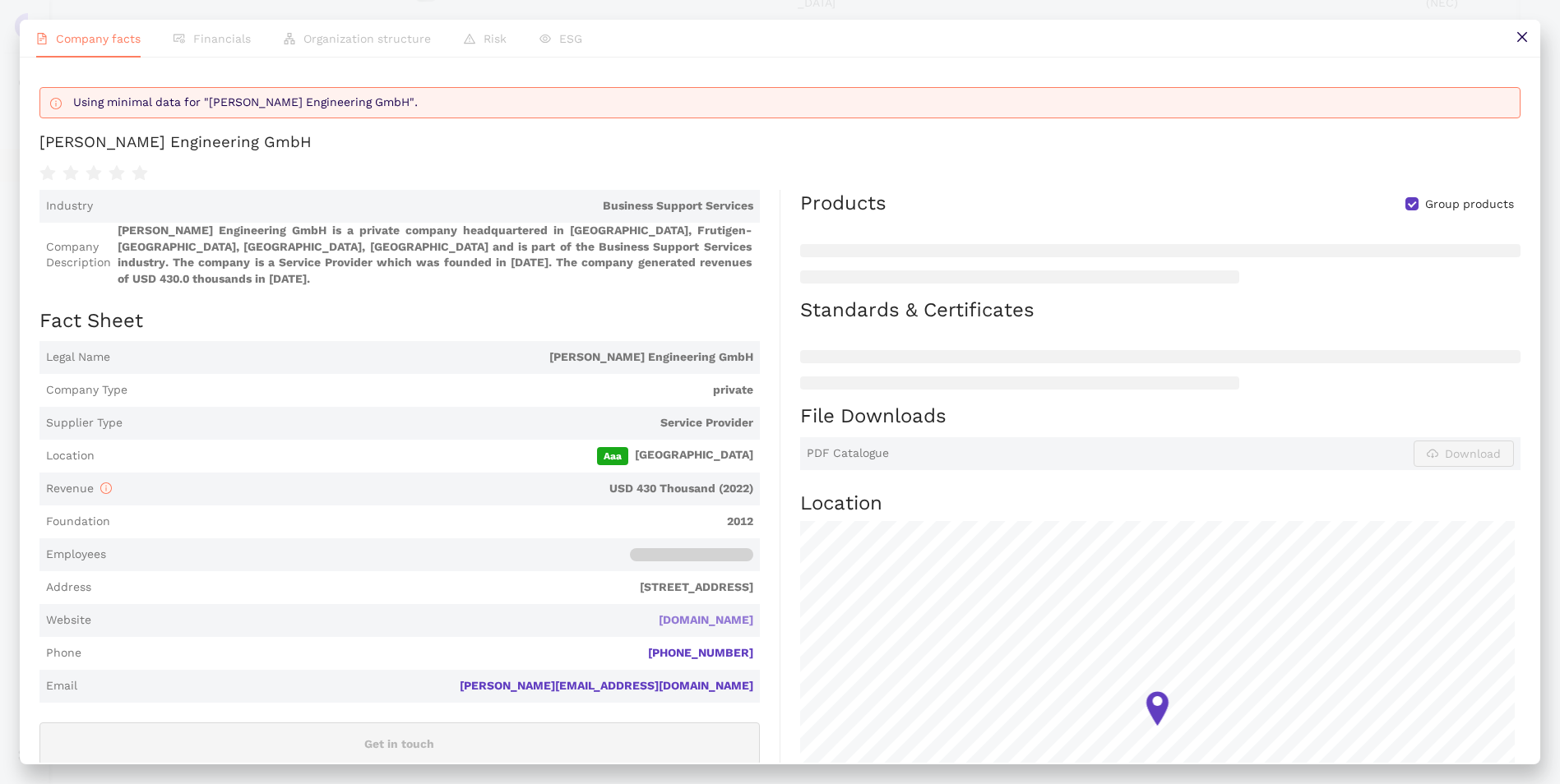
click at [0, 0] on link "[DOMAIN_NAME]" at bounding box center [0, 0] width 0 height 0
click at [1513, 39] on button at bounding box center [1521, 38] width 37 height 37
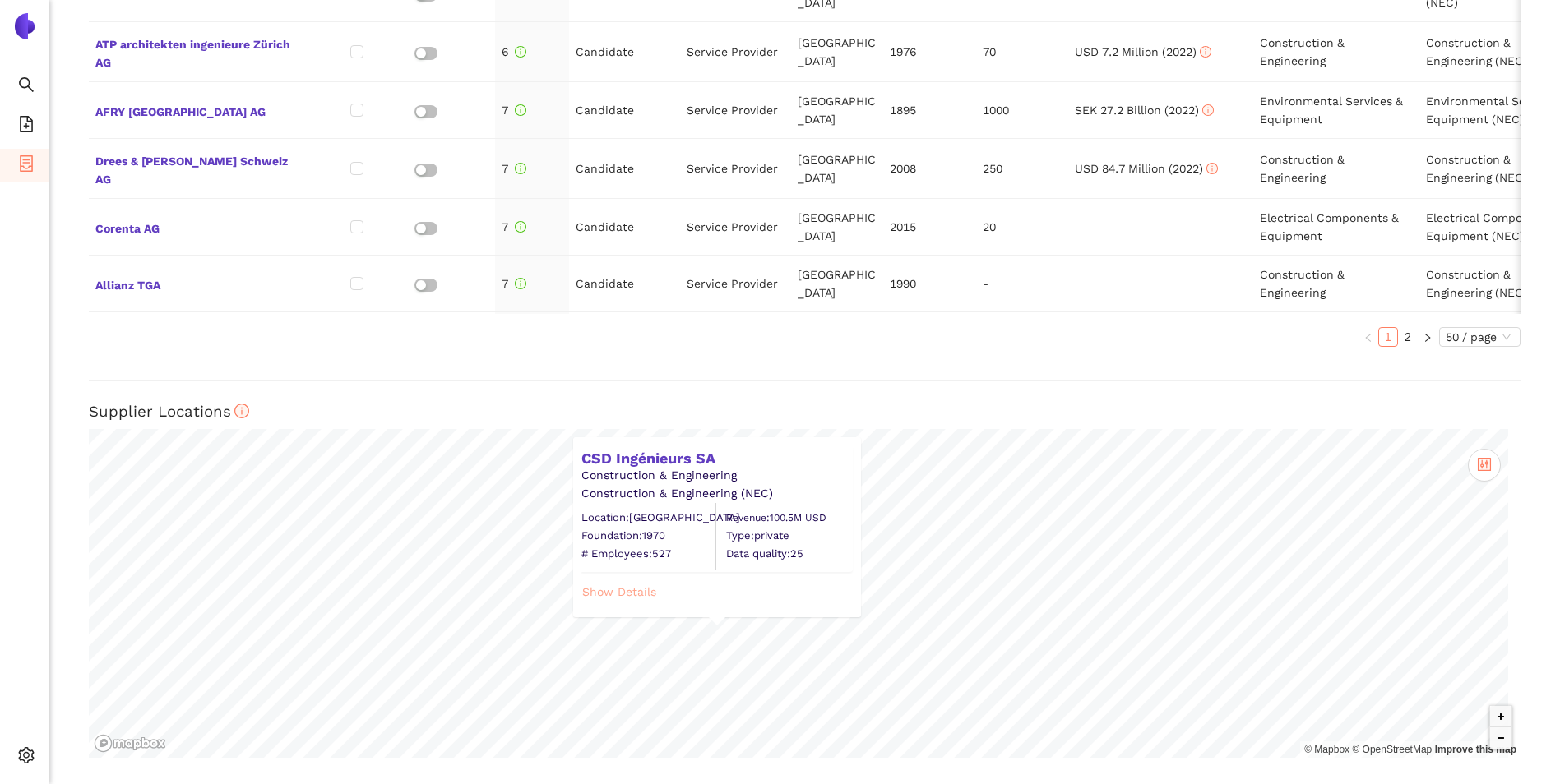
click at [649, 598] on span "Show Details" at bounding box center [619, 592] width 74 height 18
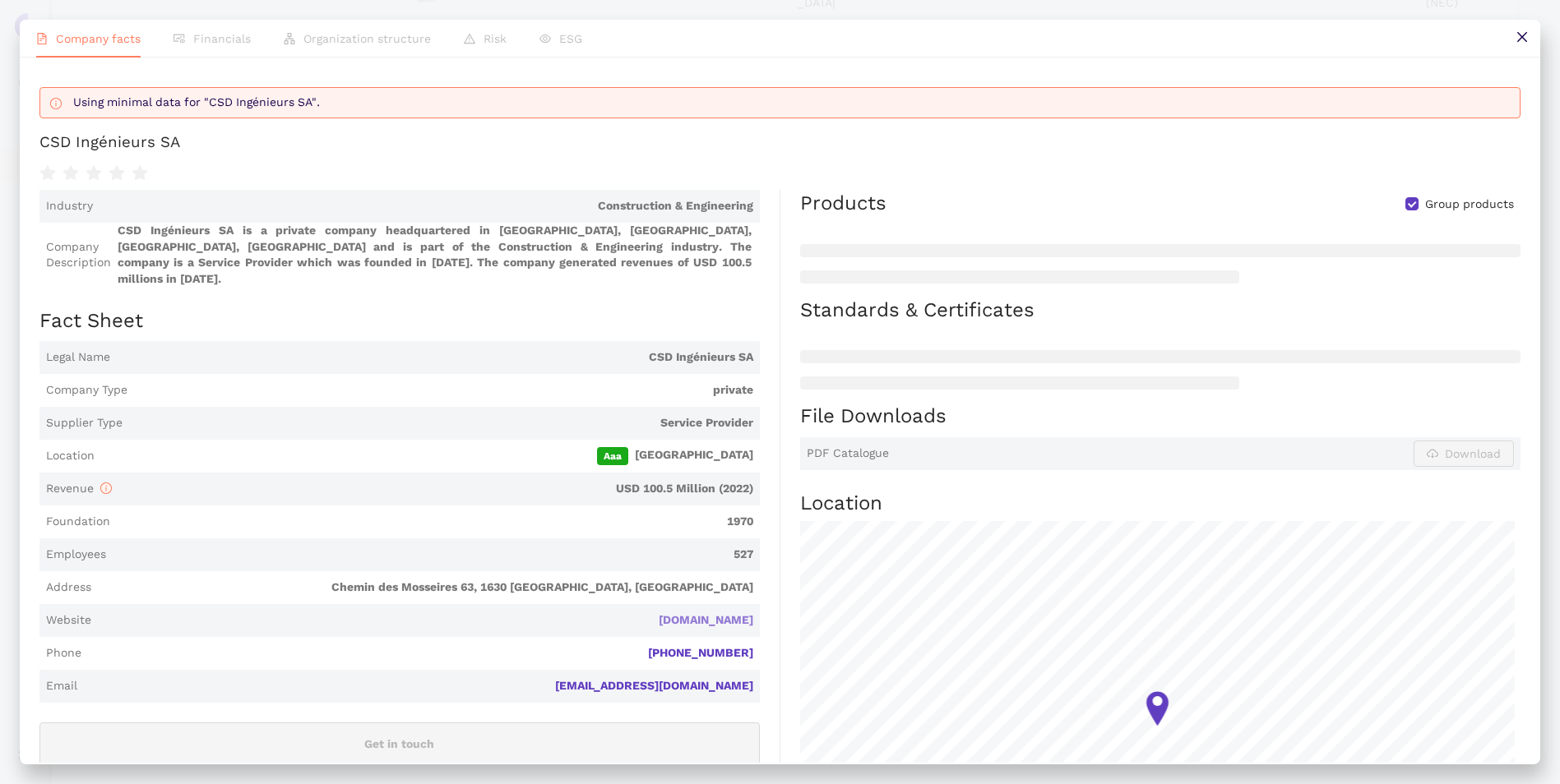
click at [0, 0] on link "[DOMAIN_NAME]" at bounding box center [0, 0] width 0 height 0
click at [1325, 773] on div "Company facts Financials Organization structure Risk ESG Using minimal data for…" at bounding box center [780, 392] width 1560 height 784
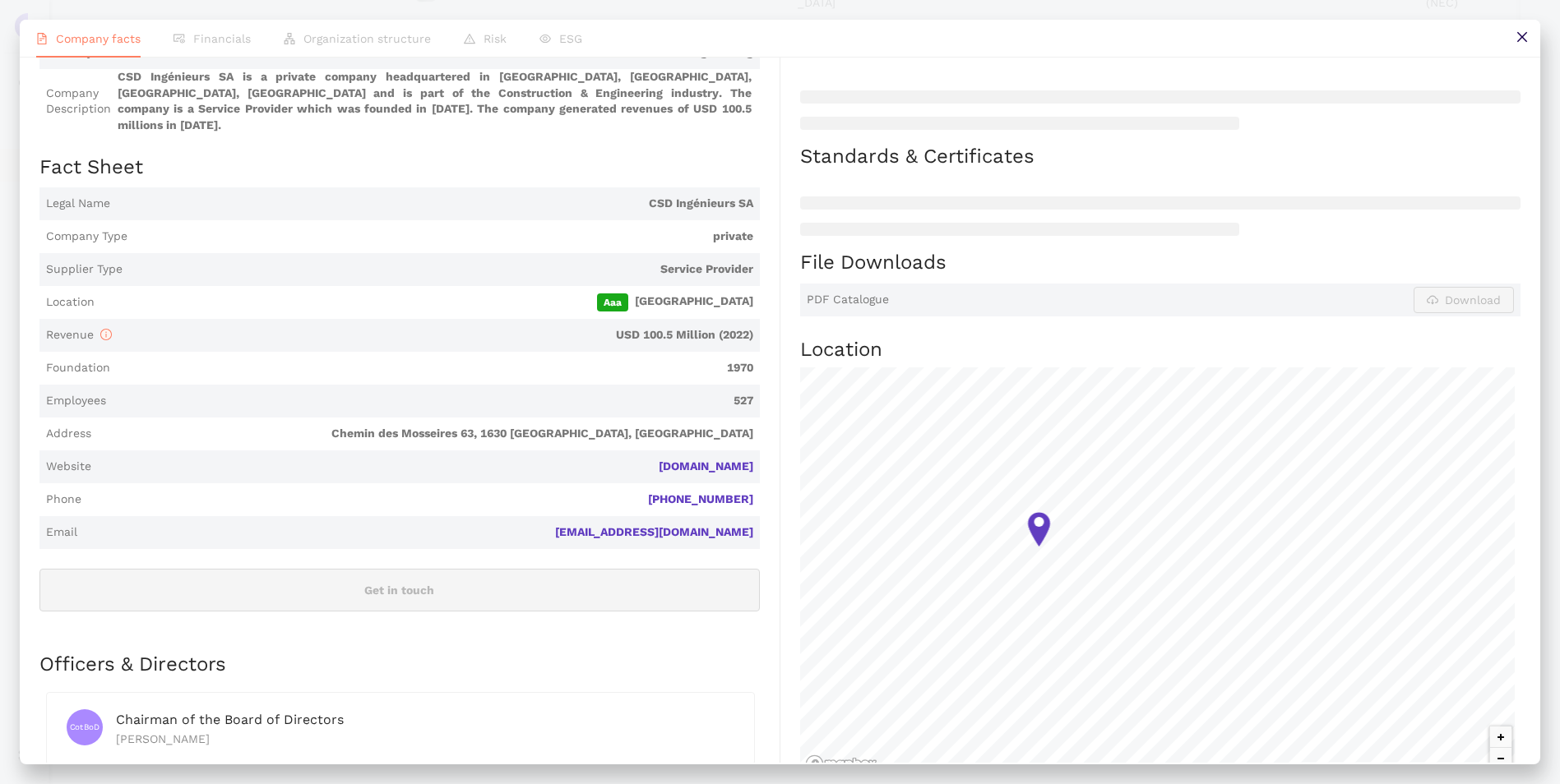
scroll to position [246, 0]
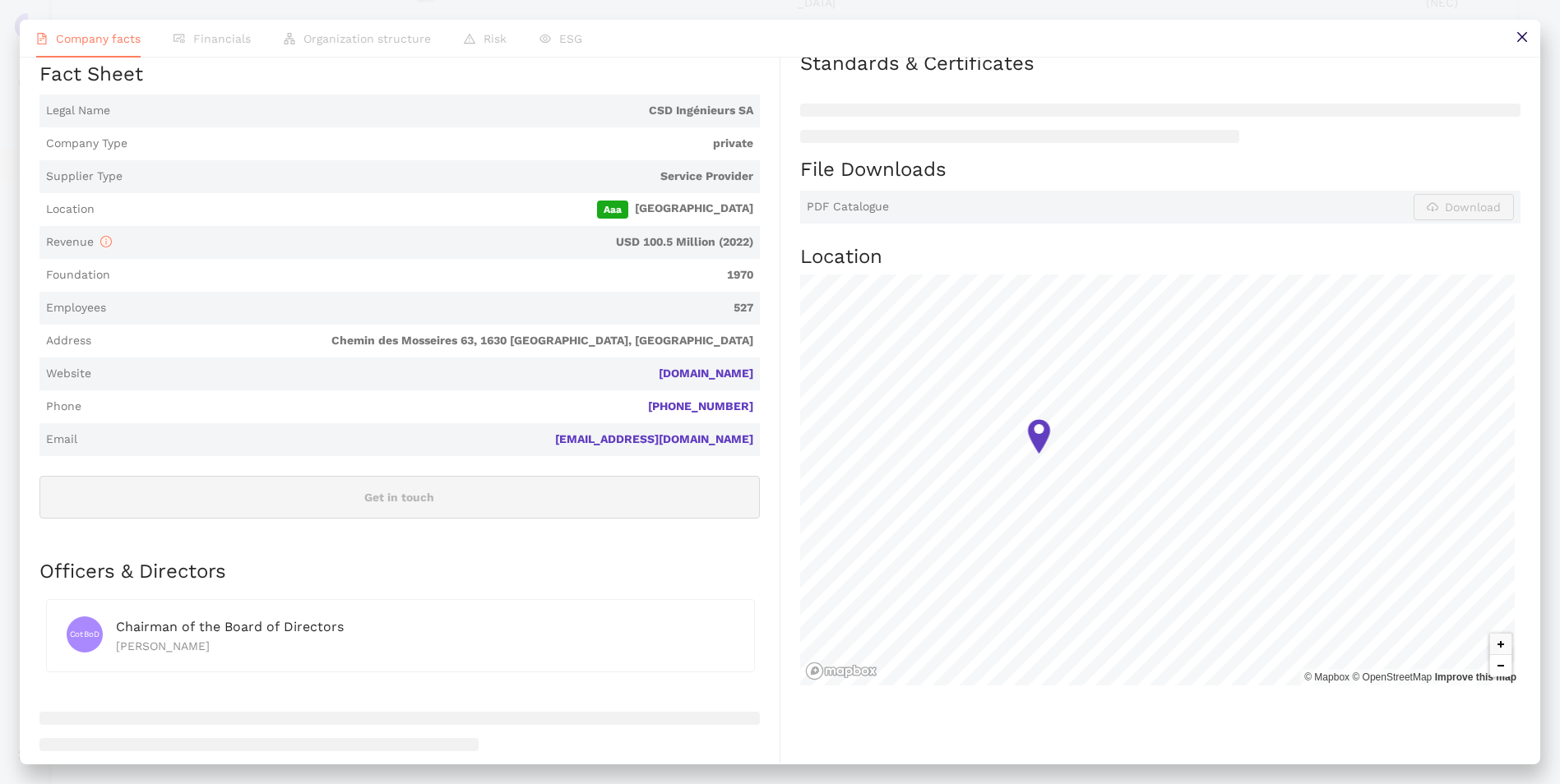
click at [1489, 671] on button "Zoom out" at bounding box center [1500, 666] width 22 height 22
click at [1532, 37] on button at bounding box center [1521, 38] width 37 height 37
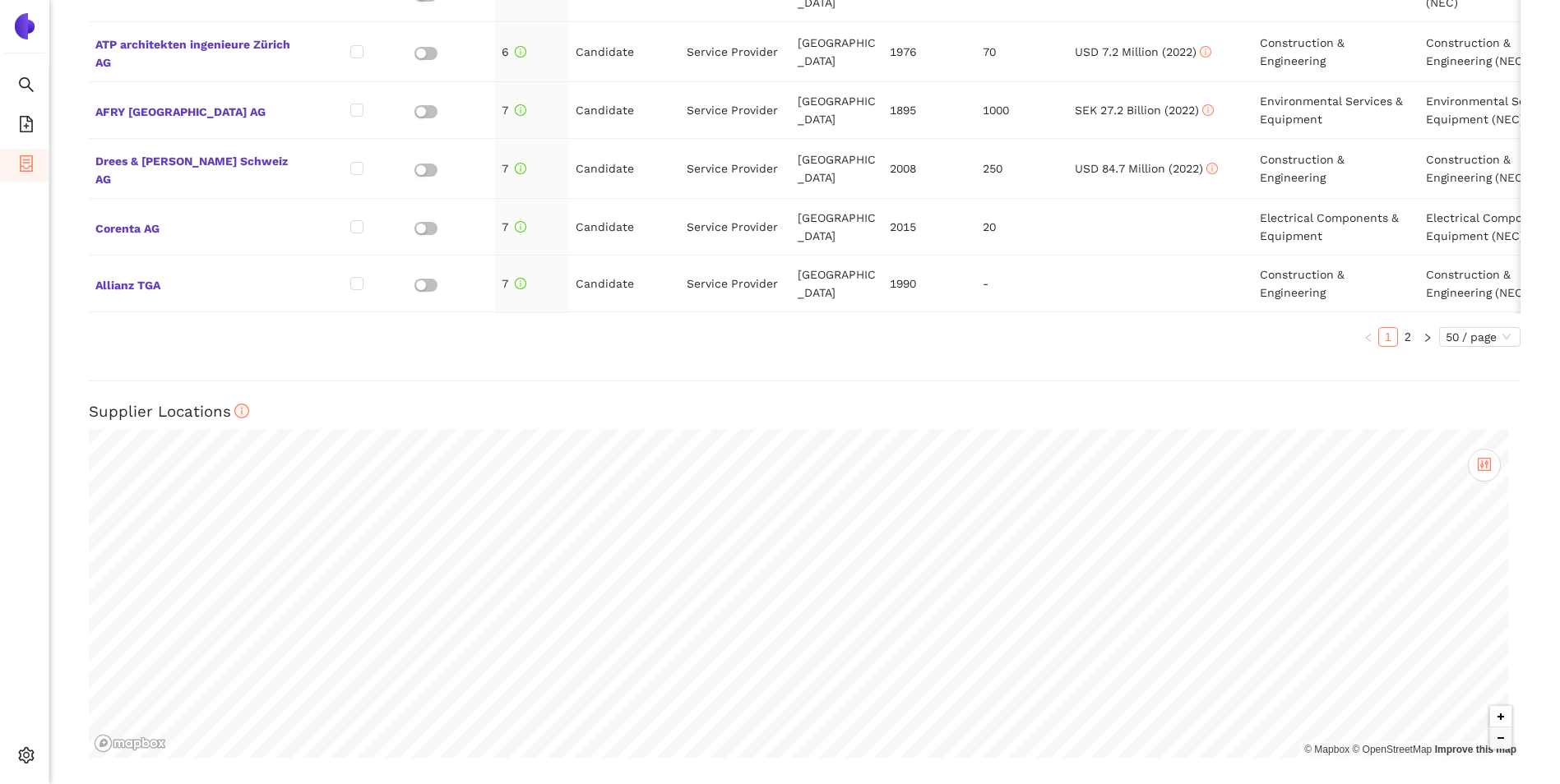
click at [1489, 718] on button "Zoom in" at bounding box center [1500, 716] width 22 height 22
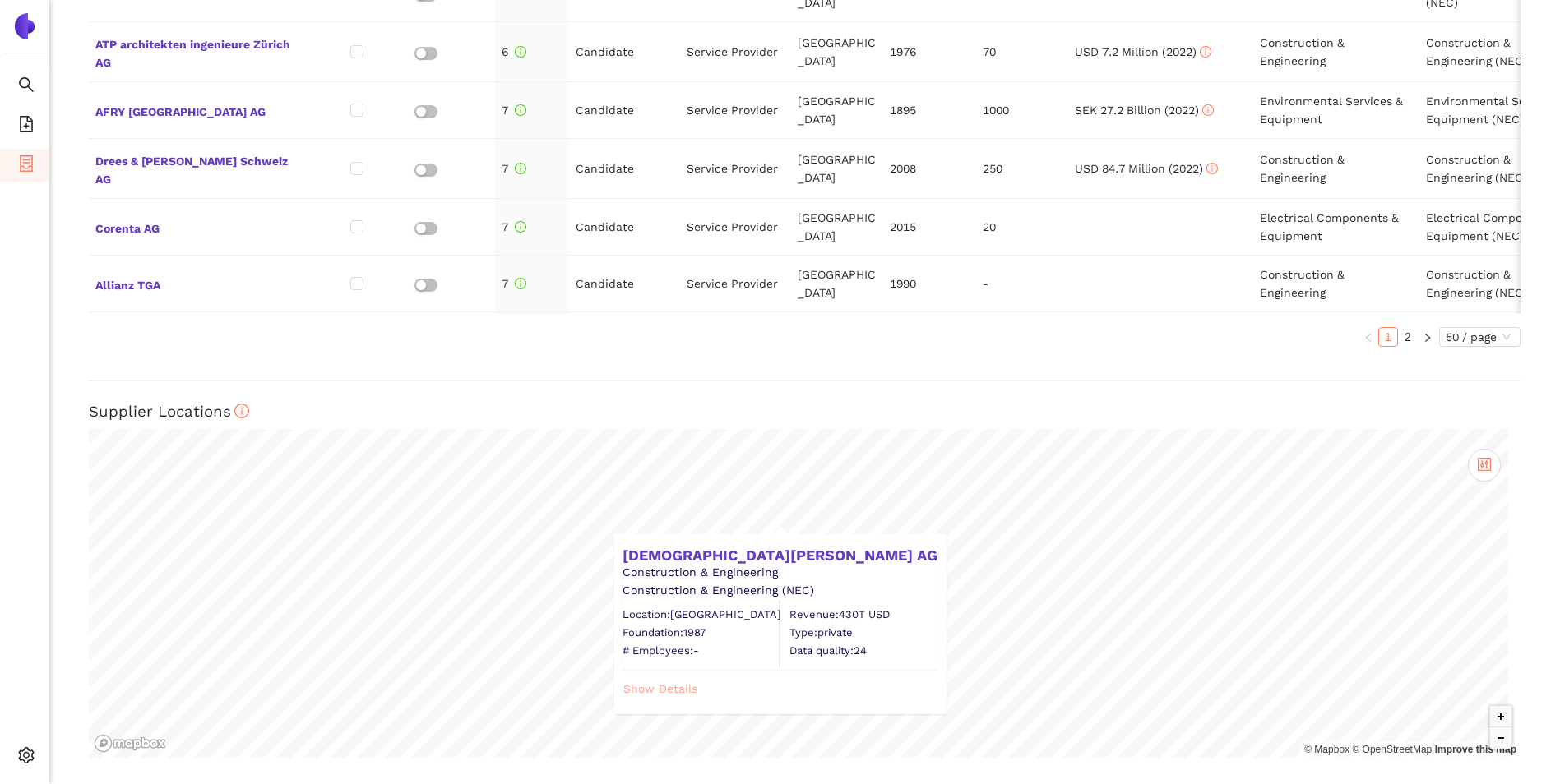
click at [695, 697] on span "Show Details" at bounding box center [660, 688] width 74 height 18
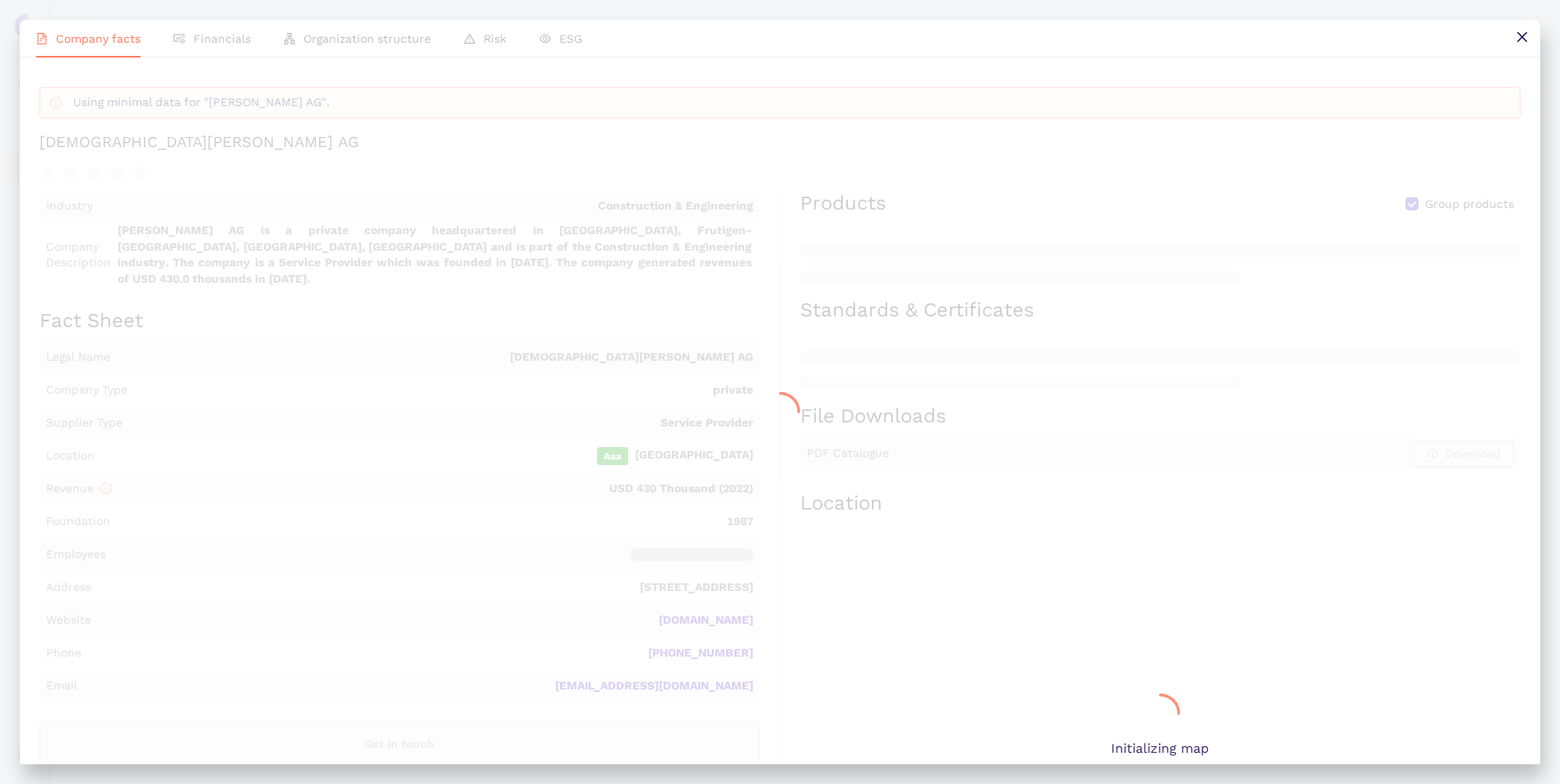
scroll to position [1072, 0]
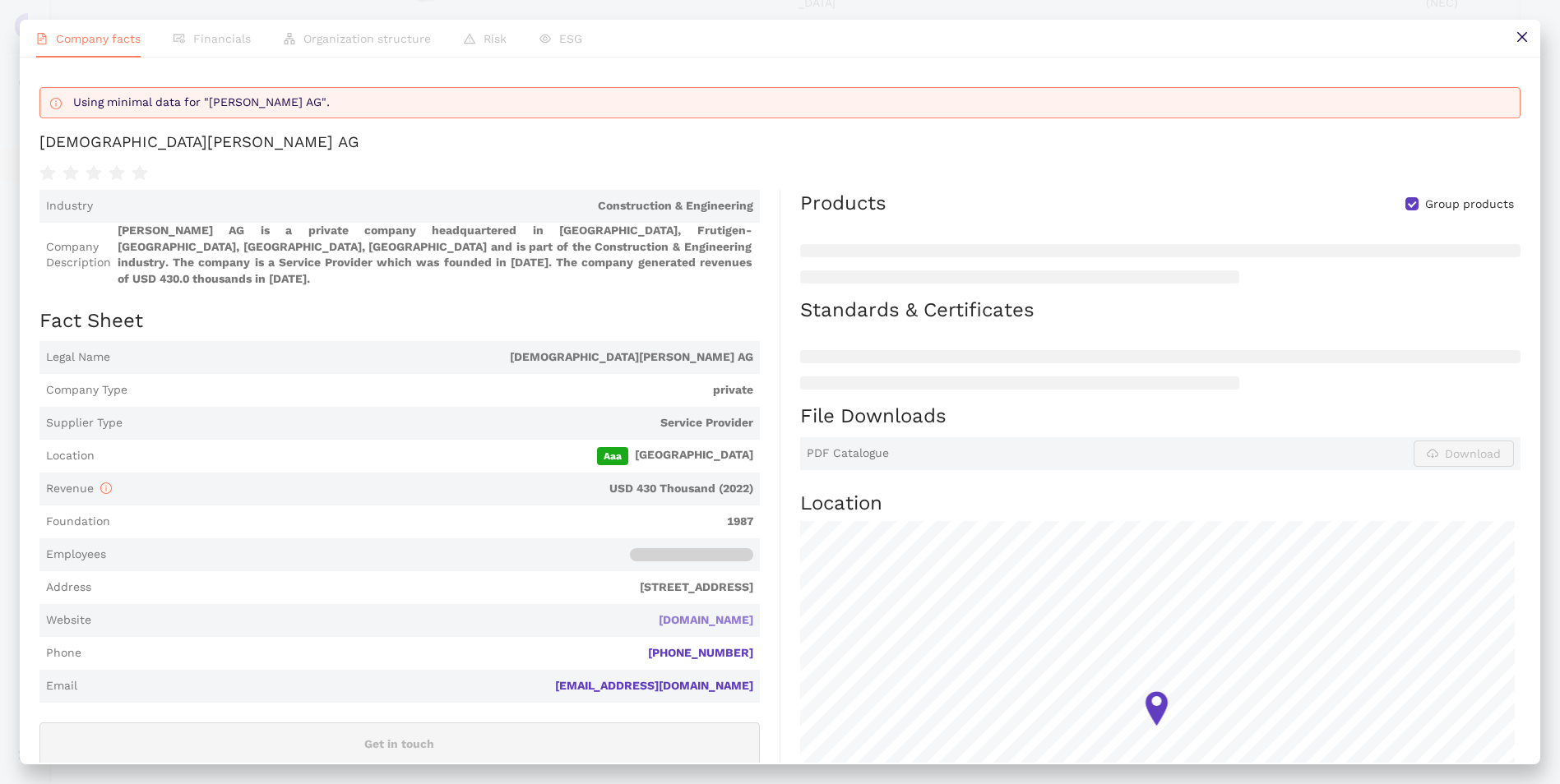
click at [0, 0] on link "[DOMAIN_NAME]" at bounding box center [0, 0] width 0 height 0
click at [1522, 39] on icon "close" at bounding box center [1522, 37] width 13 height 13
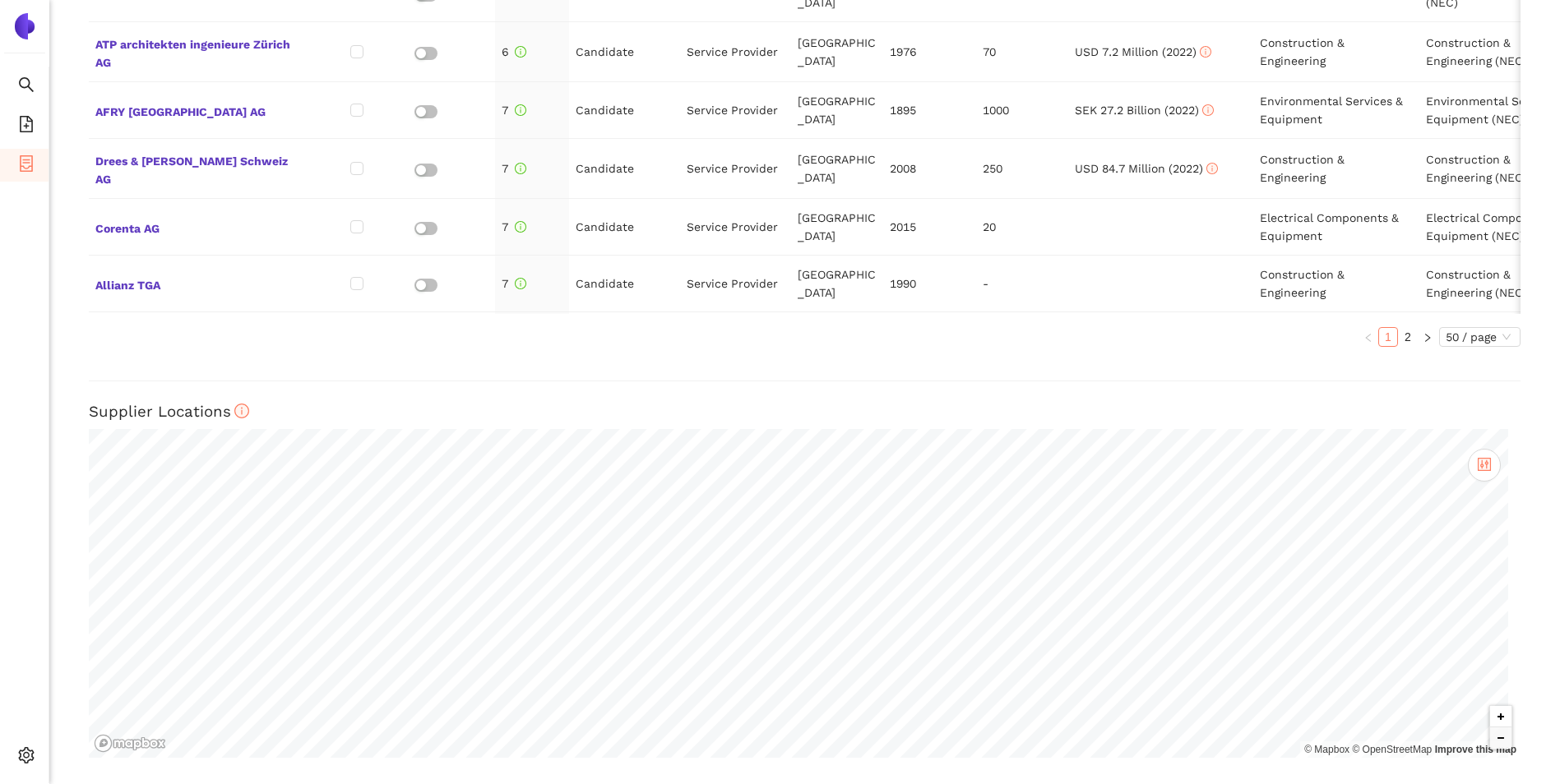
click at [1489, 720] on button "Zoom in" at bounding box center [1500, 716] width 22 height 22
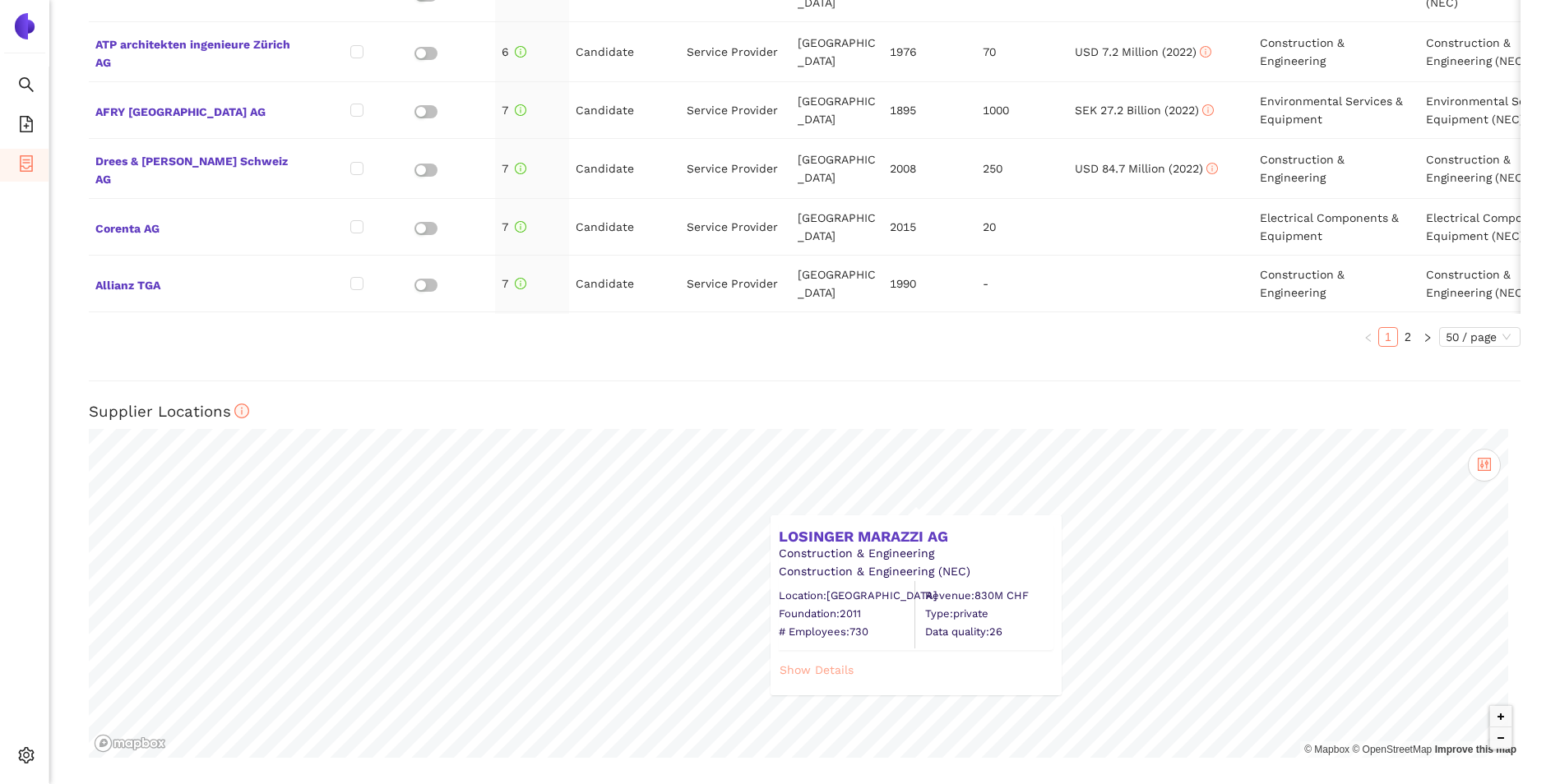
click at [832, 672] on span "Show Details" at bounding box center [816, 669] width 74 height 18
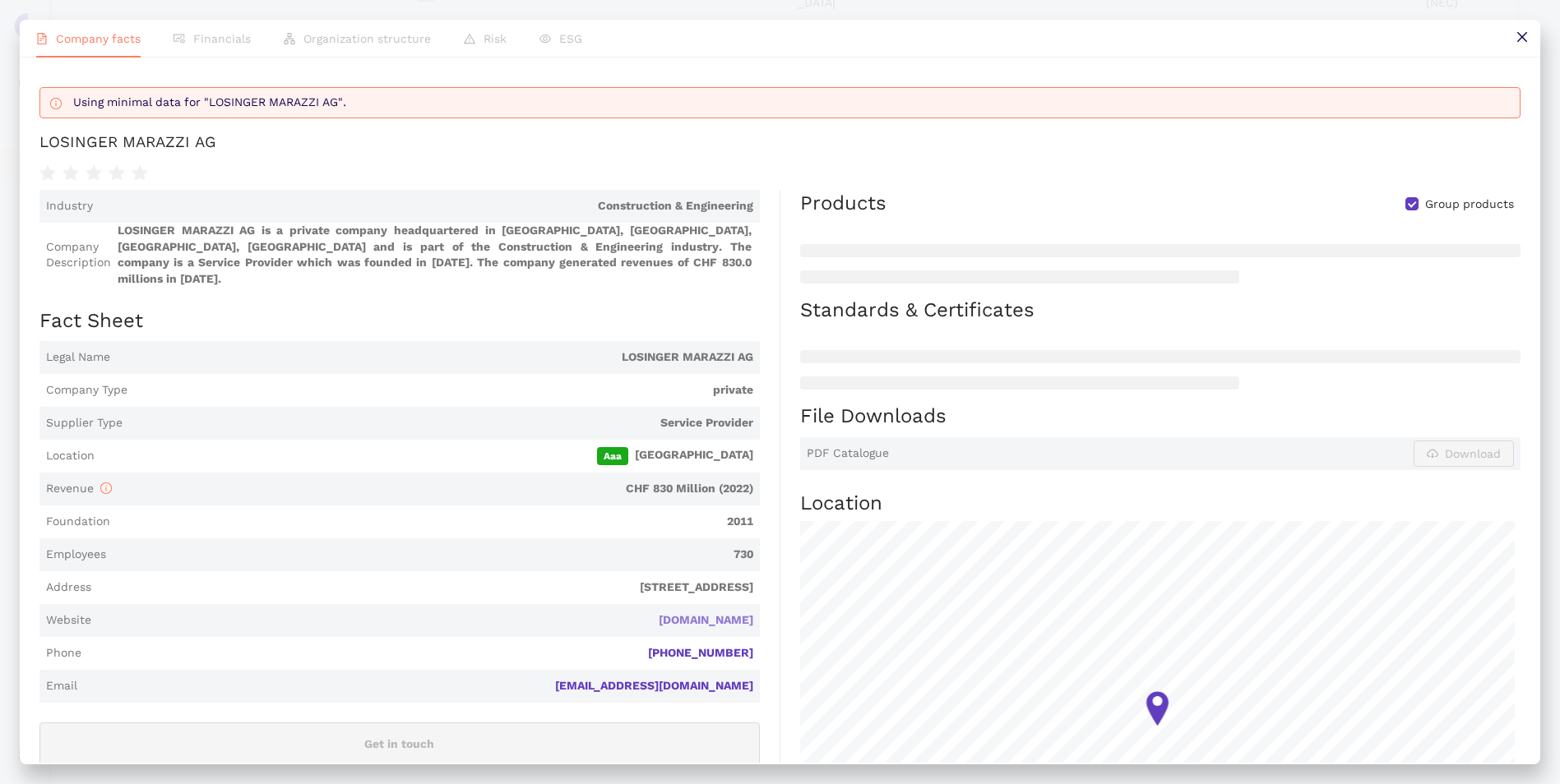
click at [0, 0] on link "[DOMAIN_NAME]" at bounding box center [0, 0] width 0 height 0
click at [1513, 39] on button at bounding box center [1521, 38] width 37 height 37
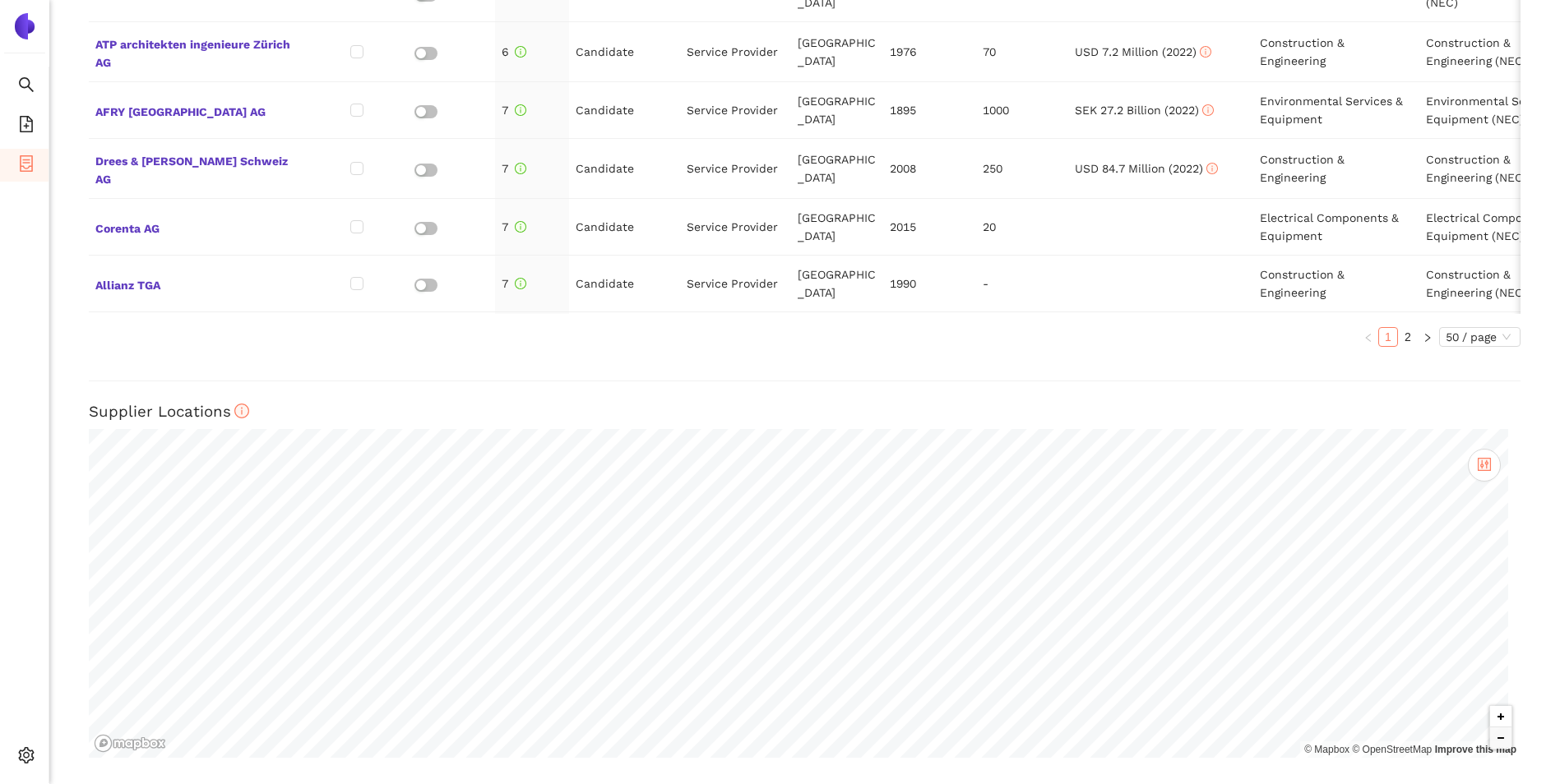
click at [1489, 719] on button "Zoom in" at bounding box center [1500, 716] width 22 height 22
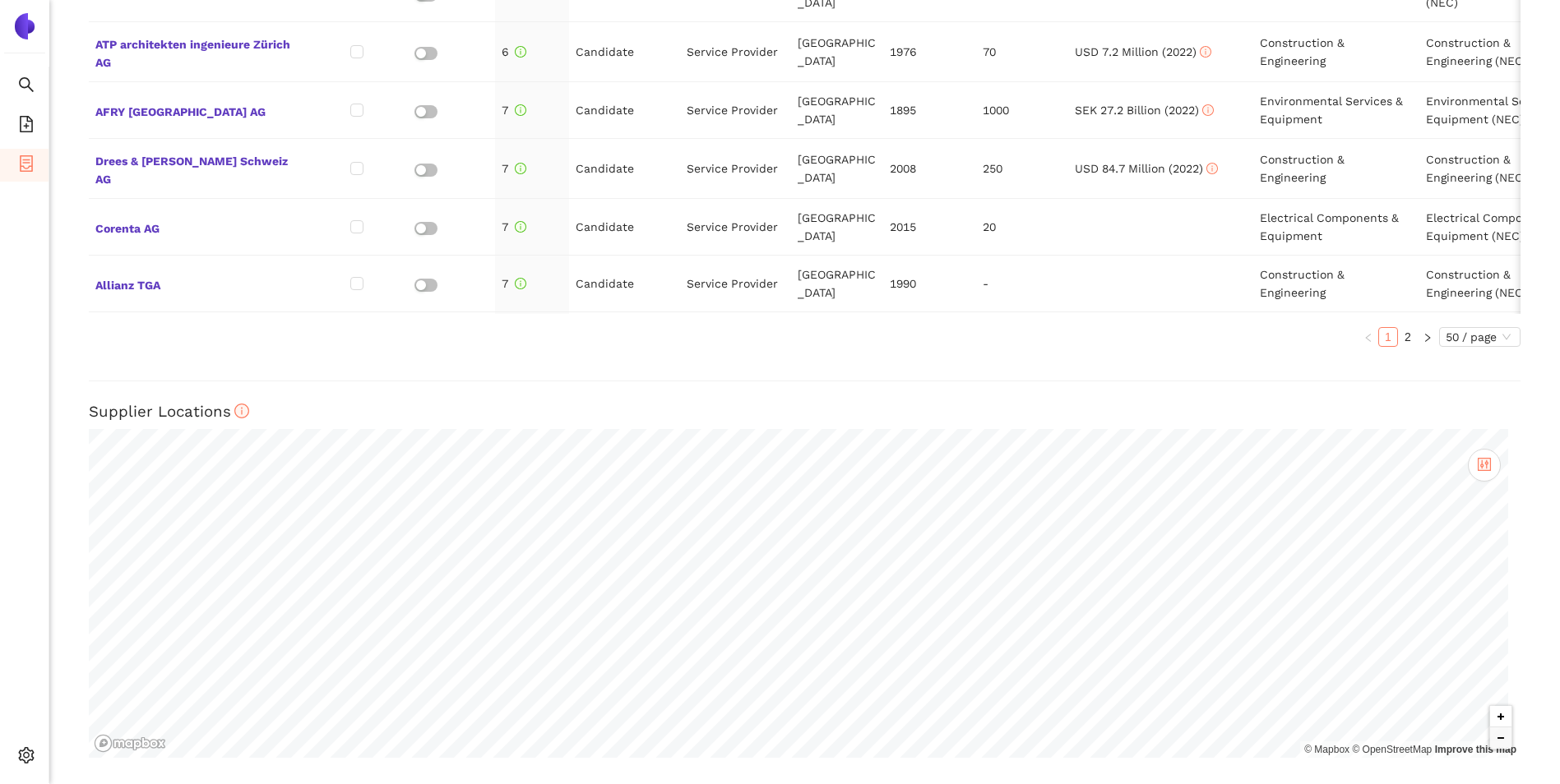
click at [1489, 719] on button "Zoom in" at bounding box center [1500, 716] width 22 height 22
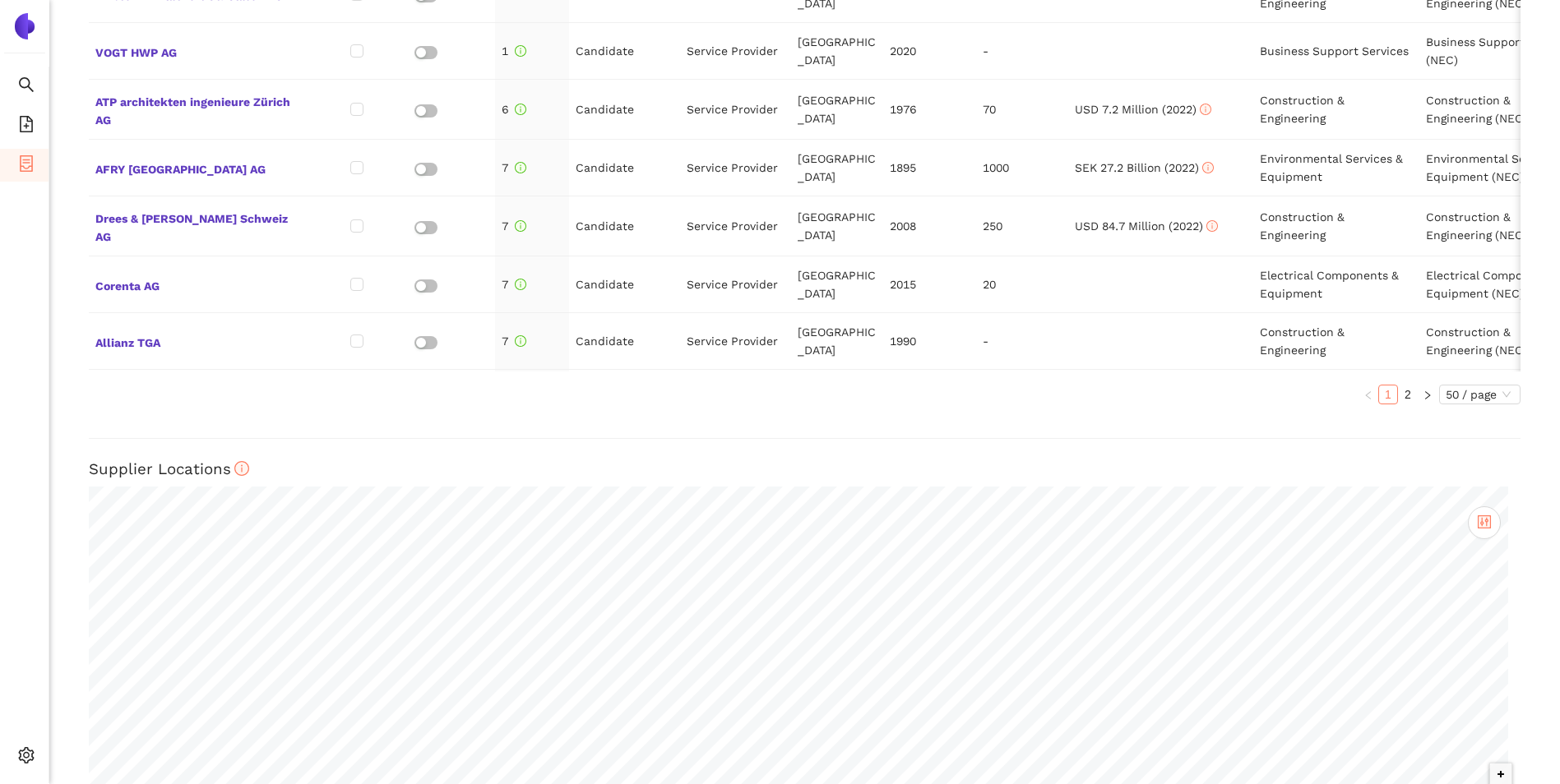
scroll to position [989, 0]
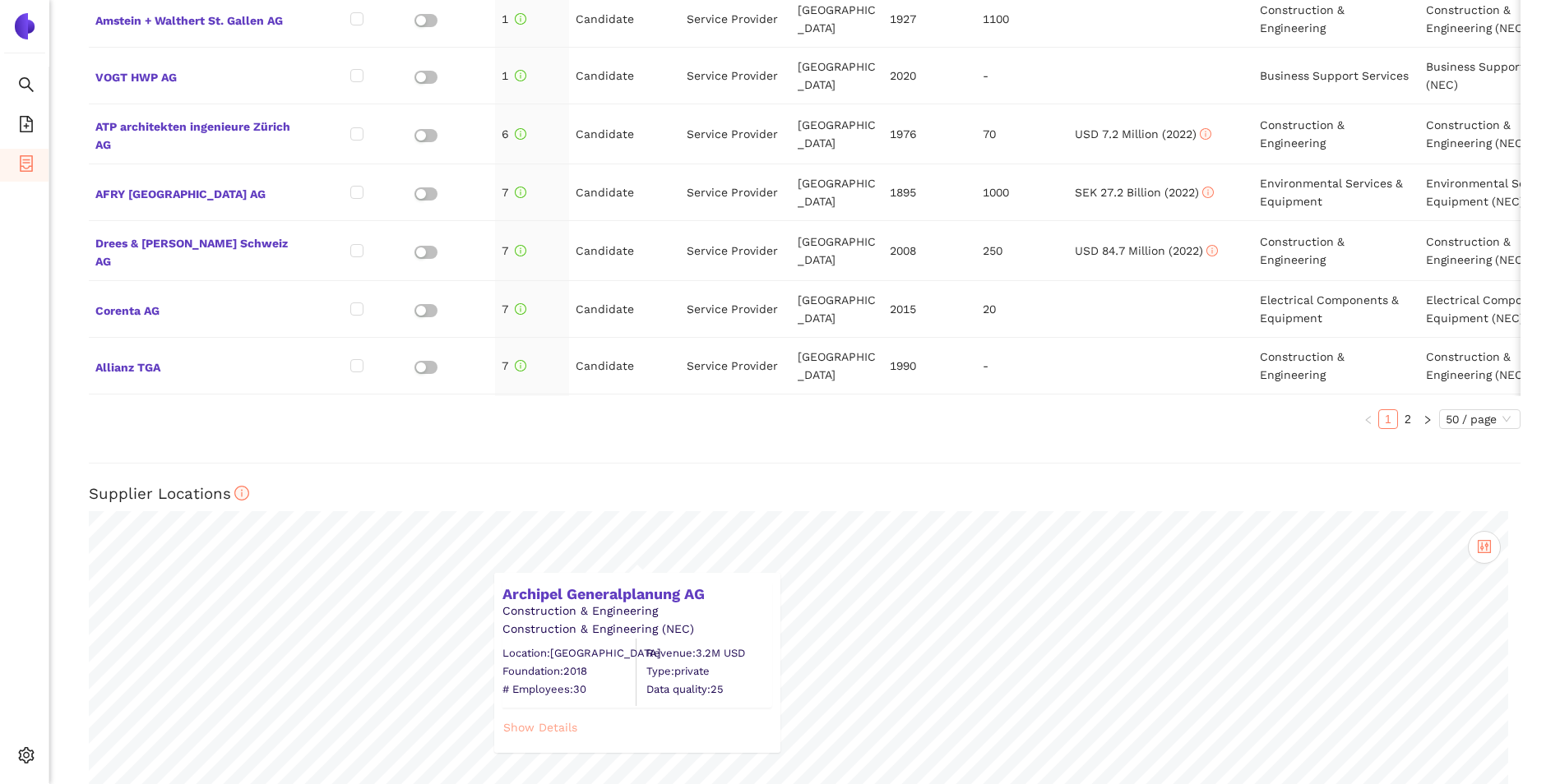
click at [551, 731] on span "Show Details" at bounding box center [540, 727] width 74 height 18
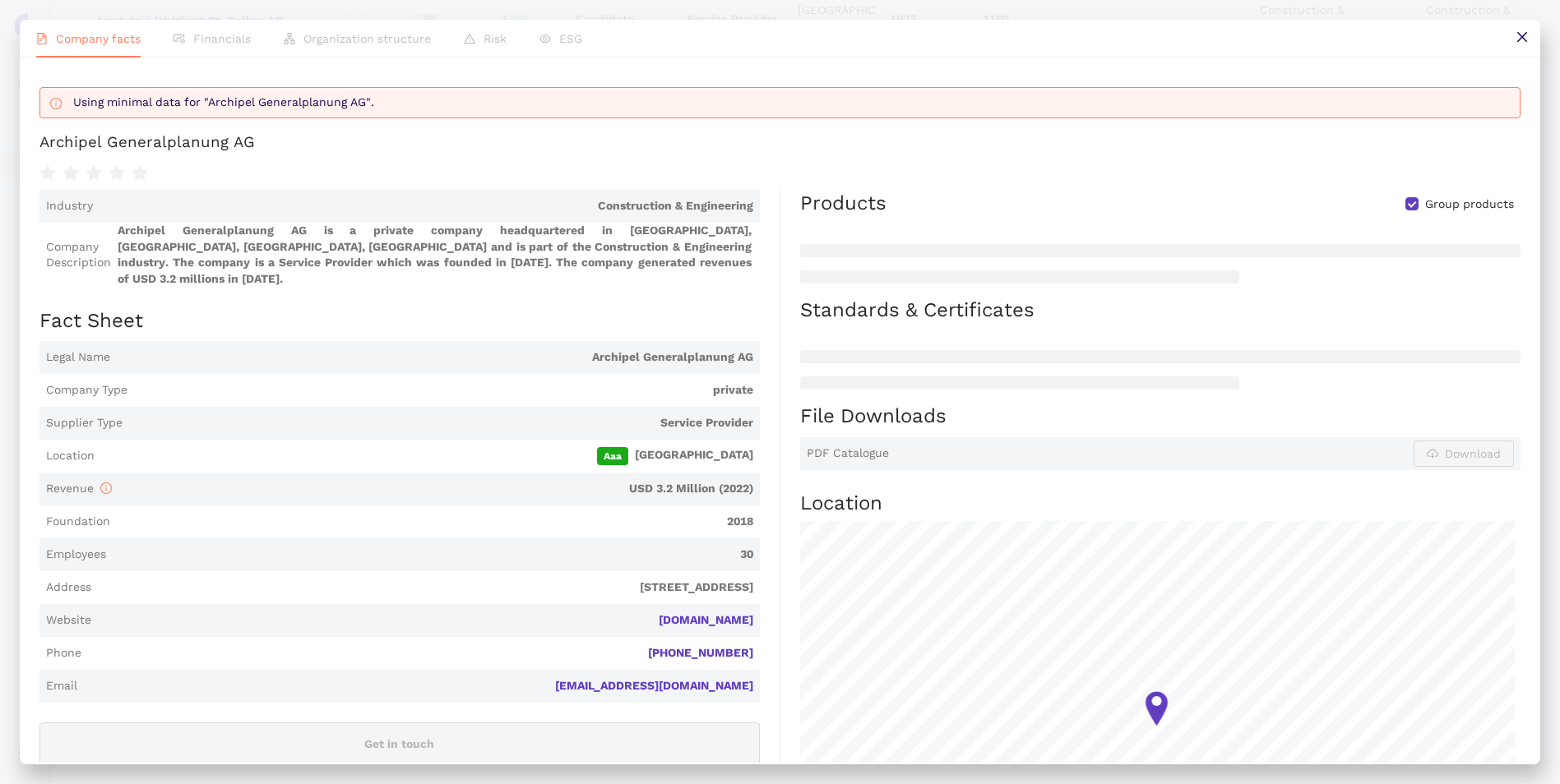
click at [702, 604] on span "Website [DOMAIN_NAME]" at bounding box center [399, 620] width 720 height 33
click at [0, 0] on link "[DOMAIN_NAME]" at bounding box center [0, 0] width 0 height 0
